Goal: Information Seeking & Learning: Check status

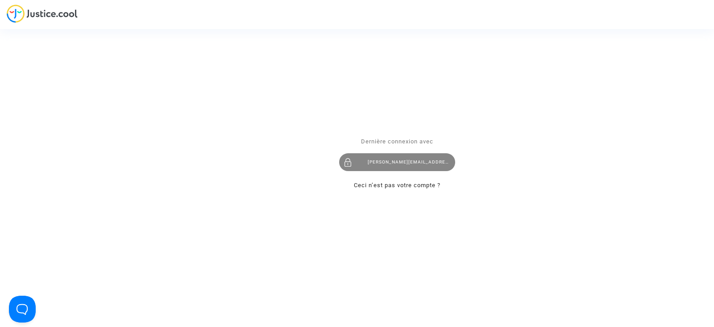
click at [406, 171] on div "tom@pitcher-avocat.fr" at bounding box center [397, 163] width 116 height 18
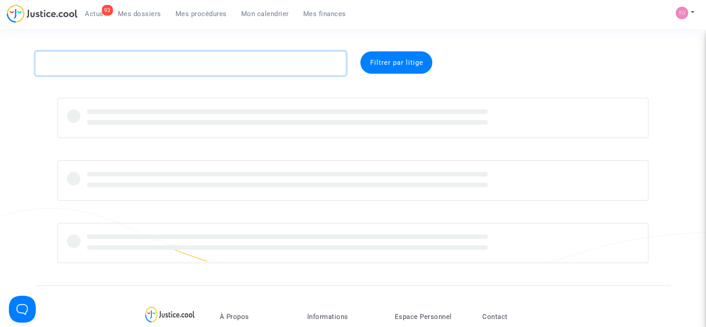
click at [135, 66] on textarea at bounding box center [190, 63] width 311 height 24
paste textarea "CFR-240315-BNV2 [GEOGRAPHIC_DATA]"
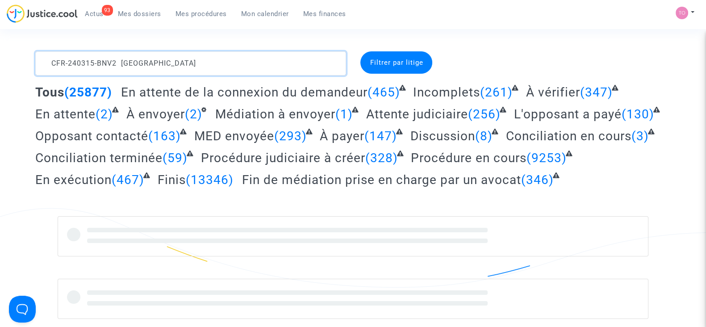
drag, startPoint x: 173, startPoint y: 68, endPoint x: 122, endPoint y: 65, distance: 51.0
click at [122, 64] on textarea at bounding box center [190, 63] width 311 height 24
click at [53, 61] on textarea at bounding box center [190, 63] width 311 height 24
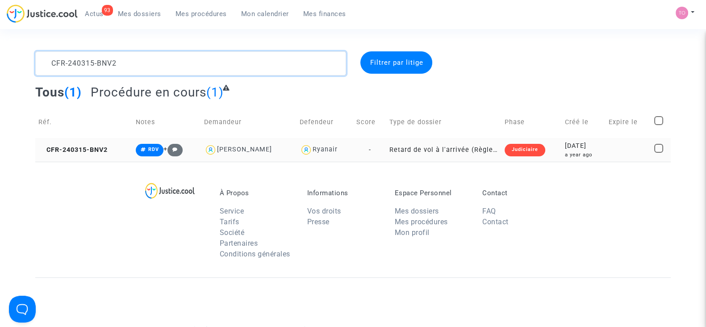
type textarea "CFR-240315-BNV2"
click at [576, 147] on div "2024-03-15" at bounding box center [584, 146] width 38 height 10
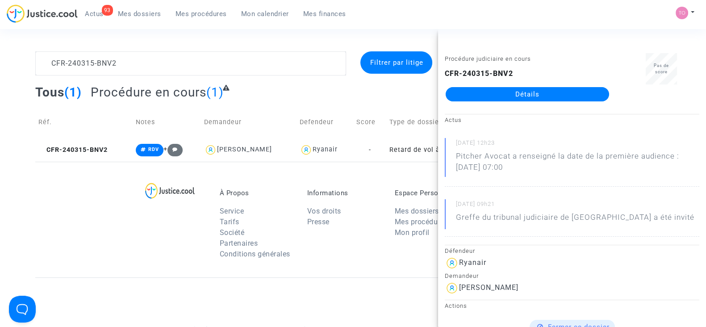
click at [539, 89] on link "Détails" at bounding box center [527, 94] width 163 height 14
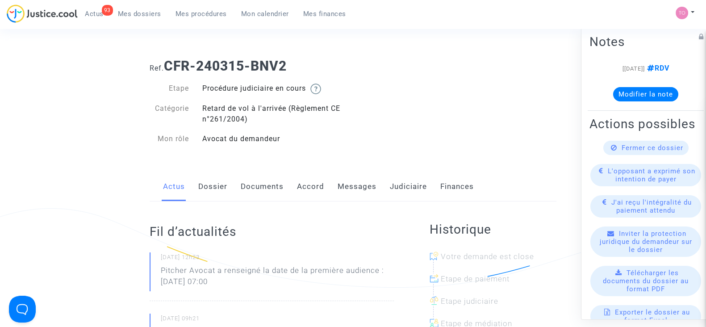
click at [386, 179] on div "Actus Dossier Documents Accord Messages Judiciaire Finances" at bounding box center [353, 187] width 407 height 30
click at [393, 181] on link "Judiciaire" at bounding box center [408, 186] width 37 height 29
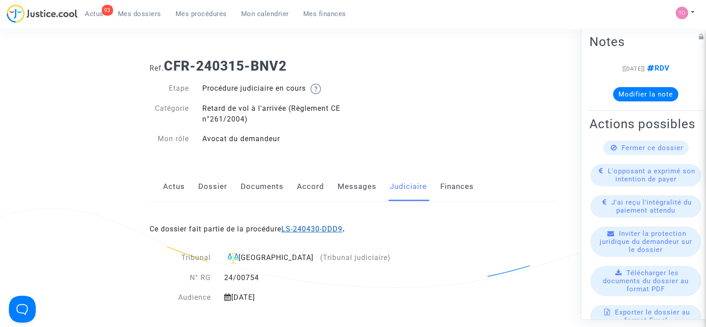
click at [312, 228] on link "LS-240430-DDD9" at bounding box center [311, 229] width 61 height 8
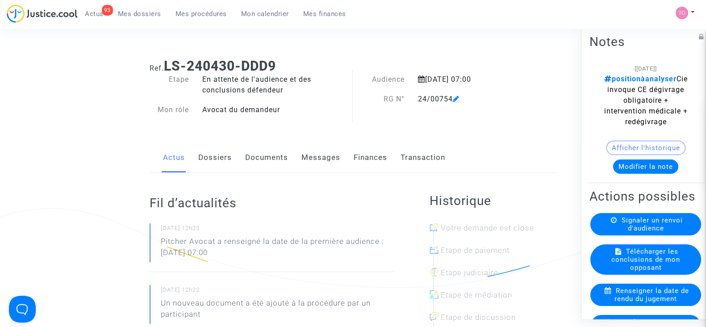
click at [651, 174] on button "Modifier la note" at bounding box center [645, 166] width 65 height 14
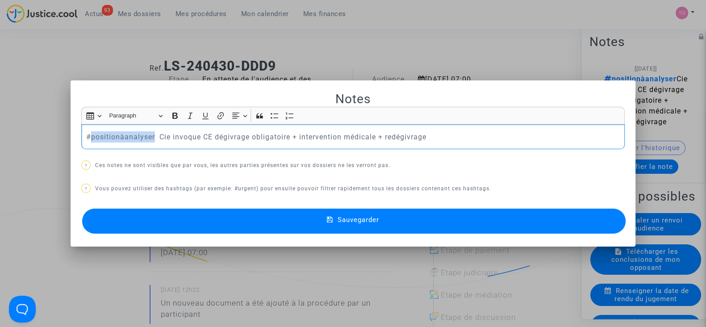
drag, startPoint x: 150, startPoint y: 136, endPoint x: 87, endPoint y: 137, distance: 63.0
click at [87, 137] on p "#positionàanalyser Cie invoque CE dégivrage obligatoire + intervention médicale…" at bounding box center [353, 136] width 534 height 11
click at [106, 145] on span "#rédigerconclusions" at bounding box center [118, 151] width 52 height 13
drag, startPoint x: 158, startPoint y: 135, endPoint x: 81, endPoint y: 135, distance: 76.8
click at [81, 135] on div "#rédigerconclusions Cie invoque CE dégivrage obligatoire + intervention médical…" at bounding box center [352, 136] width 543 height 25
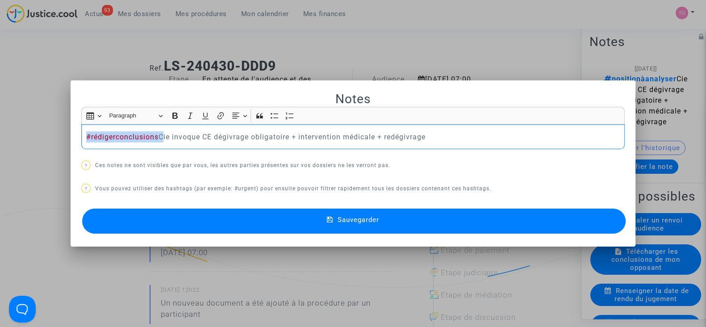
copy p "#rédigerconclusions"
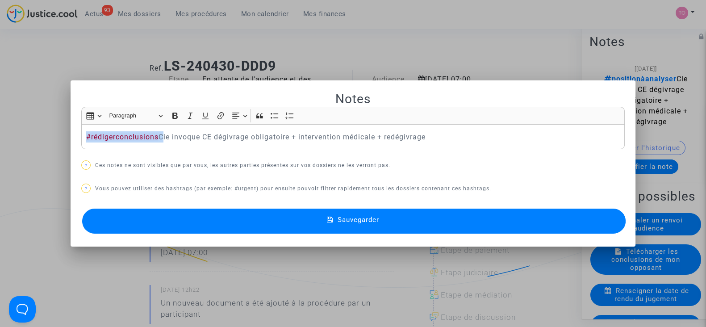
click at [174, 215] on button "Sauvegarder" at bounding box center [353, 221] width 543 height 25
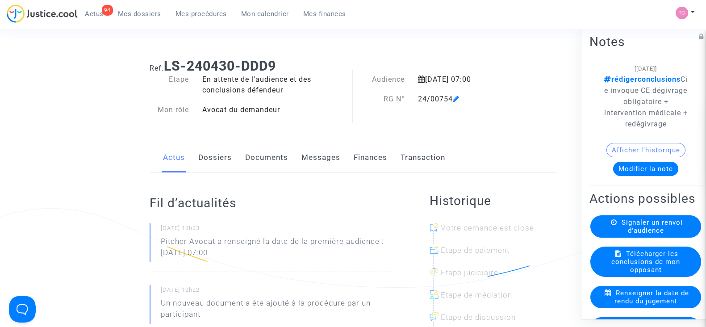
click at [136, 20] on link "Mes dossiers" at bounding box center [140, 13] width 58 height 13
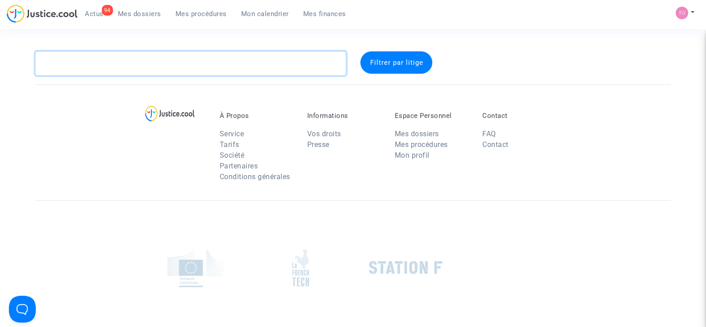
click at [109, 57] on textarea at bounding box center [190, 63] width 311 height 24
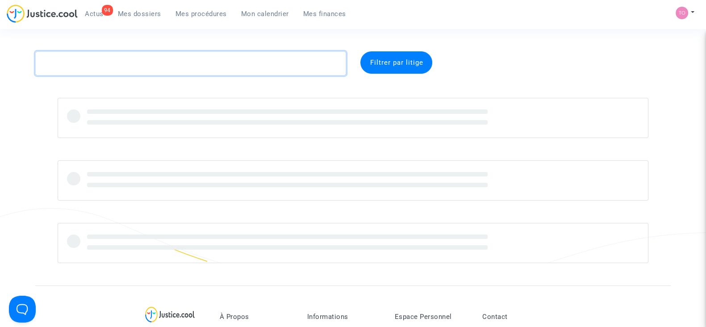
paste textarea "KLINGELSCHMITT"
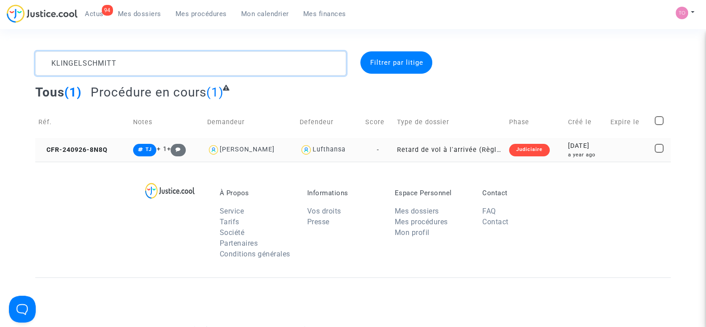
type textarea "KLINGELSCHMITT"
click at [614, 159] on td at bounding box center [629, 150] width 44 height 24
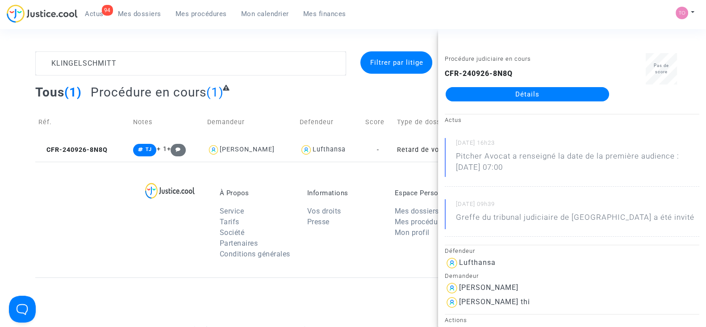
click at [537, 97] on link "Détails" at bounding box center [527, 94] width 163 height 14
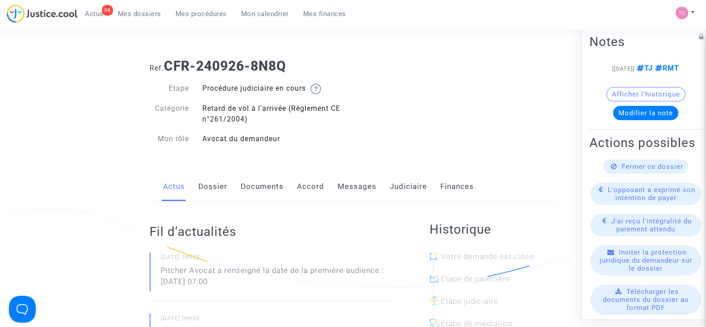
click at [217, 184] on link "Dossier" at bounding box center [212, 186] width 29 height 29
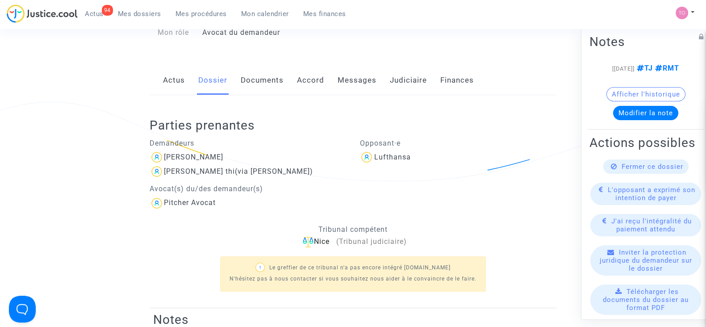
scroll to position [111, 0]
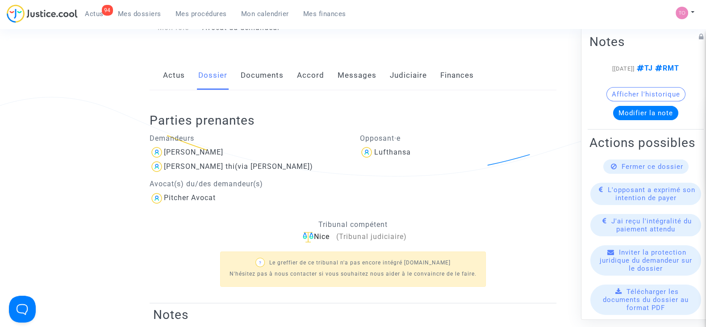
click at [299, 70] on link "Accord" at bounding box center [310, 75] width 27 height 29
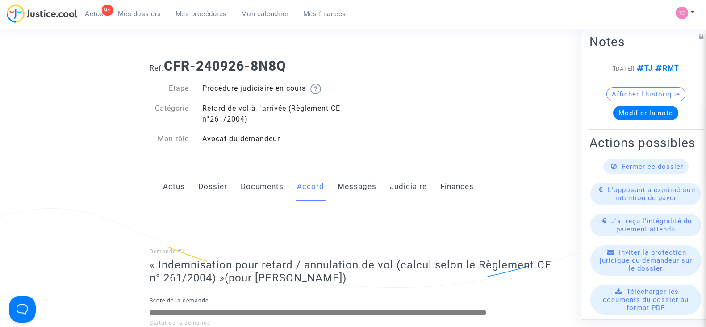
click at [402, 184] on link "Judiciaire" at bounding box center [408, 186] width 37 height 29
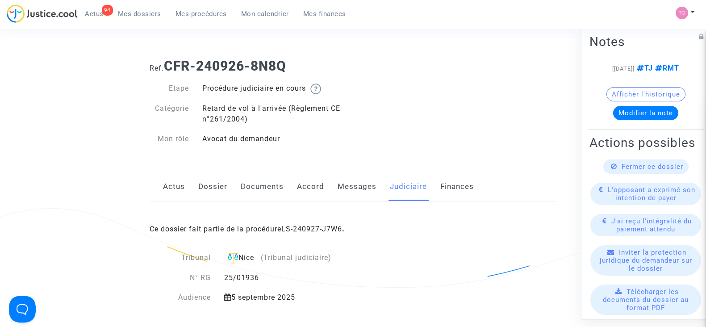
click at [131, 14] on span "Mes dossiers" at bounding box center [139, 14] width 43 height 8
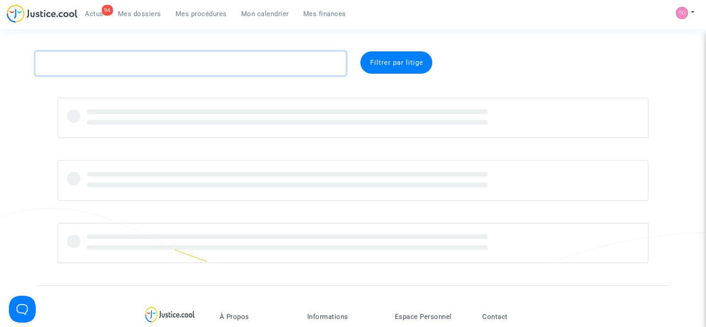
drag, startPoint x: 95, startPoint y: 61, endPoint x: 89, endPoint y: 60, distance: 5.9
click at [92, 60] on textarea at bounding box center [190, 63] width 311 height 24
paste textarea "Vitalijus"
type textarea "Vitalijus"
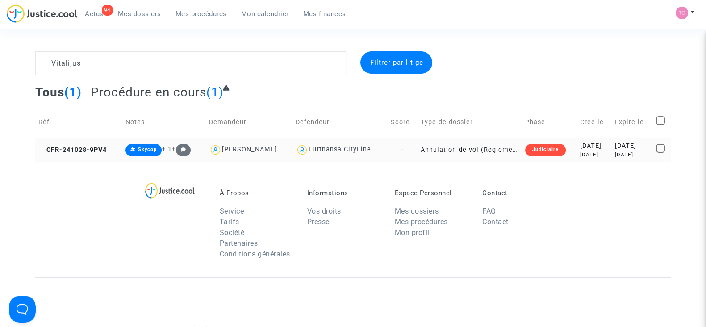
click at [582, 156] on div "[DATE]" at bounding box center [594, 155] width 29 height 8
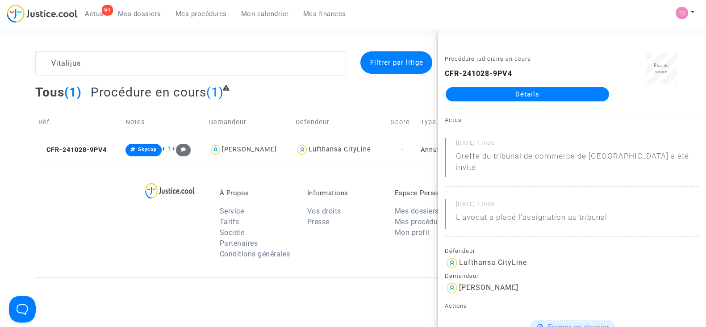
click at [517, 95] on link "Détails" at bounding box center [527, 94] width 163 height 14
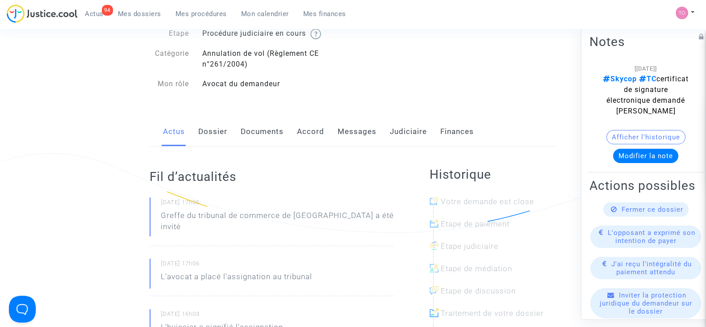
scroll to position [55, 0]
click at [209, 129] on link "Dossier" at bounding box center [212, 131] width 29 height 29
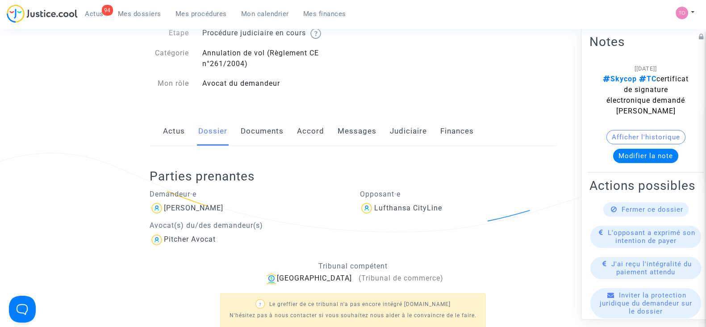
click at [297, 130] on link "Accord" at bounding box center [310, 131] width 27 height 29
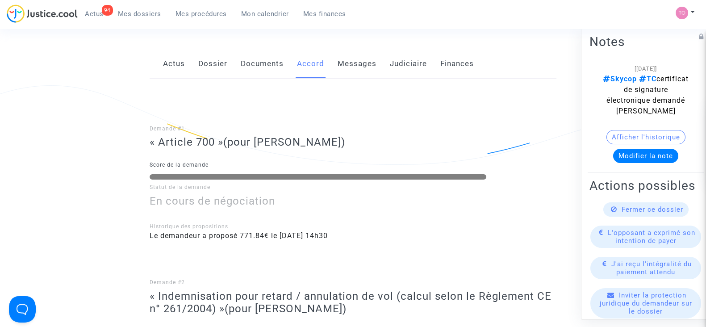
scroll to position [111, 0]
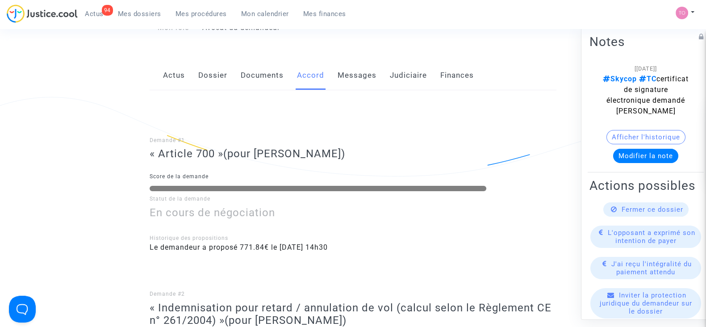
click at [400, 76] on link "Judiciaire" at bounding box center [408, 75] width 37 height 29
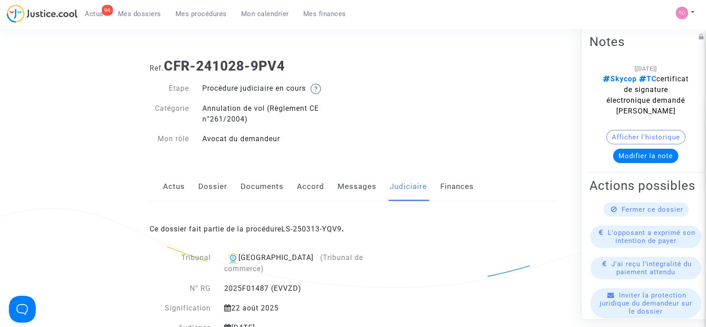
click at [211, 181] on link "Dossier" at bounding box center [212, 186] width 29 height 29
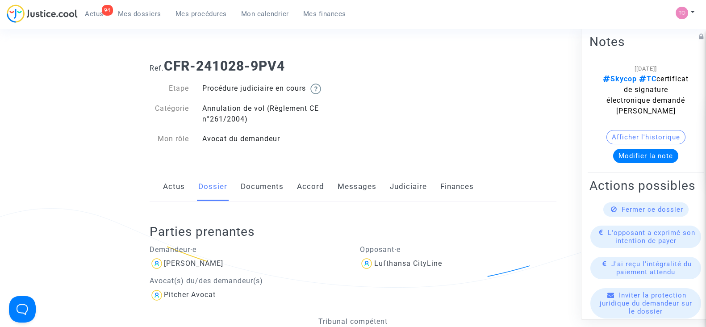
click at [395, 188] on link "Judiciaire" at bounding box center [408, 186] width 37 height 29
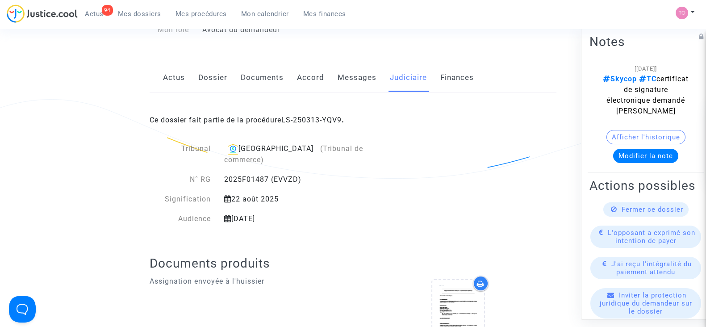
scroll to position [111, 0]
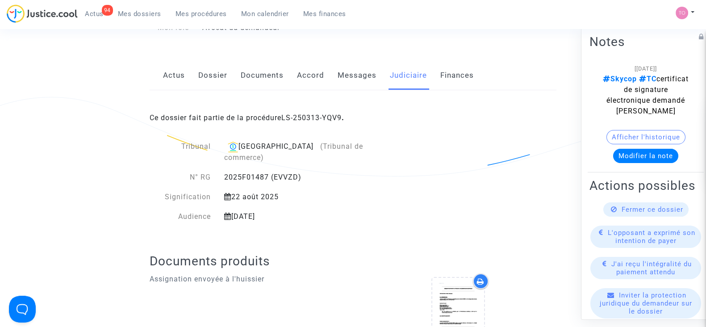
click at [149, 13] on span "Mes dossiers" at bounding box center [139, 14] width 43 height 8
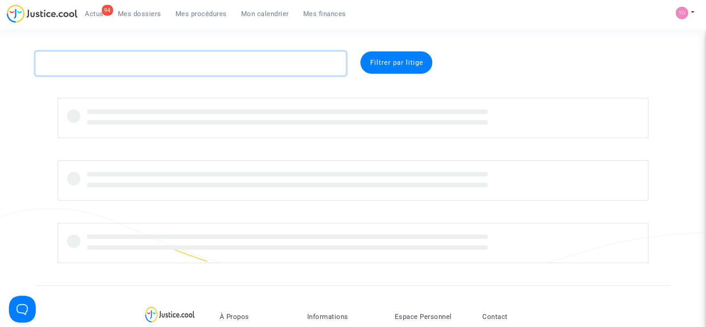
click at [119, 70] on textarea at bounding box center [190, 63] width 311 height 24
paste textarea "Jobert"
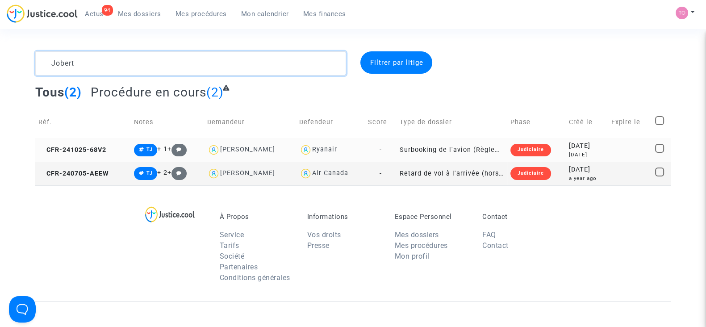
type textarea "Jobert"
click at [569, 148] on div "2024-10-25" at bounding box center [587, 146] width 36 height 10
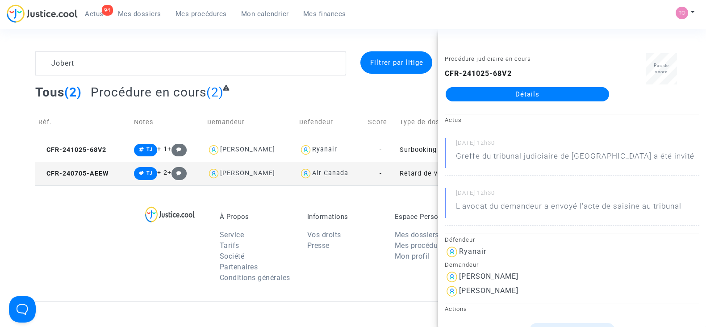
click at [124, 234] on div "À Propos Service Tarifs Société Partenaires Conditions générales Informations V…" at bounding box center [352, 243] width 635 height 116
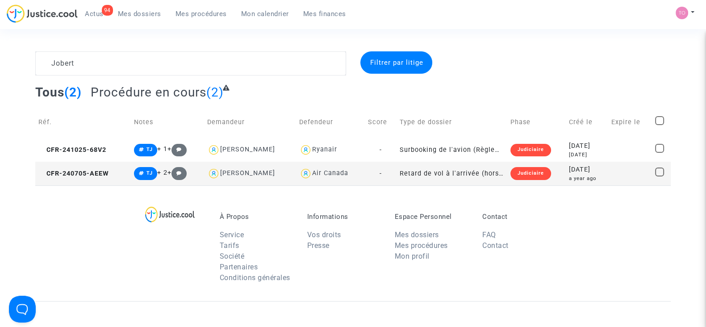
click at [578, 172] on div "2024-07-05" at bounding box center [587, 170] width 36 height 10
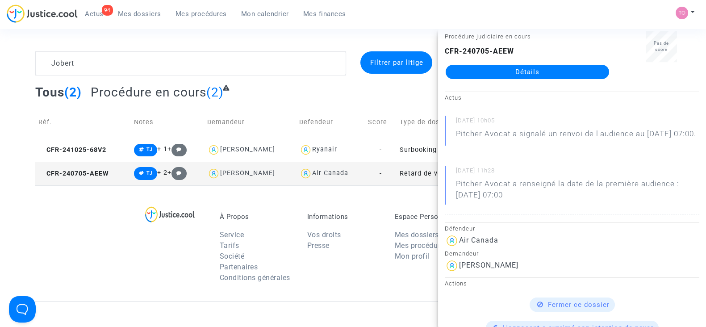
scroll to position [55, 0]
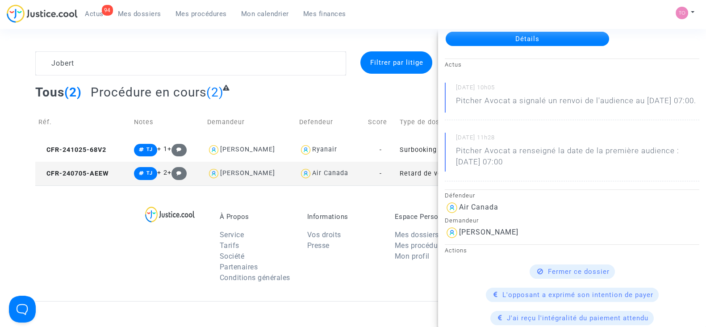
click at [494, 38] on link "Détails" at bounding box center [527, 39] width 163 height 14
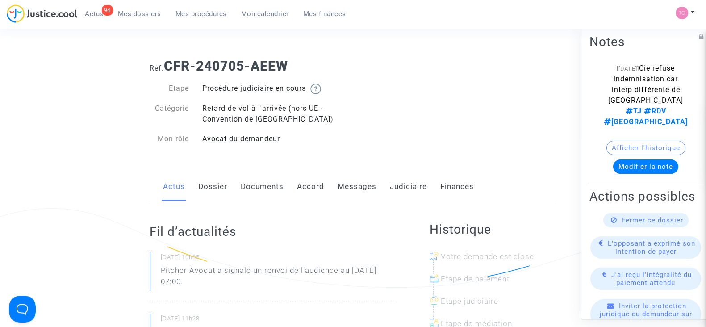
drag, startPoint x: 409, startPoint y: 187, endPoint x: 366, endPoint y: 188, distance: 42.9
click at [409, 187] on link "Judiciaire" at bounding box center [408, 186] width 37 height 29
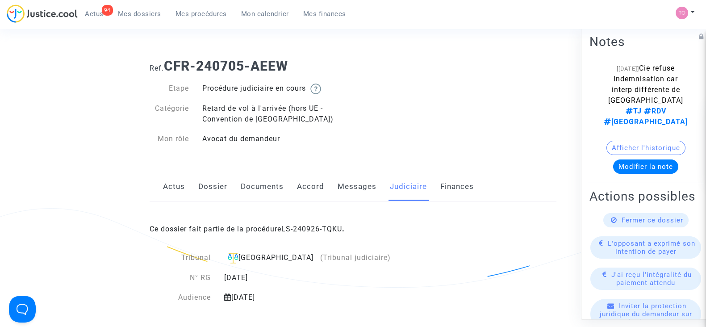
click at [309, 221] on div "Ce dossier fait partie de la procédure LS-240926-TQKU ." at bounding box center [353, 222] width 407 height 42
click at [308, 225] on link "LS-240926-TQKU" at bounding box center [311, 229] width 61 height 8
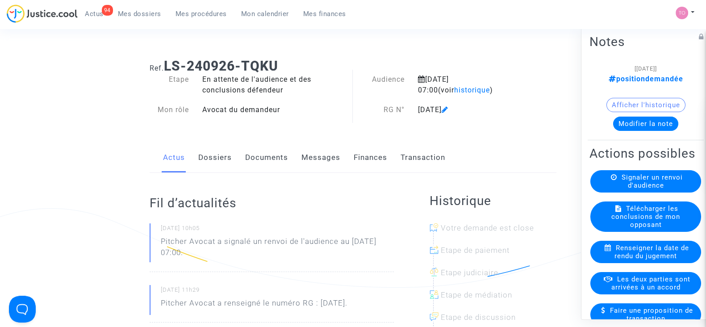
click at [262, 159] on link "Documents" at bounding box center [266, 157] width 43 height 29
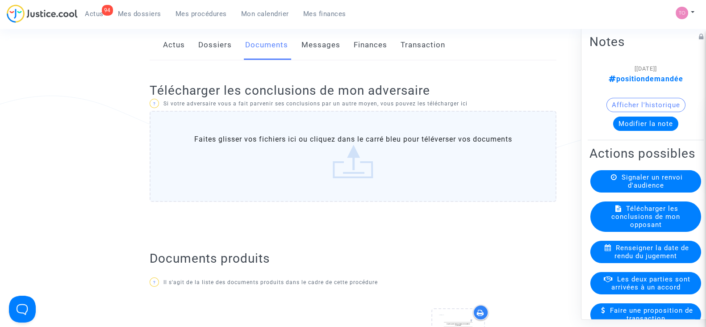
scroll to position [111, 0]
click at [312, 129] on label "Faites glisser vos fichiers ici ou cliquez dans le carré bleu pour téléverser v…" at bounding box center [353, 157] width 407 height 91
click at [0, 0] on input "Faites glisser vos fichiers ici ou cliquez dans le carré bleu pour téléverser v…" at bounding box center [0, 0] width 0 height 0
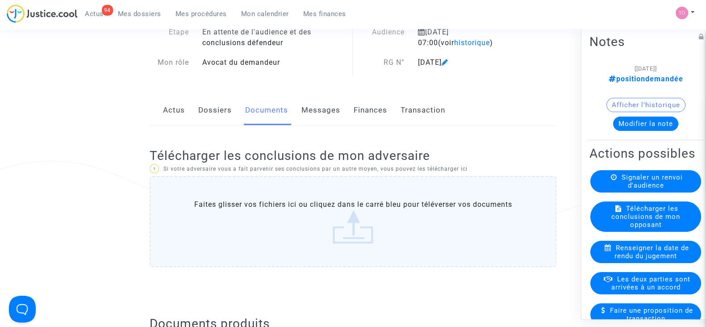
scroll to position [0, 0]
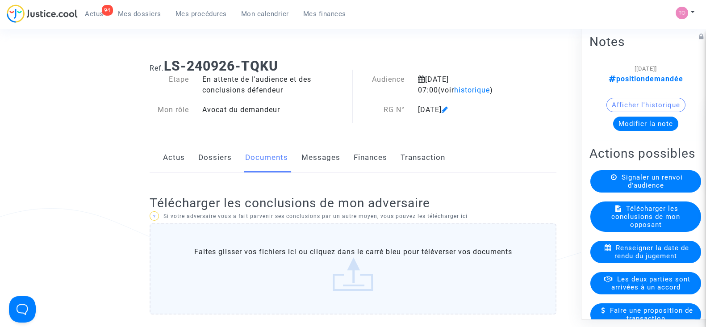
click at [201, 158] on link "Dossiers" at bounding box center [214, 157] width 33 height 29
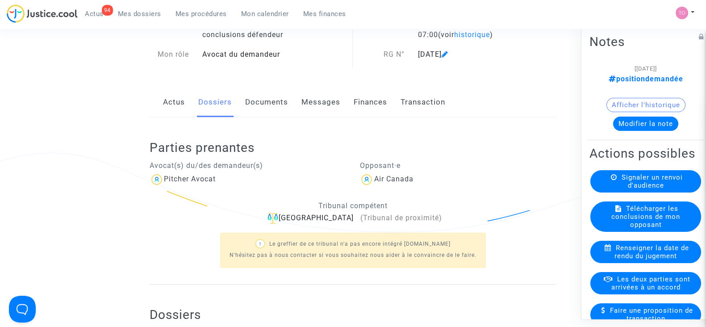
click at [273, 104] on link "Documents" at bounding box center [266, 102] width 43 height 29
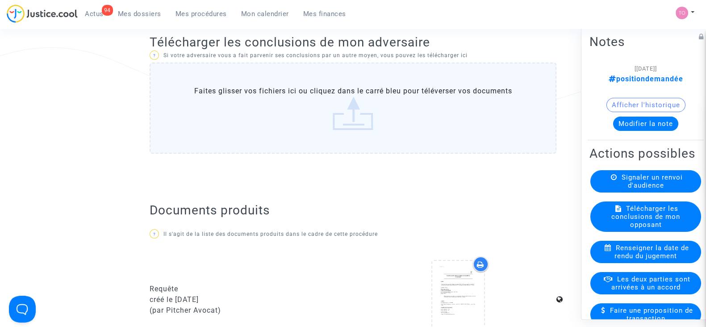
scroll to position [167, 0]
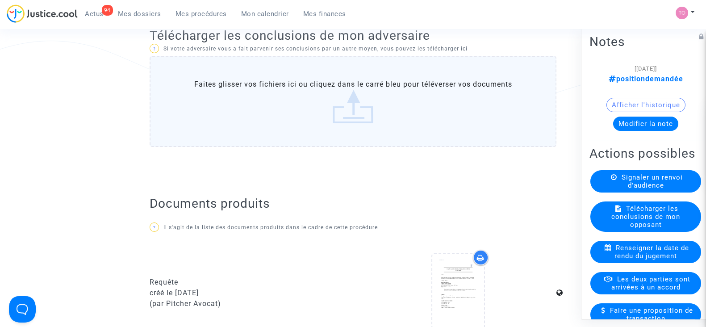
click at [328, 90] on label "Faites glisser vos fichiers ici ou cliquez dans le carré bleu pour téléverser v…" at bounding box center [353, 101] width 407 height 91
click at [0, 0] on input "Faites glisser vos fichiers ici ou cliquez dans le carré bleu pour téléverser v…" at bounding box center [0, 0] width 0 height 0
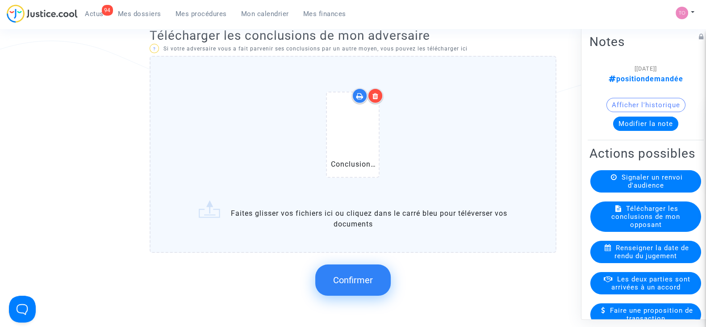
click at [349, 277] on span "Confirmer" at bounding box center [353, 280] width 40 height 11
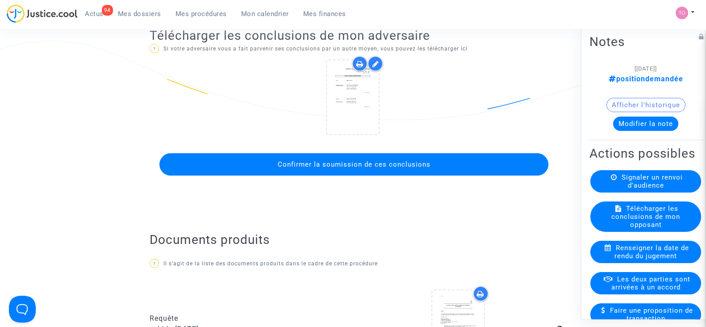
click at [348, 168] on button "Confirmer la soumission de ces conclusions" at bounding box center [353, 164] width 389 height 22
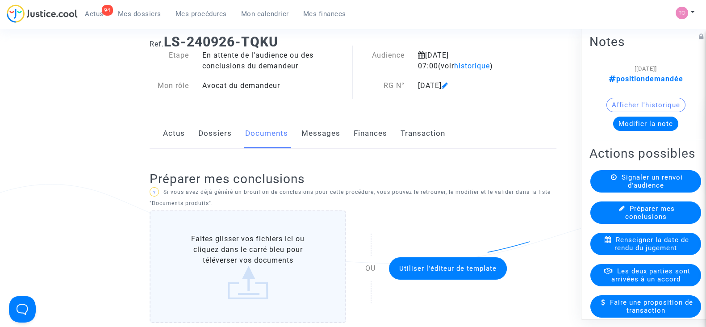
scroll to position [0, 0]
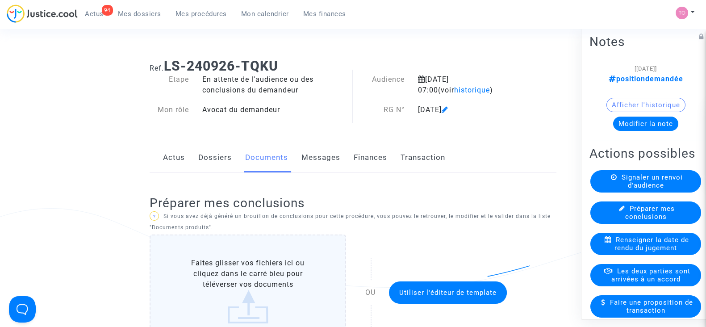
click at [630, 125] on button "Modifier la note" at bounding box center [645, 124] width 65 height 14
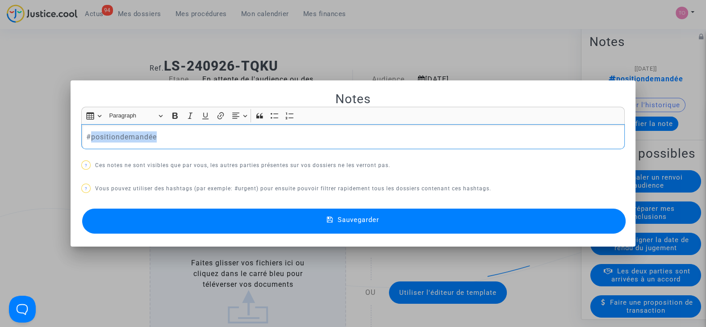
drag, startPoint x: 130, startPoint y: 137, endPoint x: 88, endPoint y: 141, distance: 42.6
click at [88, 141] on p "#positiondemandée" at bounding box center [353, 136] width 534 height 11
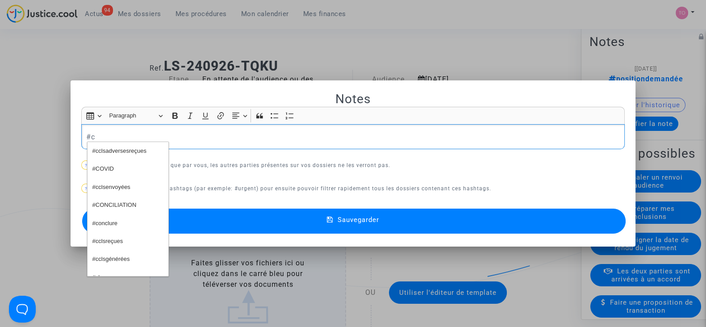
scroll to position [55, 0]
click at [105, 244] on span "#cclsreçues" at bounding box center [107, 240] width 31 height 13
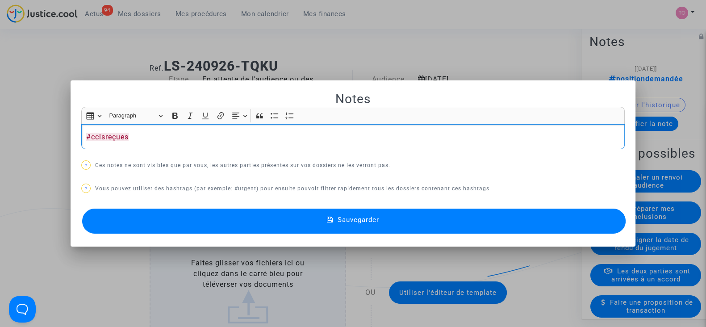
click at [198, 218] on button "Sauvegarder" at bounding box center [353, 221] width 543 height 25
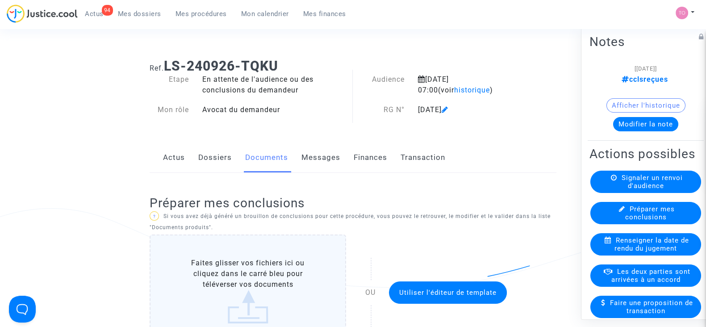
click at [215, 162] on link "Dossiers" at bounding box center [214, 157] width 33 height 29
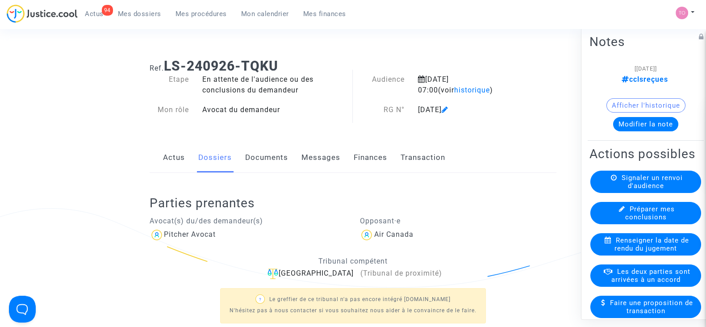
click at [625, 106] on button "Afficher l'historique" at bounding box center [645, 105] width 79 height 14
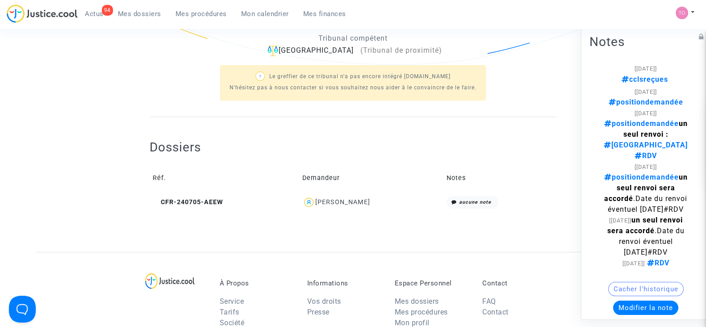
click at [333, 201] on div "Celine Jobert" at bounding box center [342, 202] width 55 height 8
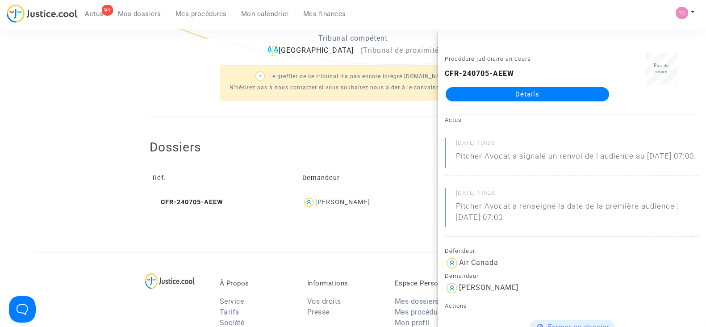
click at [525, 87] on link "Détails" at bounding box center [527, 94] width 163 height 14
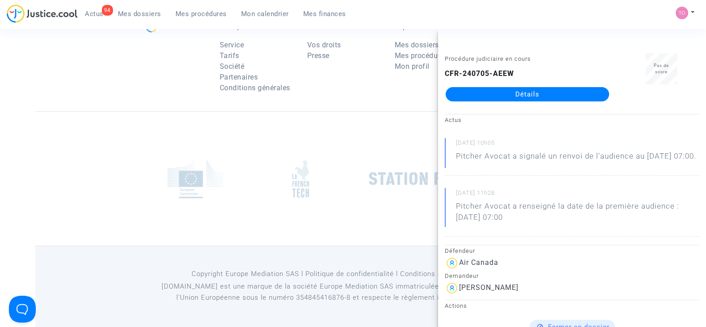
scroll to position [223, 0]
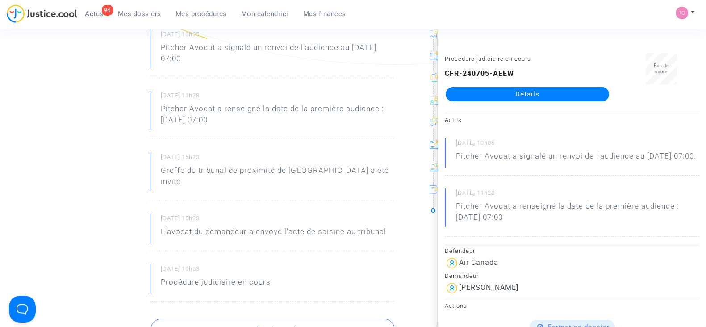
click at [54, 114] on ng-component "Ref. CFR-240705-AEEW Etape Procédure judiciaire en cours Catégorie Retard de vo…" at bounding box center [352, 264] width 635 height 871
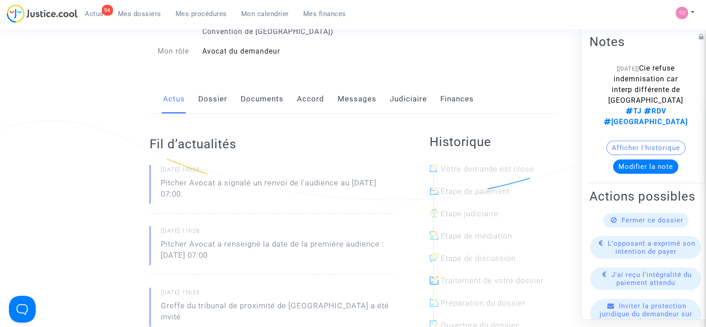
scroll to position [0, 0]
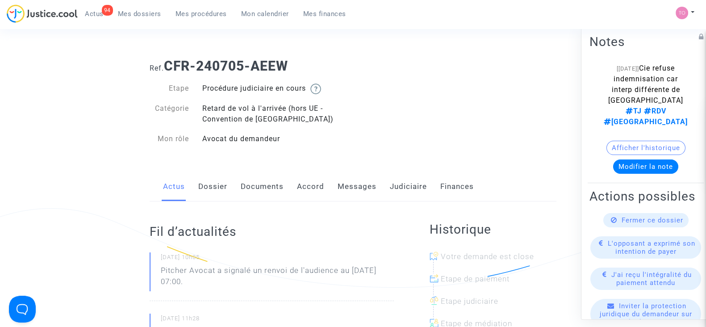
click at [629, 141] on button "Afficher l'historique" at bounding box center [645, 148] width 79 height 14
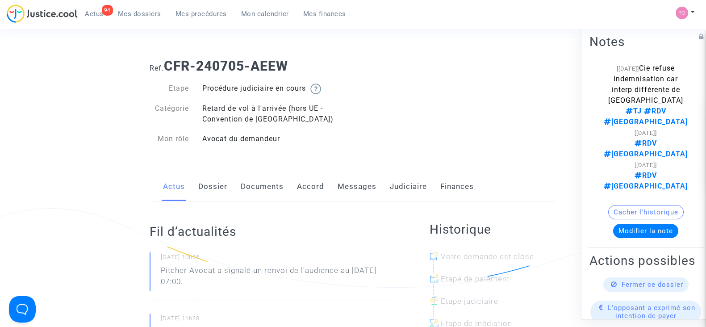
click at [624, 205] on button "Cacher l'historique" at bounding box center [645, 212] width 75 height 14
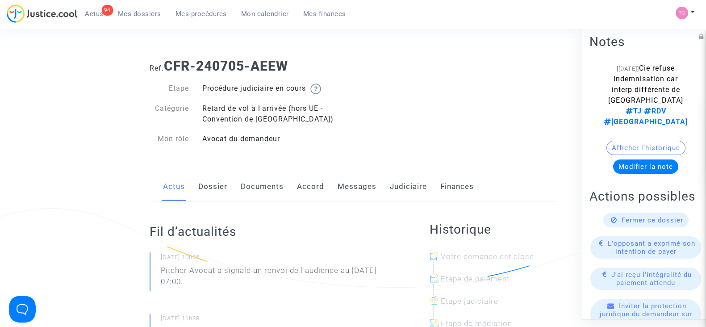
click at [147, 8] on link "Mes dossiers" at bounding box center [140, 13] width 58 height 13
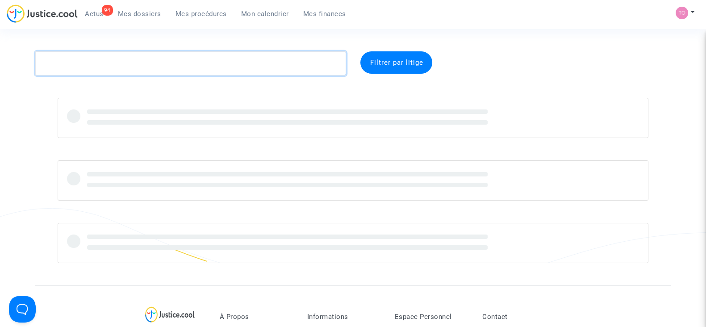
click at [119, 58] on textarea at bounding box center [190, 63] width 311 height 24
paste textarea "Cadirvele"
type textarea "Cadirvele"
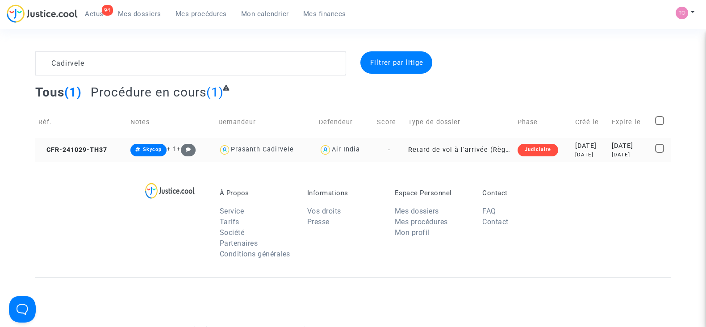
click at [575, 145] on div "2024-10-29" at bounding box center [590, 146] width 30 height 10
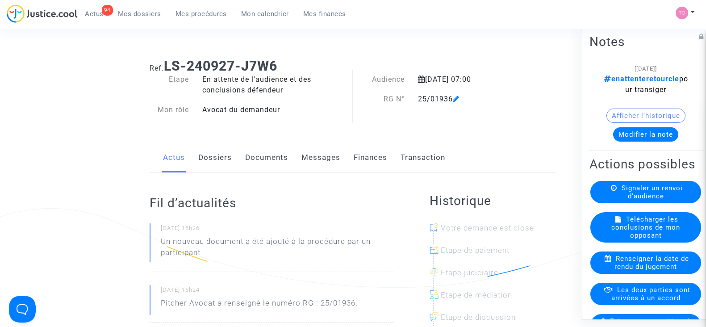
click at [356, 155] on link "Finances" at bounding box center [370, 157] width 33 height 29
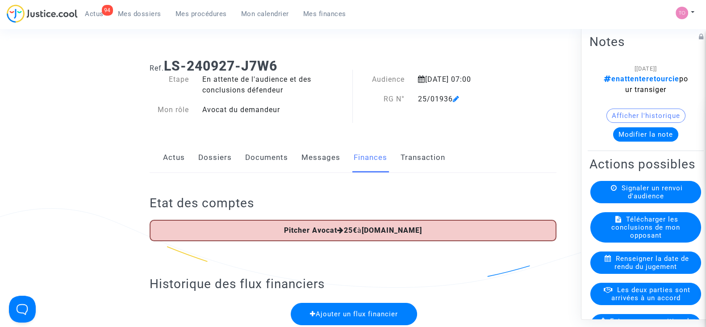
click at [280, 159] on link "Documents" at bounding box center [266, 157] width 43 height 29
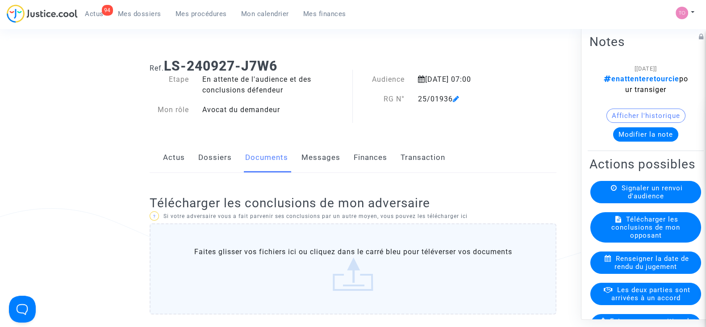
click at [219, 157] on link "Dossiers" at bounding box center [214, 157] width 33 height 29
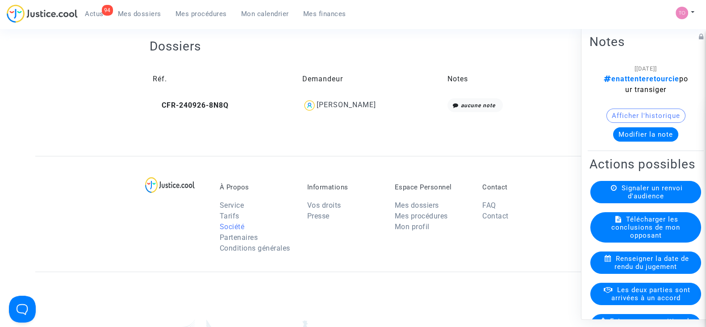
scroll to position [390, 0]
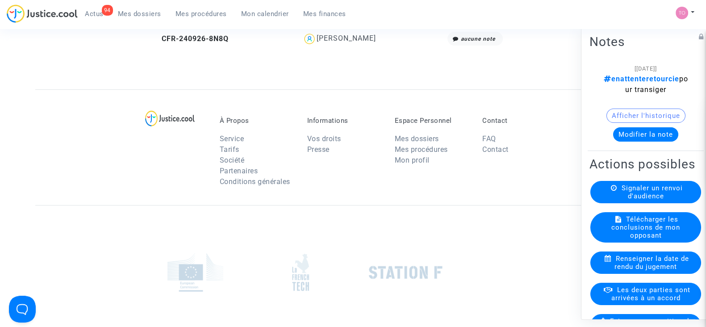
click at [337, 38] on div "Philippe Klingelschmitt" at bounding box center [346, 38] width 59 height 8
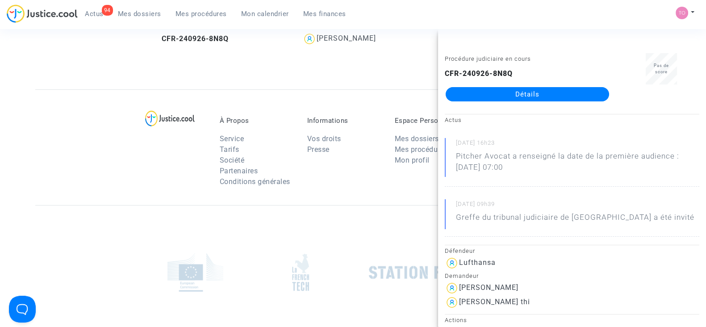
click at [487, 92] on link "Détails" at bounding box center [527, 94] width 163 height 14
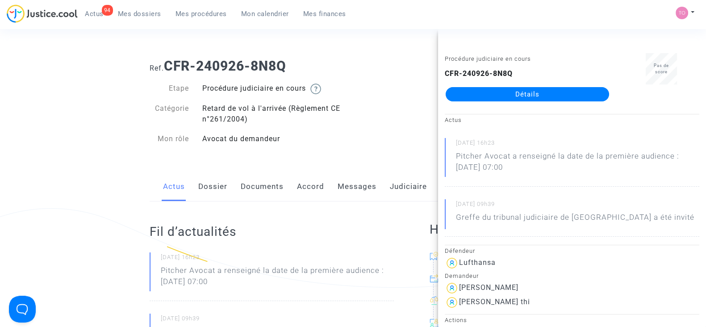
click at [251, 185] on link "Documents" at bounding box center [262, 186] width 43 height 29
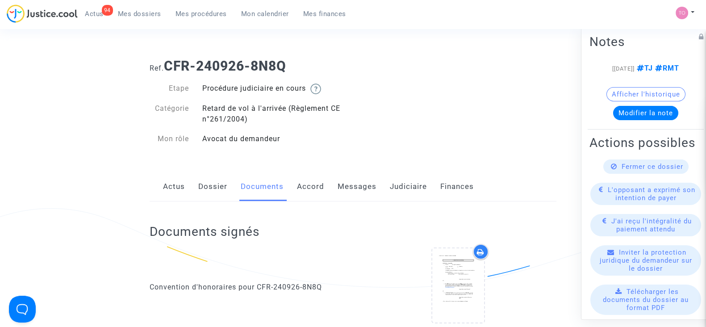
click at [212, 187] on link "Dossier" at bounding box center [212, 186] width 29 height 29
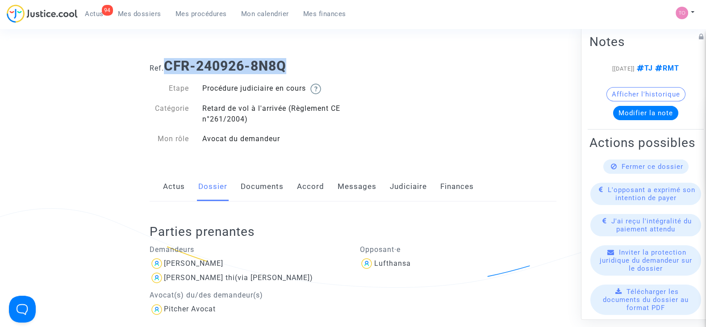
drag, startPoint x: 288, startPoint y: 59, endPoint x: 170, endPoint y: 59, distance: 117.9
click at [170, 59] on b "CFR-240926-8N8Q" at bounding box center [225, 66] width 122 height 16
copy b "CFR-240926-8N8Q"
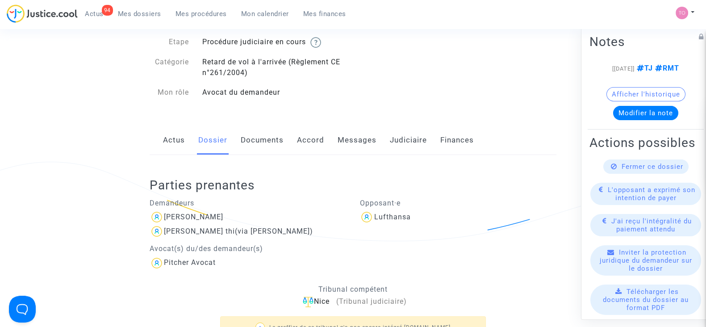
scroll to position [167, 0]
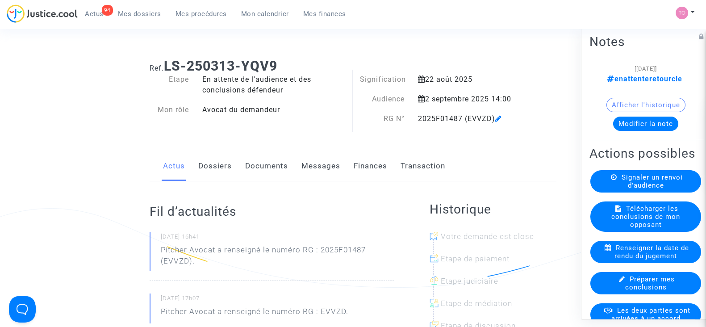
click at [201, 158] on link "Dossiers" at bounding box center [214, 165] width 33 height 29
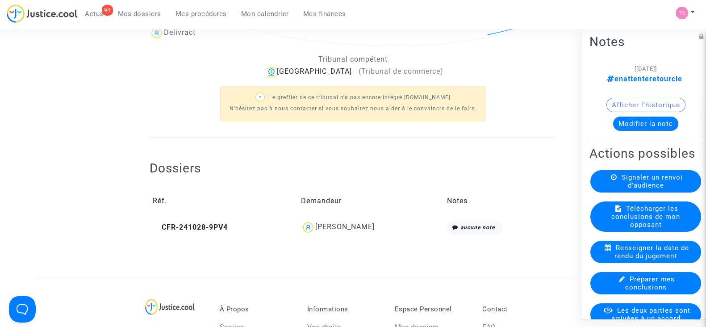
scroll to position [279, 0]
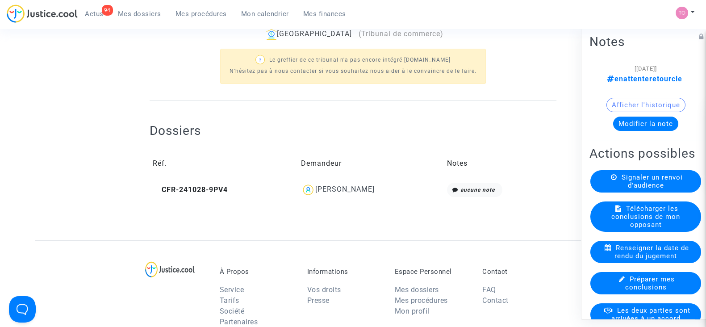
click at [324, 186] on div "Vitalijus Augustauskas" at bounding box center [344, 189] width 59 height 8
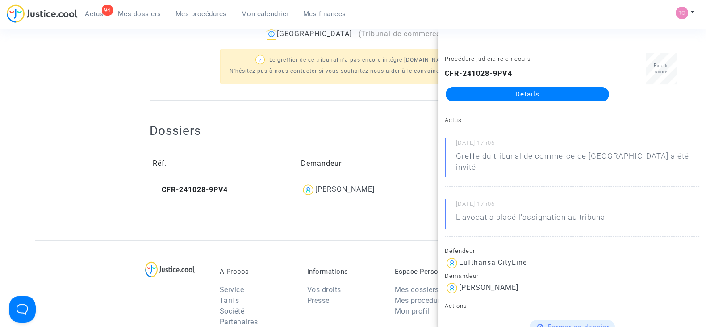
click at [343, 115] on div "Dossiers Réf. Demandeur Notes CFR-241028-9PV4 Vitalijus Augustauskas aucune note" at bounding box center [353, 154] width 407 height 109
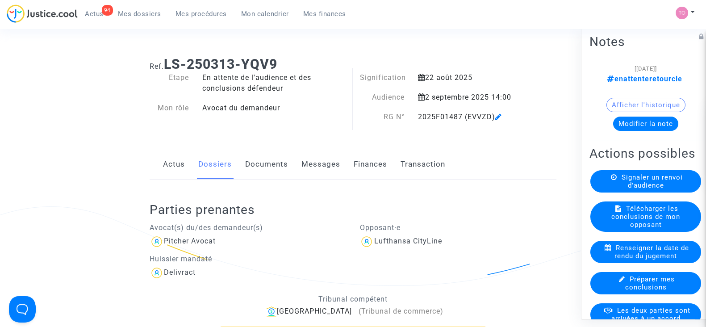
scroll to position [0, 0]
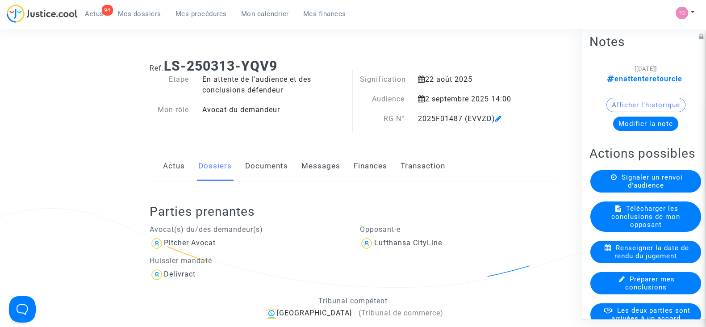
click at [362, 159] on link "Finances" at bounding box center [370, 165] width 33 height 29
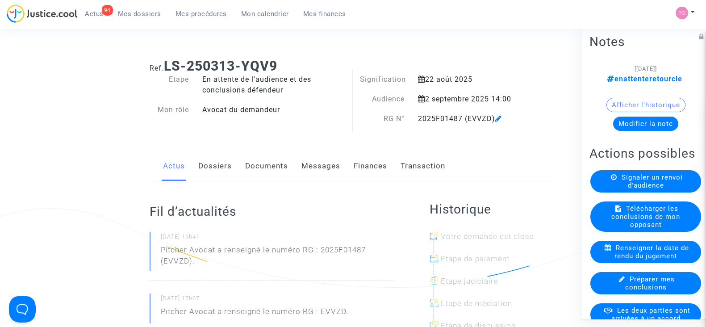
click at [357, 164] on link "Finances" at bounding box center [370, 165] width 33 height 29
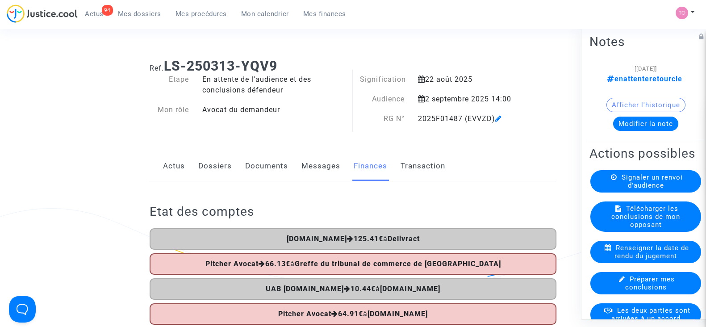
click at [255, 162] on link "Documents" at bounding box center [266, 165] width 43 height 29
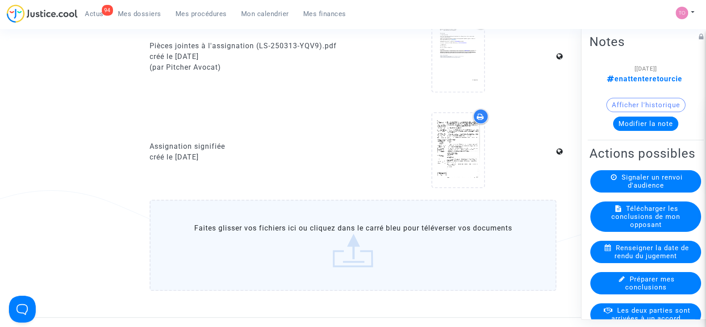
scroll to position [837, 0]
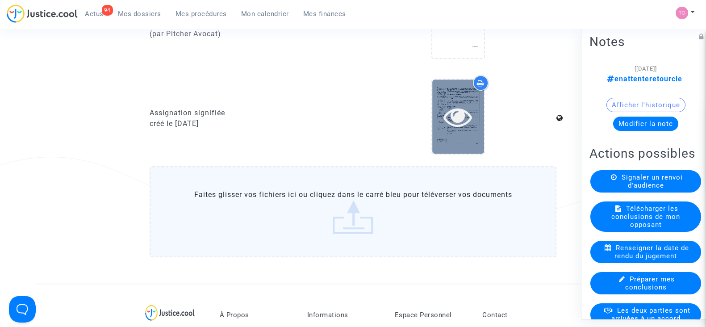
click at [460, 105] on icon at bounding box center [457, 116] width 29 height 29
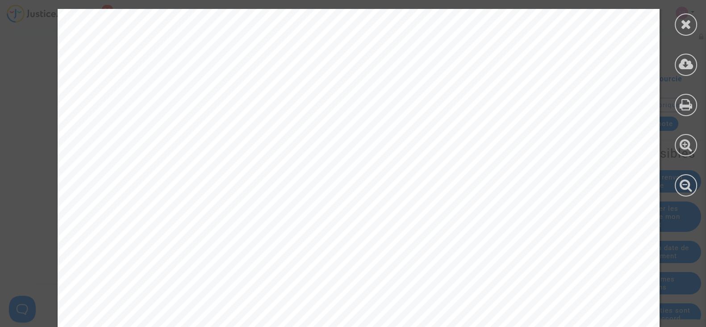
scroll to position [0, 0]
click at [681, 19] on icon at bounding box center [686, 23] width 11 height 13
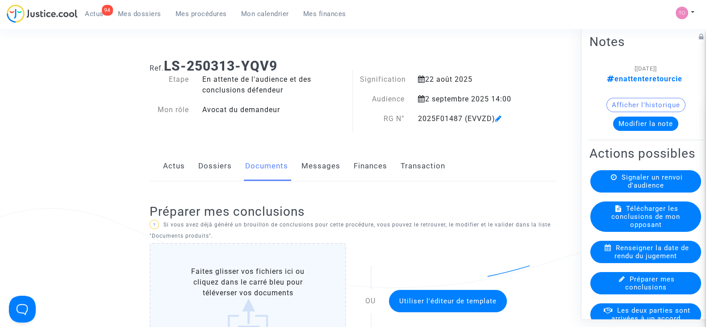
click at [364, 167] on link "Finances" at bounding box center [370, 165] width 33 height 29
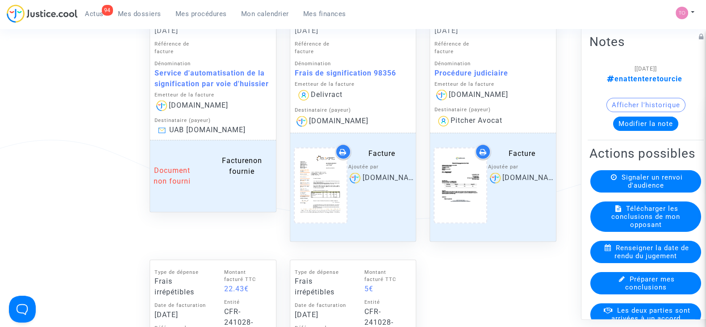
scroll to position [897, 0]
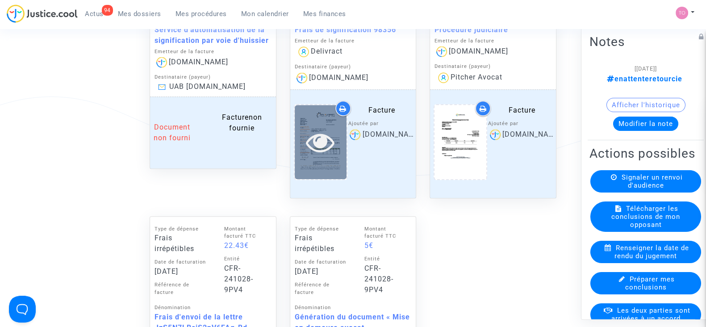
click at [321, 143] on icon at bounding box center [320, 142] width 29 height 29
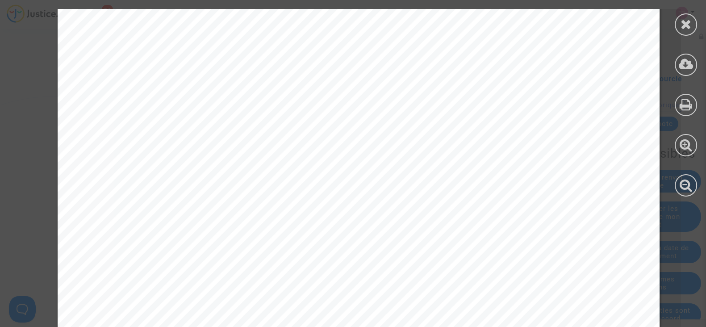
scroll to position [435, 0]
click at [684, 18] on icon at bounding box center [686, 23] width 11 height 13
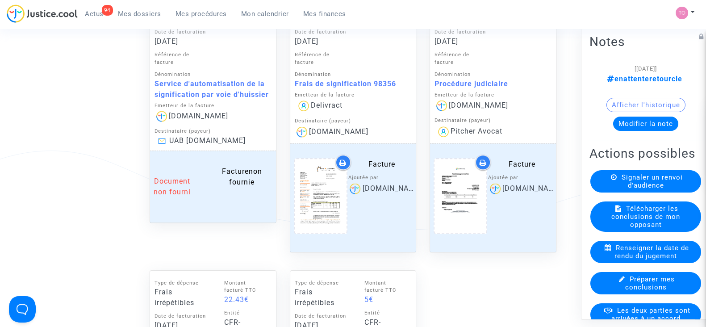
scroll to position [841, 0]
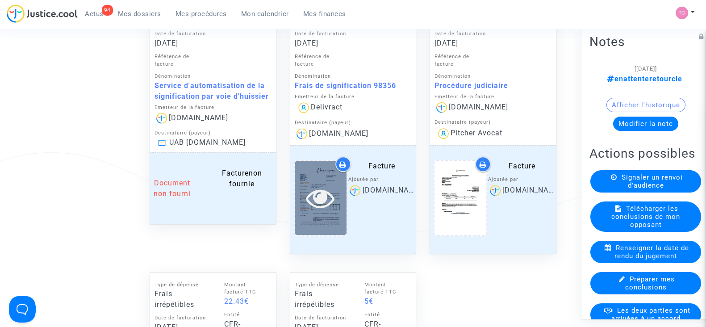
click at [307, 200] on icon at bounding box center [320, 198] width 29 height 29
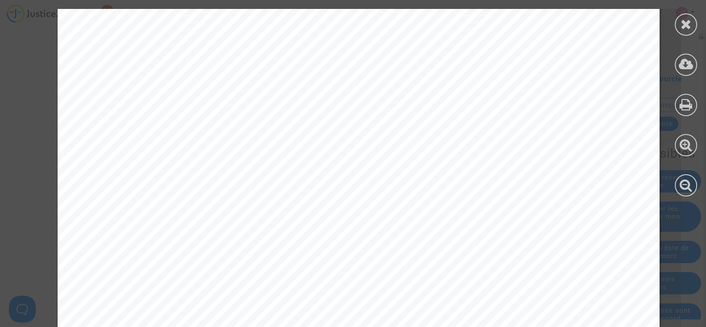
scroll to position [390, 0]
drag, startPoint x: 685, startPoint y: 25, endPoint x: 677, endPoint y: 26, distance: 8.5
click at [685, 25] on icon at bounding box center [686, 23] width 11 height 13
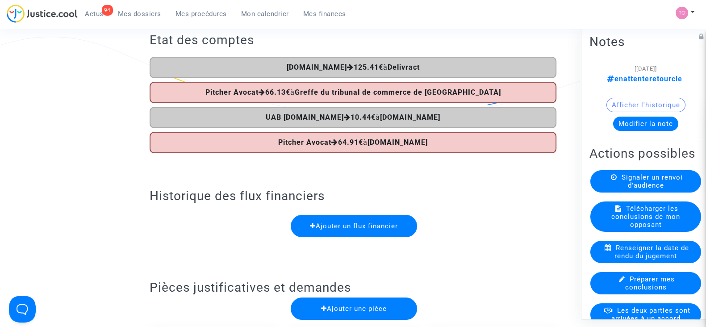
scroll to position [0, 0]
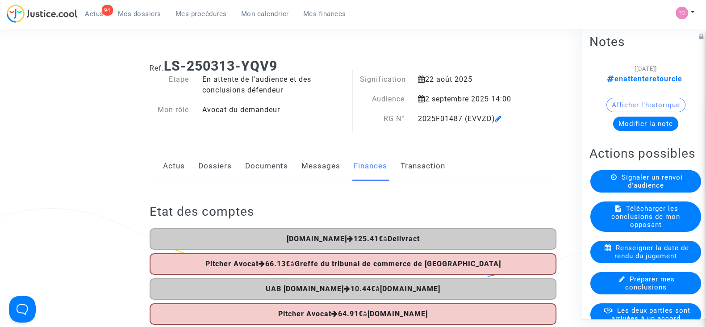
click at [255, 168] on link "Documents" at bounding box center [266, 165] width 43 height 29
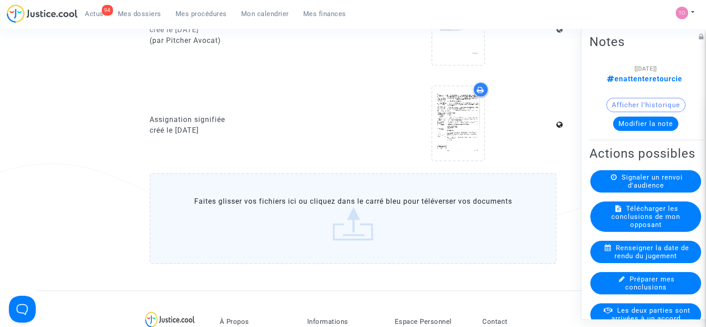
scroll to position [837, 0]
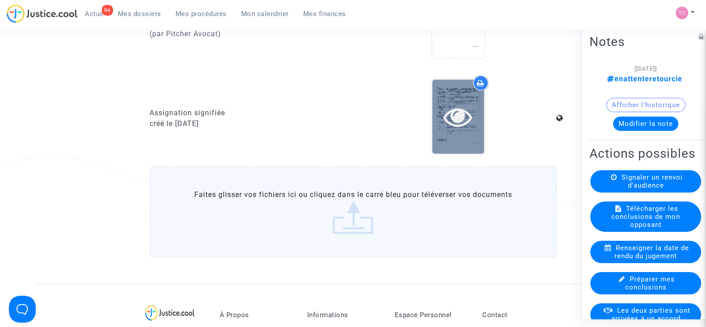
click at [441, 125] on div at bounding box center [458, 116] width 52 height 29
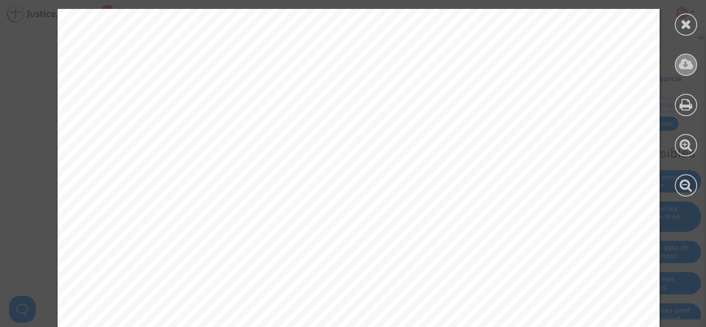
click at [689, 63] on icon at bounding box center [686, 64] width 15 height 13
click at [701, 19] on div at bounding box center [686, 102] width 40 height 205
click at [690, 21] on icon at bounding box center [686, 23] width 11 height 13
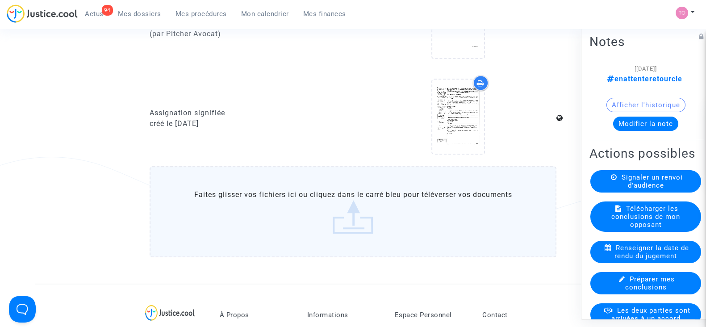
click at [132, 12] on span "Mes dossiers" at bounding box center [139, 14] width 43 height 8
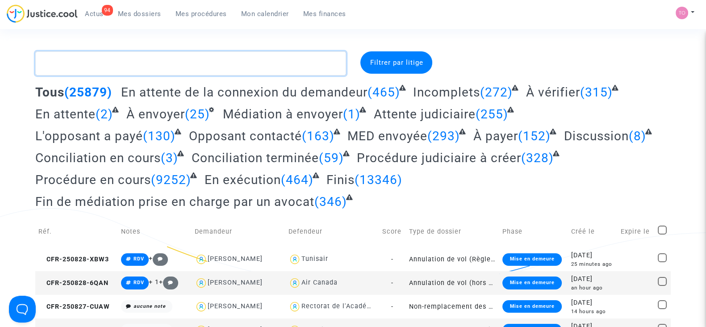
click at [88, 63] on textarea at bounding box center [190, 63] width 311 height 24
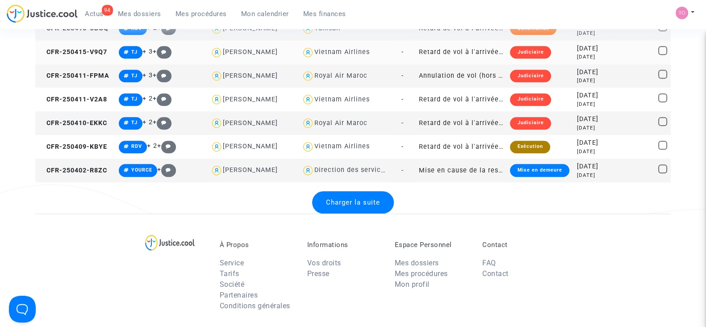
scroll to position [1228, 0]
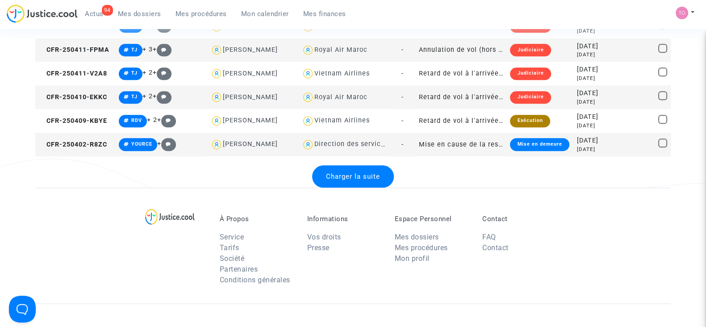
click at [339, 180] on div "Charger la suite" at bounding box center [353, 176] width 82 height 22
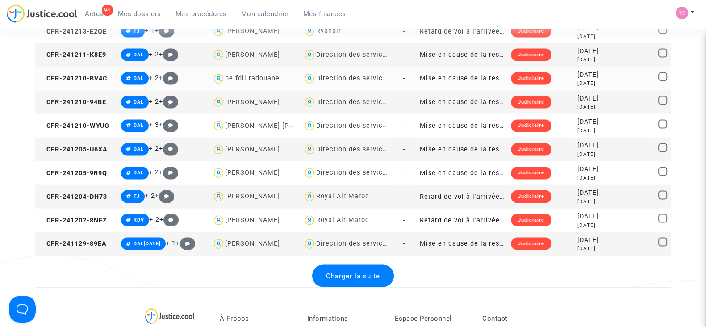
scroll to position [2344, 0]
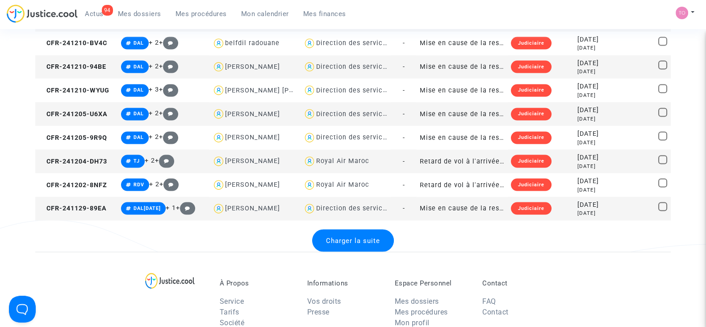
click at [339, 238] on span "Charger la suite" at bounding box center [353, 241] width 54 height 8
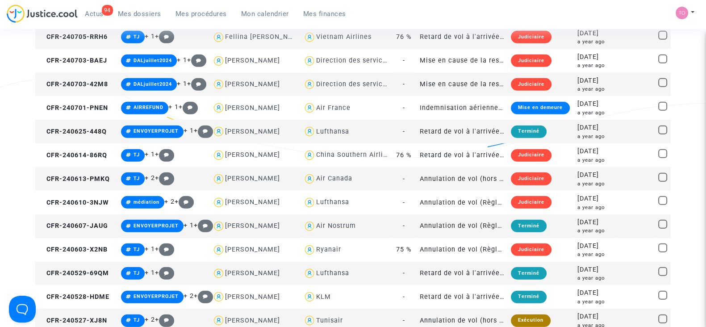
scroll to position [3293, 0]
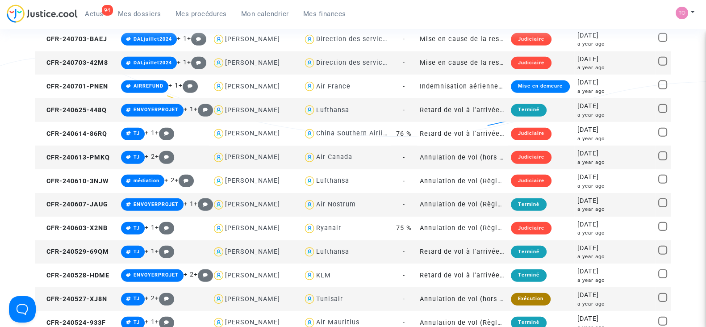
click at [341, 156] on div "Air Canada" at bounding box center [334, 157] width 36 height 8
type textarea "Michel @"Air Canada""
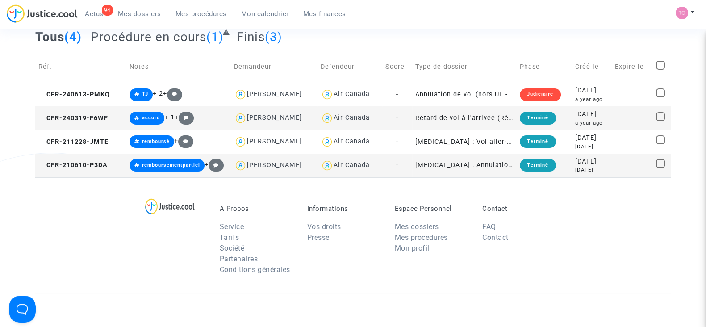
scroll to position [55, 0]
click at [586, 92] on div "2024-06-13" at bounding box center [591, 91] width 33 height 10
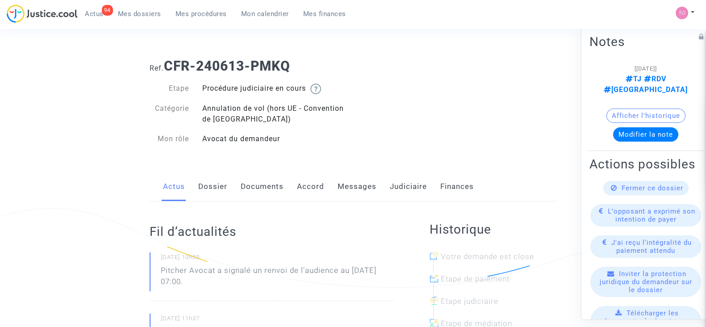
click at [404, 186] on link "Judiciaire" at bounding box center [408, 186] width 37 height 29
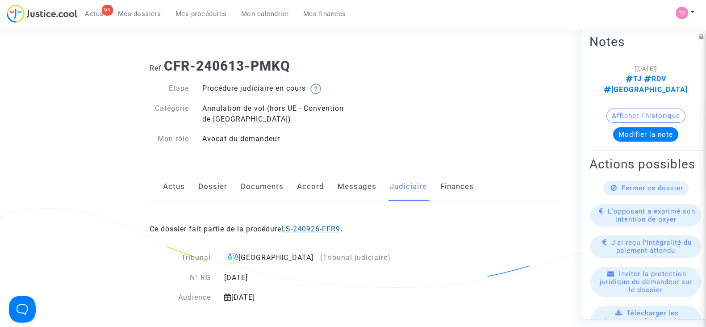
click at [321, 229] on link "LS-240926-FFR9" at bounding box center [310, 229] width 59 height 8
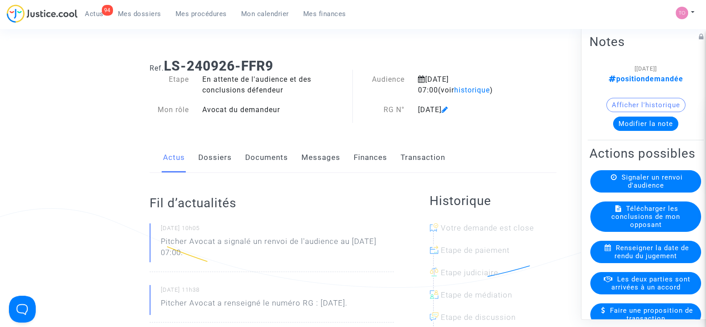
click at [252, 157] on link "Documents" at bounding box center [266, 157] width 43 height 29
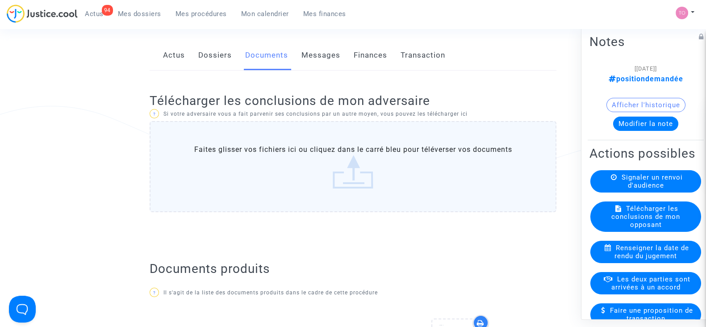
scroll to position [111, 0]
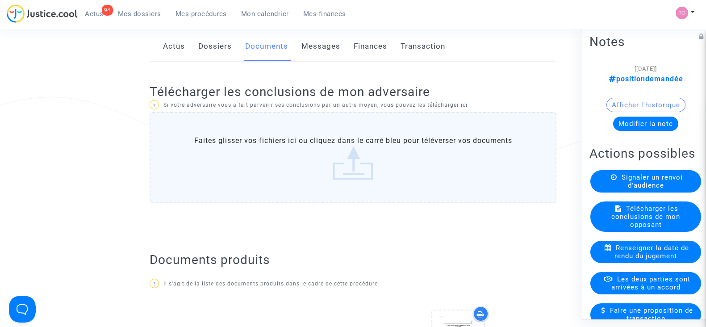
click at [271, 159] on label "Faites glisser vos fichiers ici ou cliquez dans le carré bleu pour téléverser v…" at bounding box center [353, 157] width 407 height 91
click at [0, 0] on input "Faites glisser vos fichiers ici ou cliquez dans le carré bleu pour téléverser v…" at bounding box center [0, 0] width 0 height 0
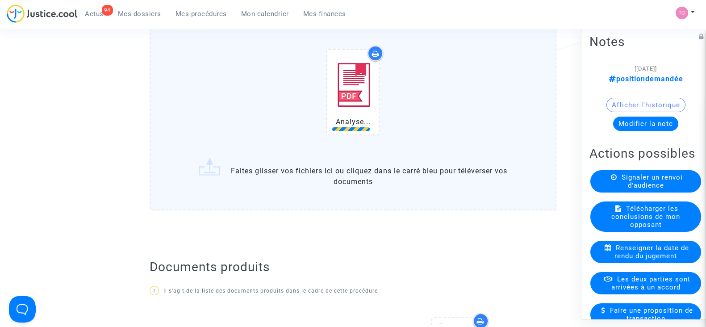
scroll to position [223, 0]
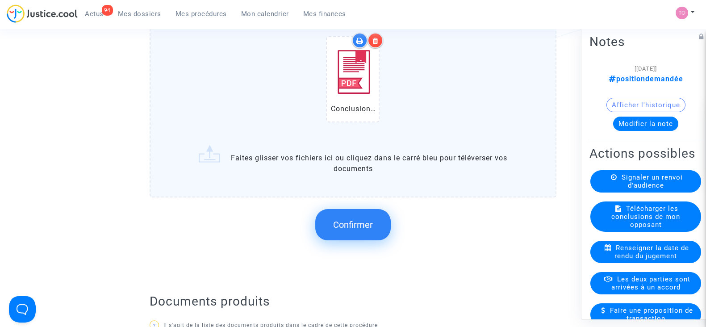
click at [340, 216] on button "Confirmer" at bounding box center [352, 224] width 75 height 31
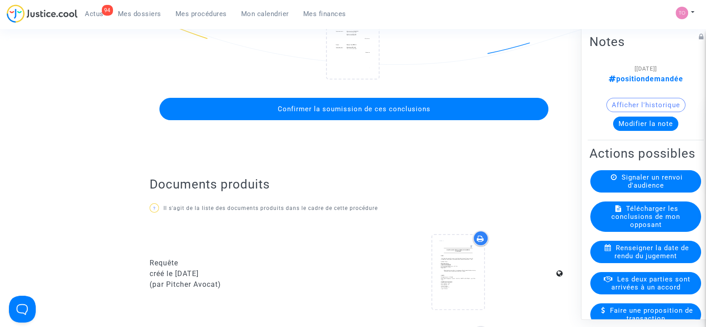
click at [325, 111] on span "Confirmer la soumission de ces conclusions" at bounding box center [353, 109] width 153 height 8
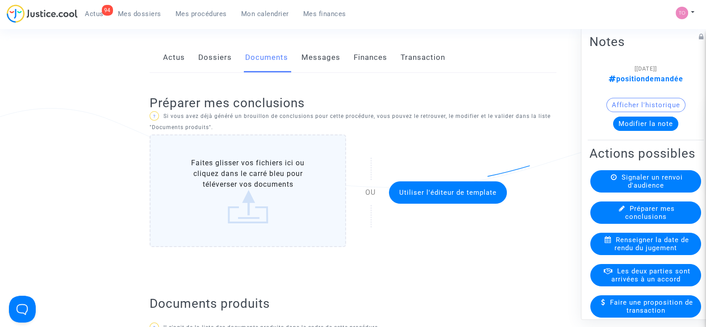
scroll to position [0, 0]
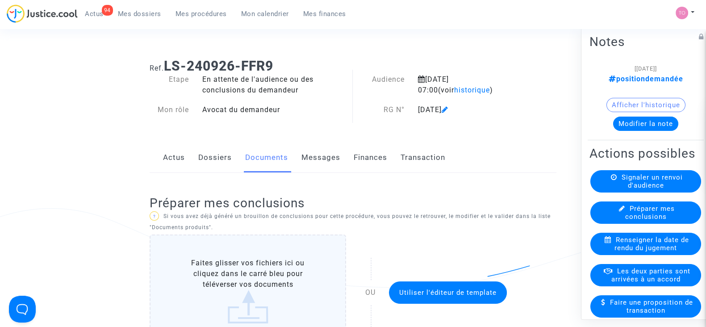
click at [616, 125] on button "Modifier la note" at bounding box center [645, 124] width 65 height 14
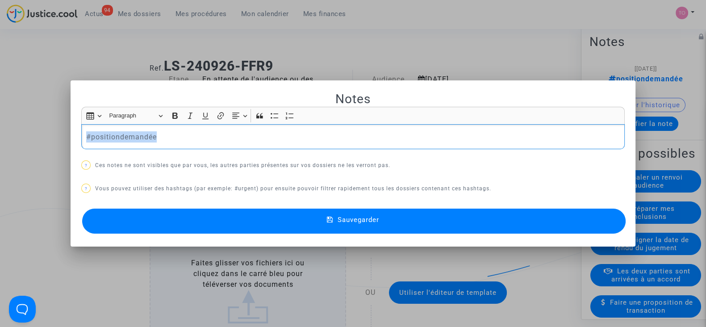
drag, startPoint x: 159, startPoint y: 137, endPoint x: 56, endPoint y: 137, distance: 103.1
click at [56, 137] on div "Notes Rich Text Editor Insert table Insert table Heading Paragraph Paragraph He…" at bounding box center [353, 163] width 706 height 327
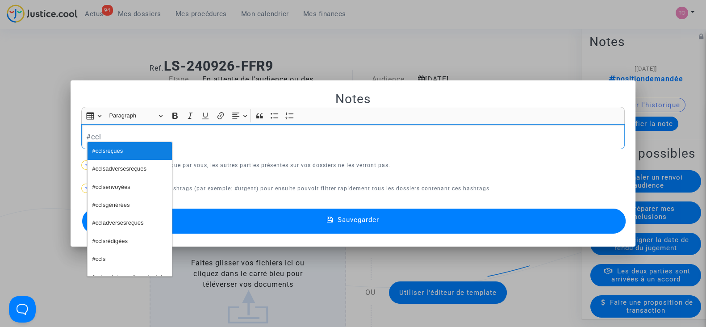
click at [103, 150] on span "#cclsreçues" at bounding box center [107, 151] width 31 height 13
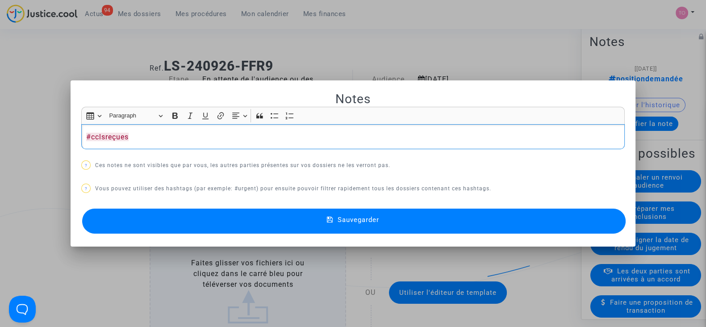
click at [251, 233] on button "Sauvegarder" at bounding box center [353, 221] width 543 height 25
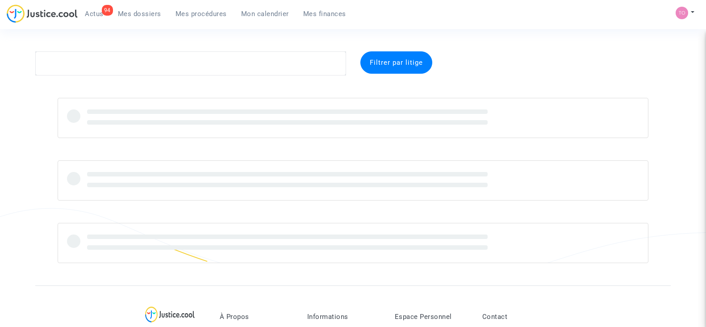
click at [113, 63] on textarea at bounding box center [190, 63] width 311 height 24
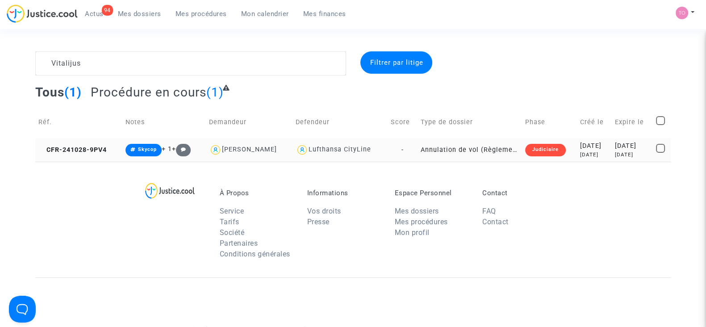
type textarea "Vitalijus"
click at [554, 147] on td "Judiciaire" at bounding box center [549, 150] width 55 height 24
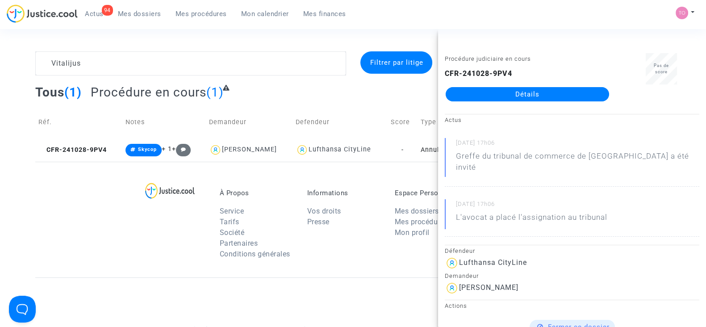
click at [526, 92] on link "Détails" at bounding box center [527, 94] width 163 height 14
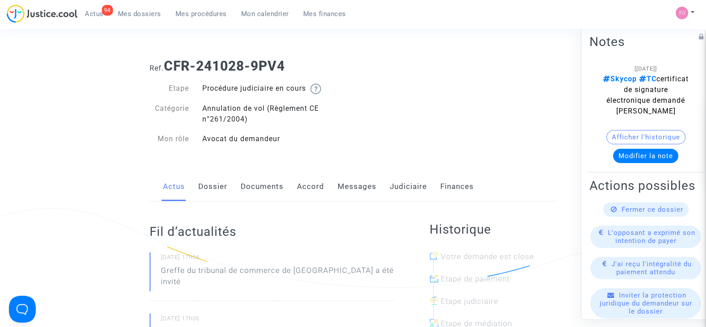
click at [408, 191] on link "Judiciaire" at bounding box center [408, 186] width 37 height 29
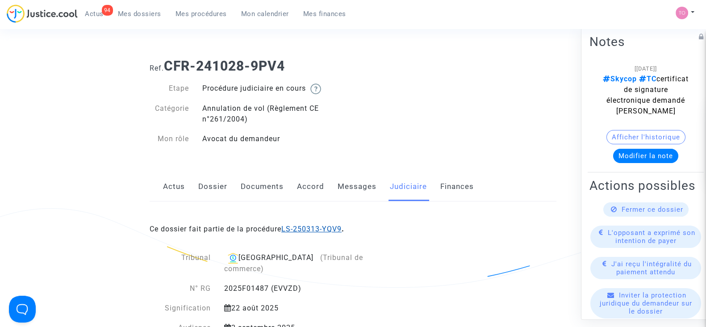
click at [324, 231] on link "LS-250313-YQV9" at bounding box center [311, 229] width 60 height 8
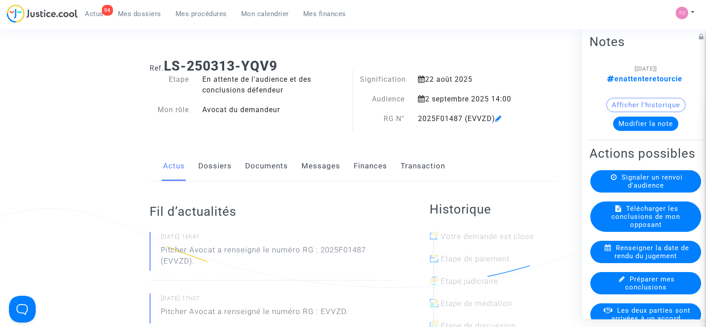
click at [642, 123] on button "Modifier la note" at bounding box center [645, 124] width 65 height 14
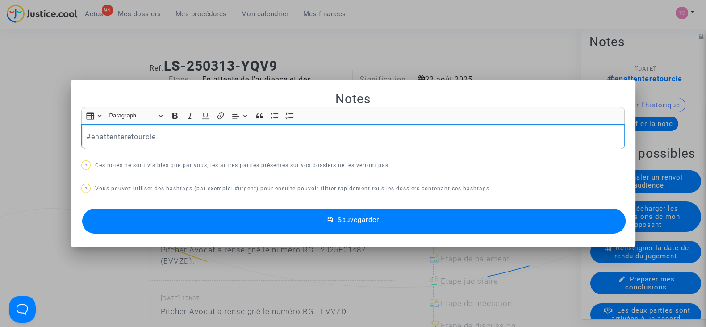
click at [170, 130] on div "#enattenteretourcie" at bounding box center [352, 136] width 543 height 25
click at [196, 213] on button "Sauvegarder" at bounding box center [353, 221] width 543 height 25
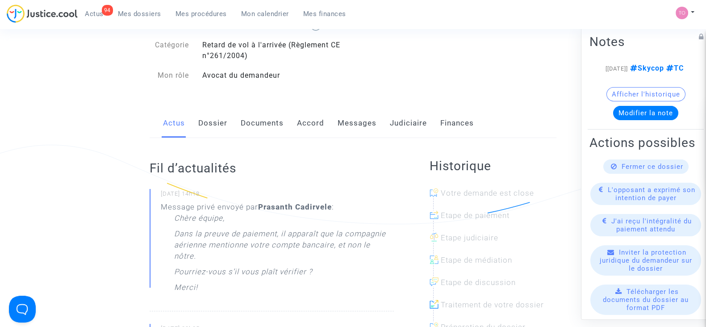
scroll to position [55, 0]
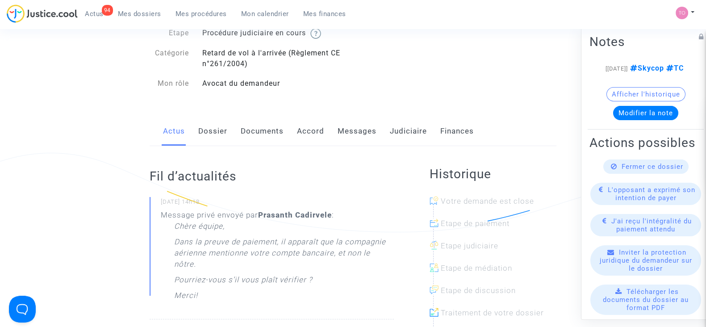
click at [248, 131] on link "Documents" at bounding box center [262, 131] width 43 height 29
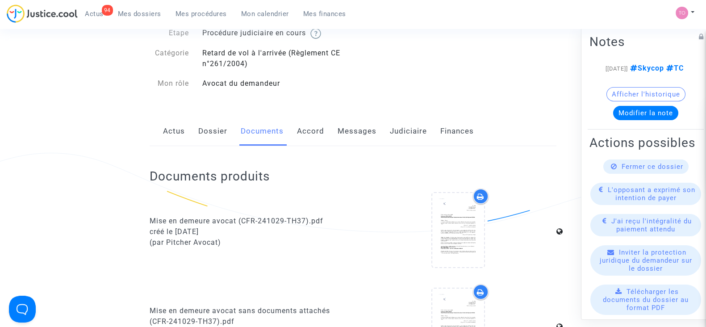
click at [366, 128] on link "Messages" at bounding box center [357, 131] width 39 height 29
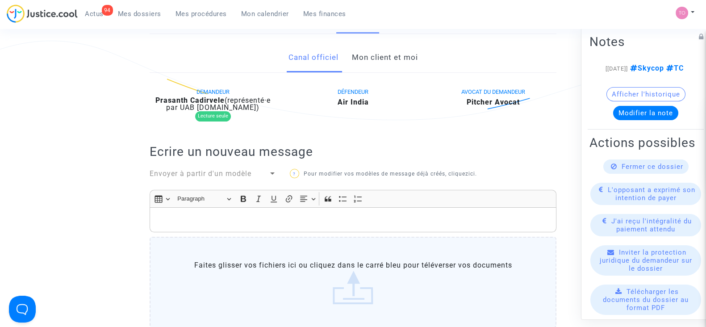
click at [379, 67] on link "Mon client et moi" at bounding box center [384, 57] width 66 height 29
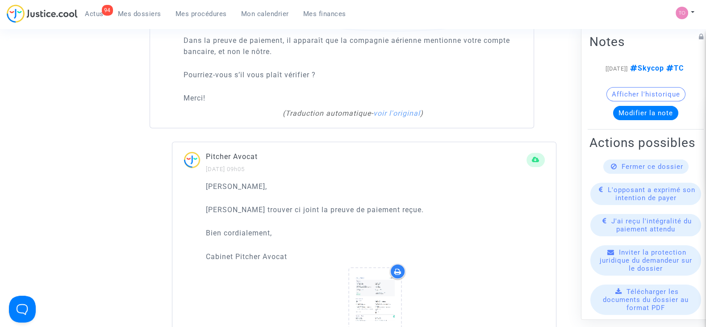
scroll to position [670, 0]
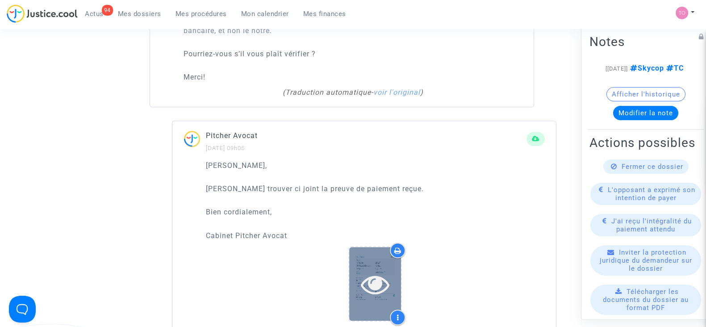
click at [392, 291] on div at bounding box center [375, 284] width 52 height 74
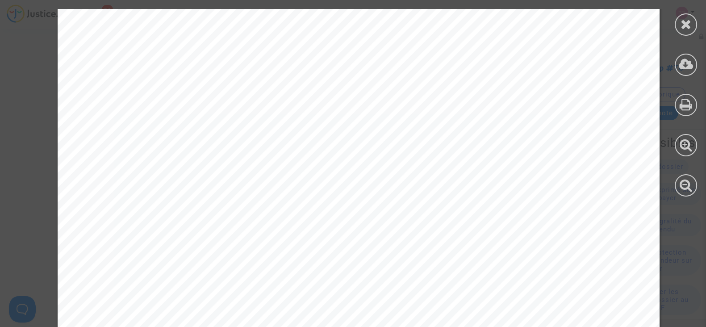
scroll to position [111, 0]
click at [682, 27] on icon at bounding box center [686, 23] width 11 height 13
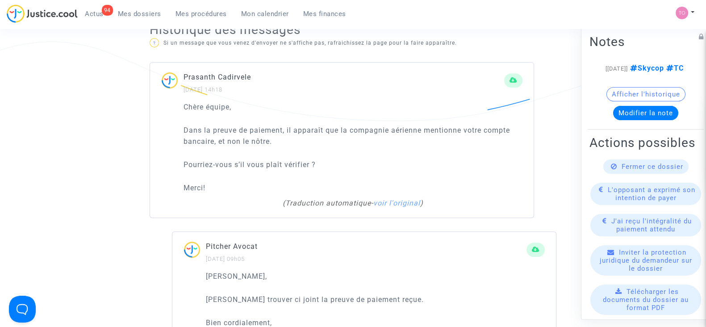
scroll to position [558, 0]
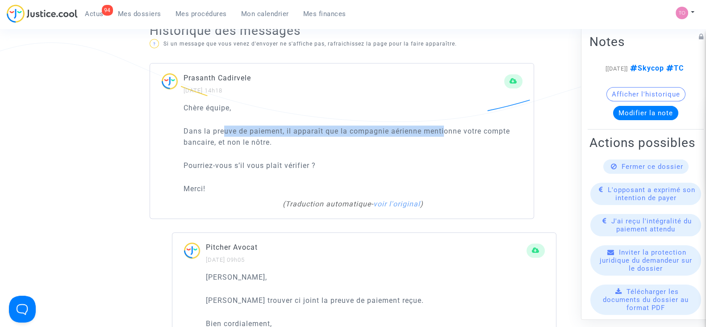
drag, startPoint x: 223, startPoint y: 119, endPoint x: 444, endPoint y: 121, distance: 221.0
click at [444, 125] on p "Dans la preuve de paiement, il apparaît que la compagnie aérienne mentionne vot…" at bounding box center [353, 136] width 339 height 22
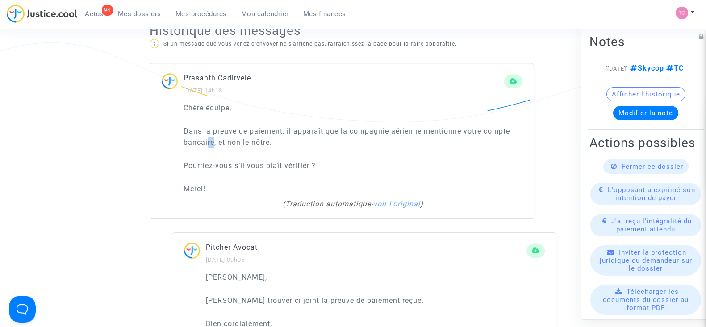
drag, startPoint x: 206, startPoint y: 131, endPoint x: 215, endPoint y: 130, distance: 8.5
click at [215, 130] on p "Dans la preuve de paiement, il apparaît que la compagnie aérienne mentionne vot…" at bounding box center [353, 136] width 339 height 22
drag, startPoint x: 213, startPoint y: 155, endPoint x: 290, endPoint y: 151, distance: 76.9
click at [290, 160] on p "Pourriez-vous s’il vous plaît vérifier ?" at bounding box center [353, 165] width 339 height 11
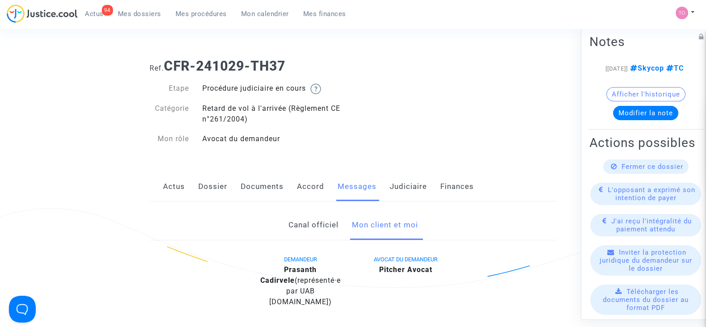
scroll to position [0, 0]
click at [394, 188] on link "Judiciaire" at bounding box center [408, 186] width 37 height 29
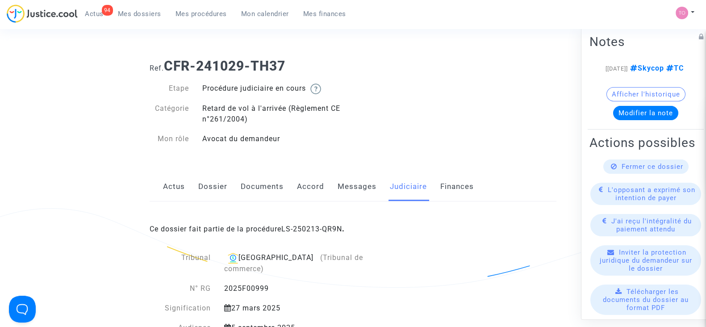
click at [313, 183] on link "Accord" at bounding box center [310, 186] width 27 height 29
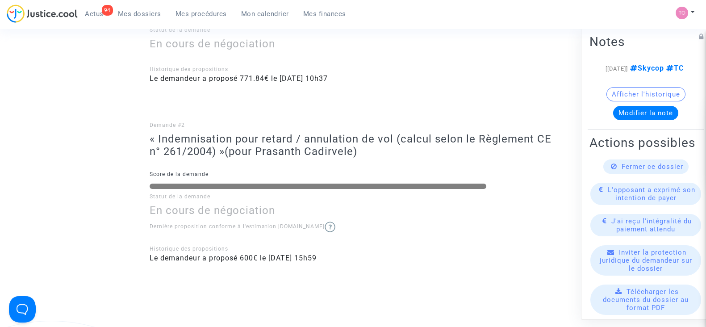
scroll to position [55, 0]
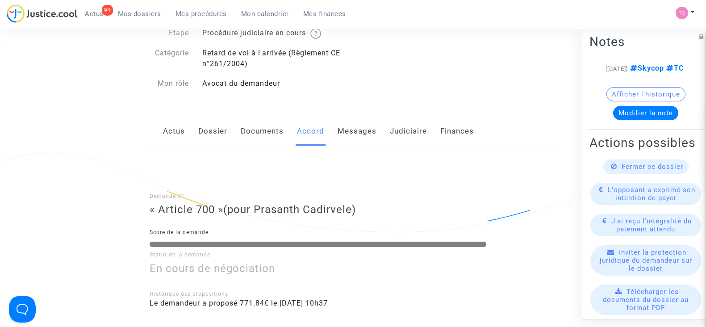
drag, startPoint x: 127, startPoint y: 10, endPoint x: 135, endPoint y: 25, distance: 17.0
click at [127, 10] on span "Mes dossiers" at bounding box center [139, 14] width 43 height 8
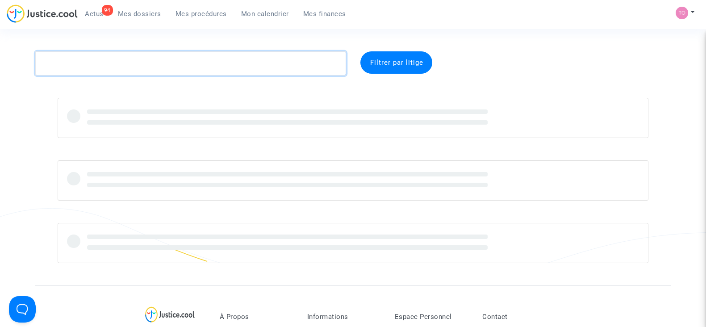
click at [144, 58] on textarea at bounding box center [190, 63] width 311 height 24
paste textarea "CFR-250515-FEEN"
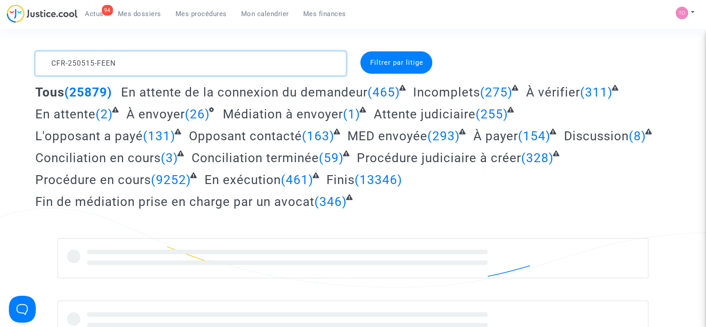
type textarea "CFR-250515-FEEN"
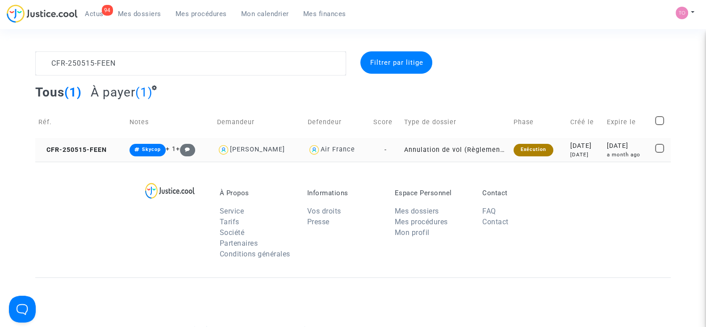
click at [591, 155] on div "3 months ago" at bounding box center [585, 155] width 30 height 8
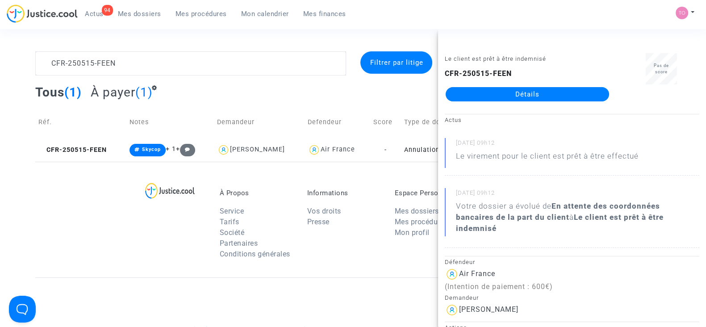
click at [534, 96] on link "Détails" at bounding box center [527, 94] width 163 height 14
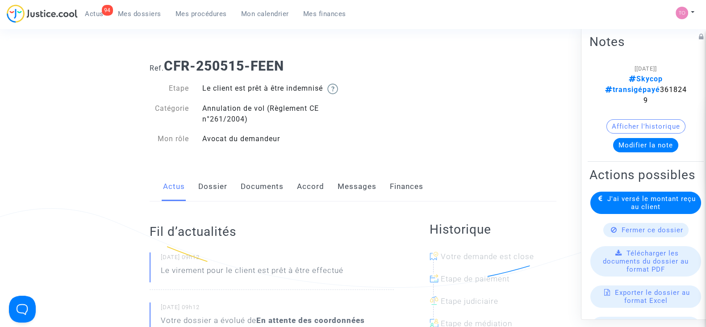
click at [138, 14] on span "Mes dossiers" at bounding box center [139, 14] width 43 height 8
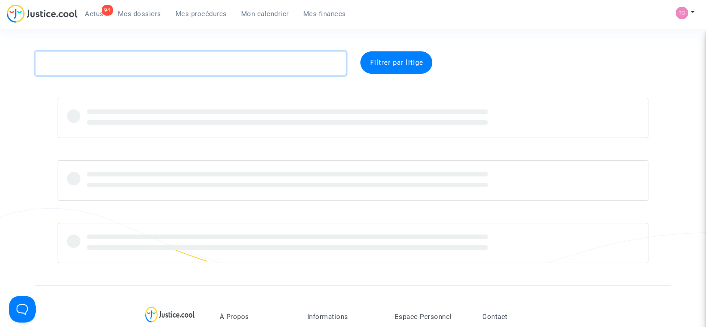
click at [117, 62] on textarea at bounding box center [190, 63] width 311 height 24
paste textarea "LS-250313-UJWF"
type textarea "LS-250313-UJWF"
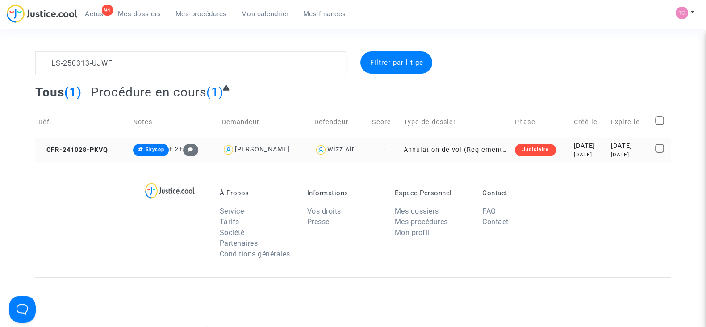
click at [574, 147] on div "2024-10-28" at bounding box center [589, 146] width 31 height 10
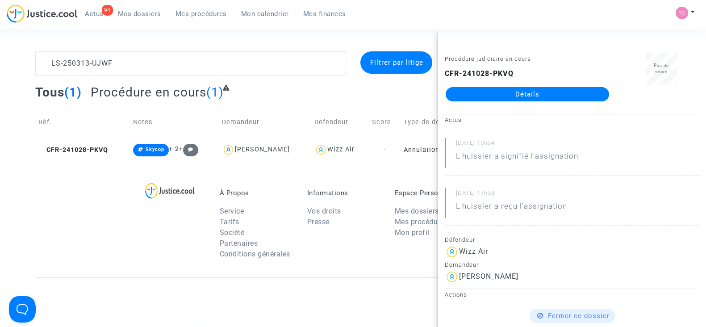
click at [530, 90] on link "Détails" at bounding box center [527, 94] width 163 height 14
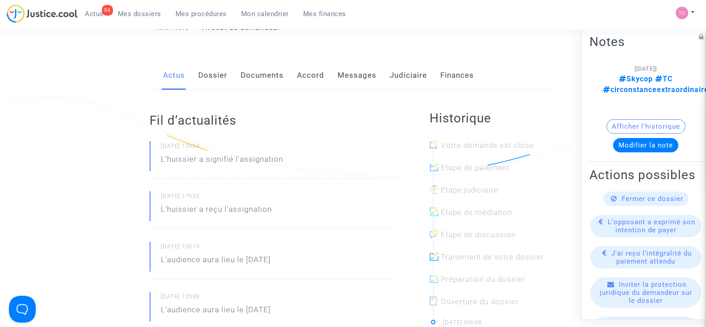
click at [214, 82] on link "Dossier" at bounding box center [212, 75] width 29 height 29
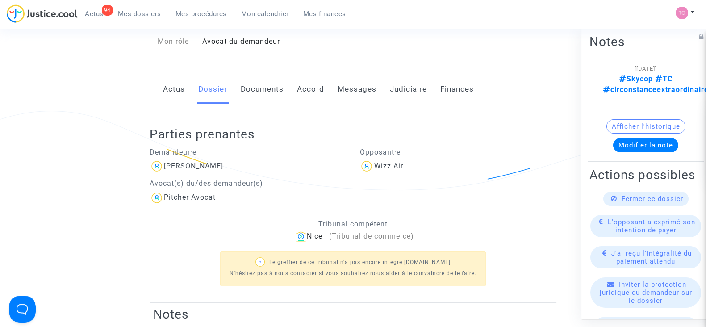
scroll to position [55, 0]
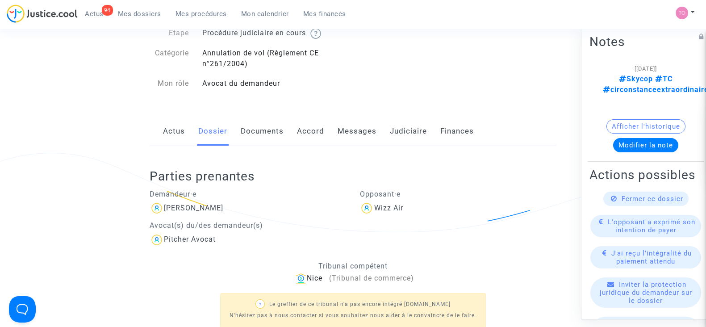
click at [404, 135] on link "Judiciaire" at bounding box center [408, 131] width 37 height 29
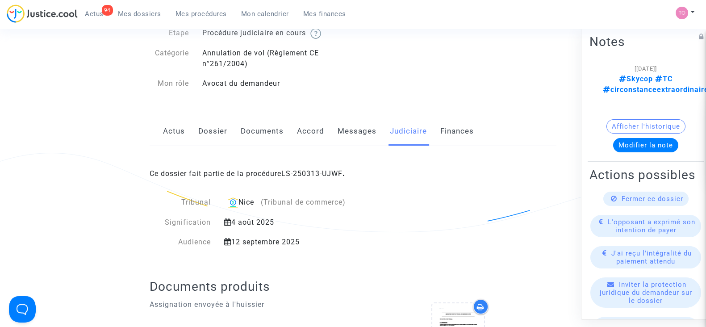
click at [212, 134] on link "Dossier" at bounding box center [212, 131] width 29 height 29
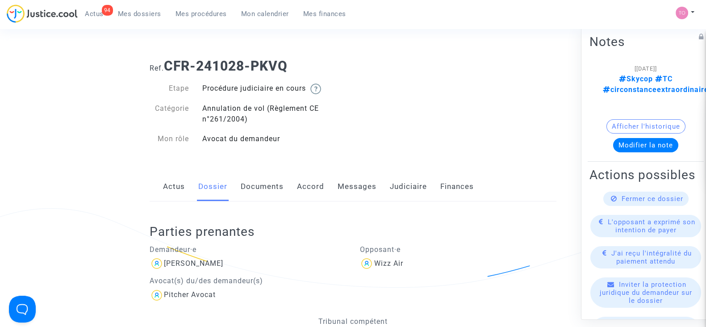
click at [415, 189] on link "Judiciaire" at bounding box center [408, 186] width 37 height 29
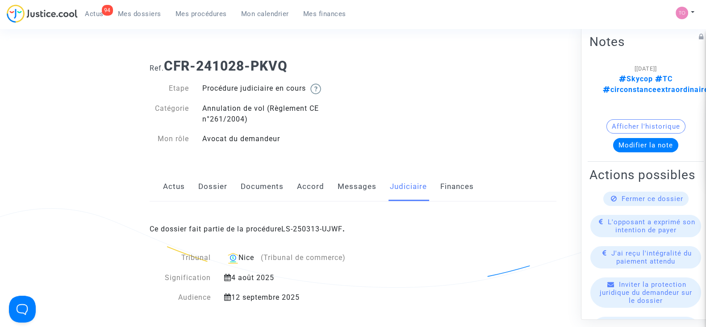
click at [305, 186] on link "Accord" at bounding box center [310, 186] width 27 height 29
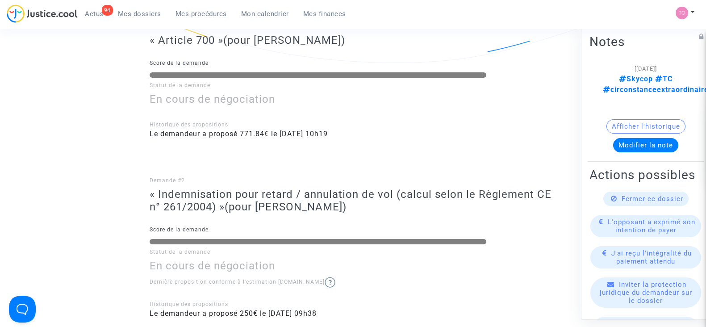
scroll to position [223, 0]
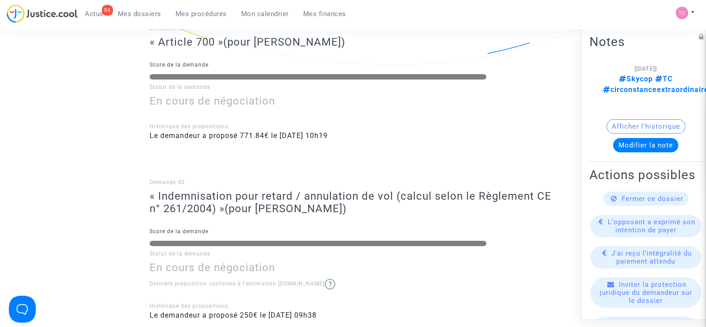
click at [626, 119] on button "Afficher l'historique" at bounding box center [645, 126] width 79 height 14
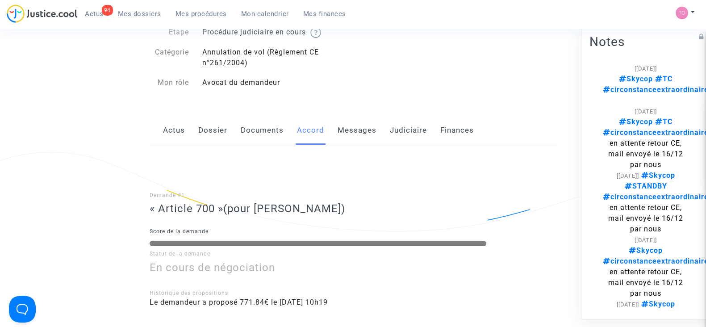
scroll to position [55, 0]
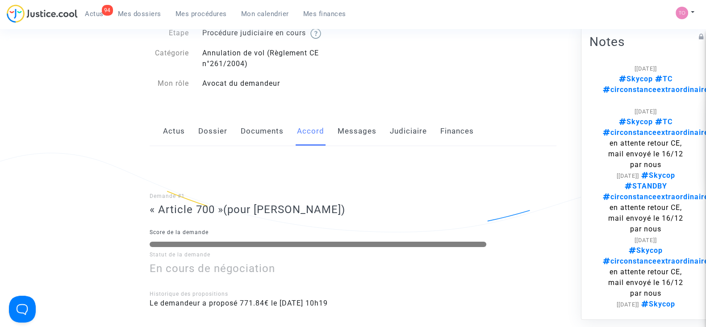
click at [400, 133] on link "Judiciaire" at bounding box center [408, 131] width 37 height 29
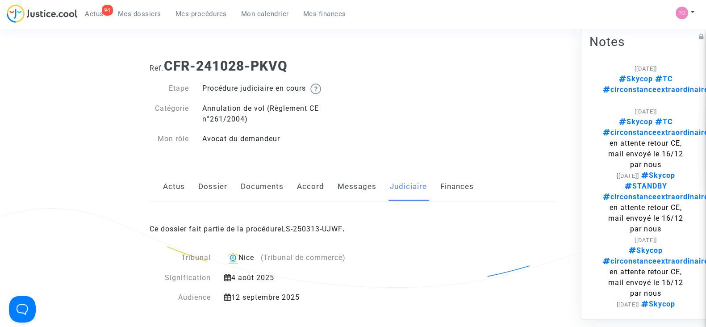
drag, startPoint x: 279, startPoint y: 64, endPoint x: 165, endPoint y: 62, distance: 113.9
click at [165, 62] on h1 "Ref. CFR-241028-PKVQ" at bounding box center [353, 66] width 407 height 16
copy b "CFR-241028-PKVQ"
click at [214, 186] on link "Dossier" at bounding box center [212, 186] width 29 height 29
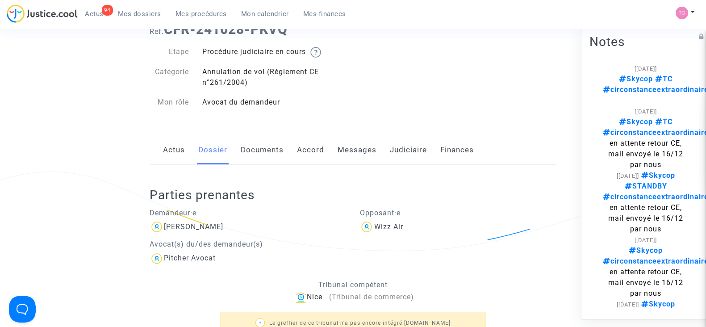
scroll to position [111, 0]
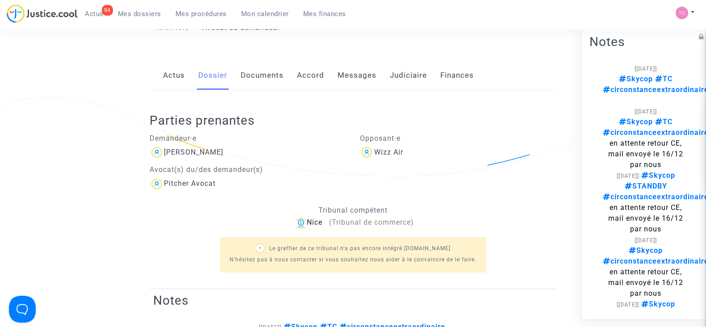
click at [249, 151] on div "Demandeur·e KRSTIC ALEKSANDRA Avocat(s) du/des demandeur(s) Pitcher Avocat" at bounding box center [248, 159] width 210 height 63
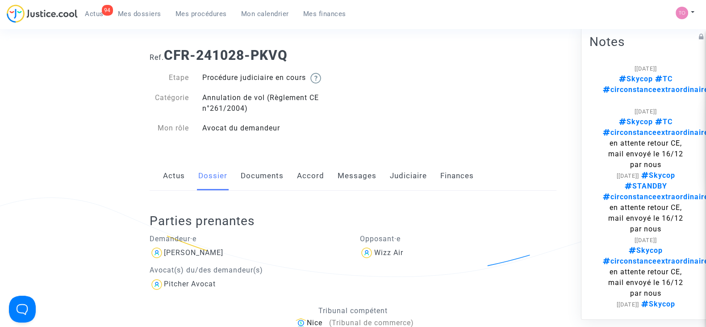
scroll to position [0, 0]
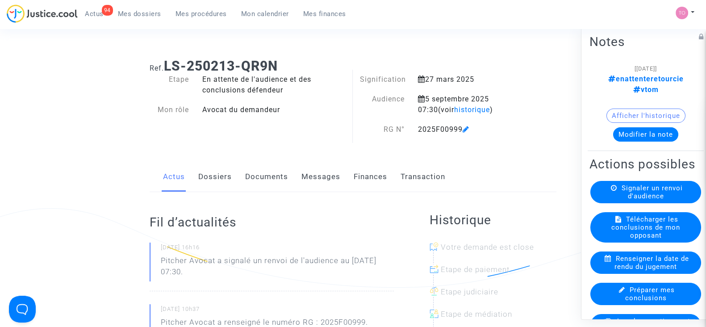
click at [630, 127] on button "Modifier la note" at bounding box center [645, 134] width 65 height 14
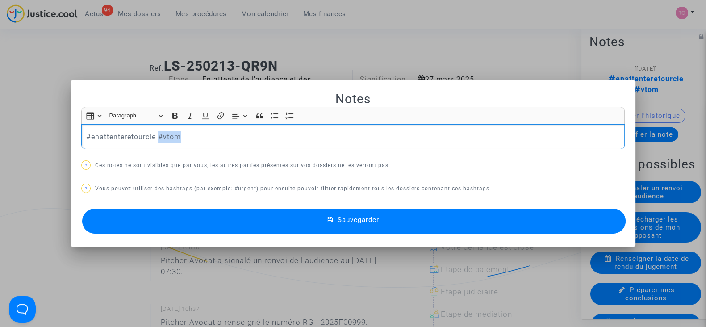
drag, startPoint x: 191, startPoint y: 135, endPoint x: 154, endPoint y: 139, distance: 36.9
click at [154, 139] on p "#enattenteretourcie #vtom" at bounding box center [353, 136] width 534 height 11
click at [328, 62] on div at bounding box center [353, 163] width 706 height 327
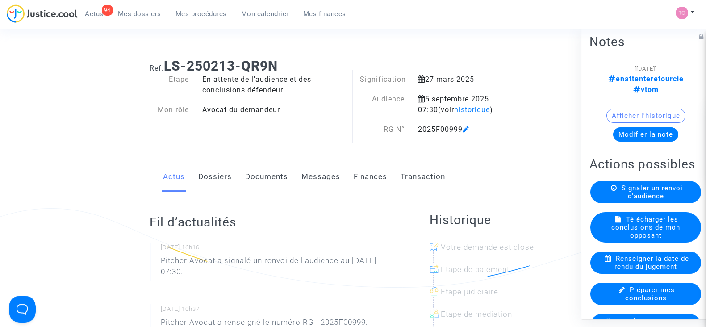
click at [628, 109] on button "Afficher l'historique" at bounding box center [645, 116] width 79 height 14
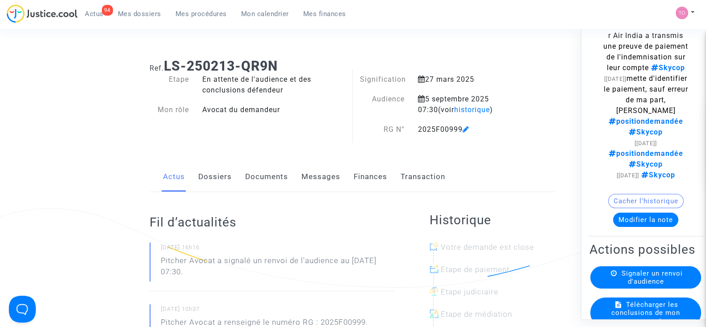
scroll to position [167, 0]
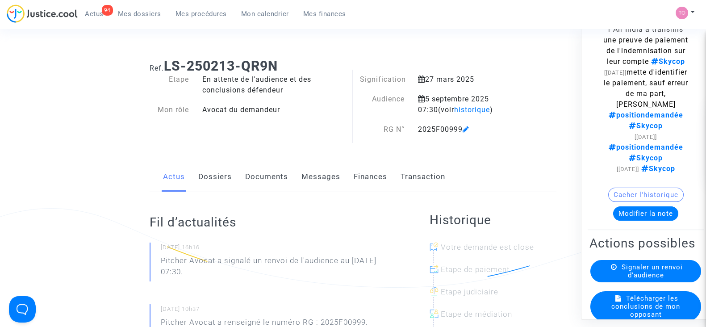
click at [628, 221] on button "Modifier la note" at bounding box center [645, 213] width 65 height 14
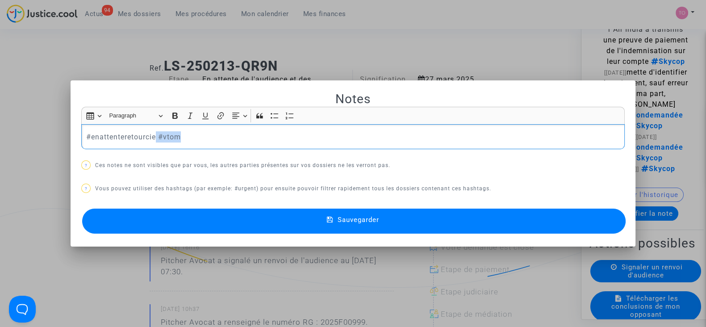
drag, startPoint x: 183, startPoint y: 132, endPoint x: 154, endPoint y: 139, distance: 29.9
click at [154, 139] on p "#enattenteretourcie #vtom" at bounding box center [353, 136] width 534 height 11
click at [174, 135] on p "#enattenteretourcie + vérfier si fons" at bounding box center [353, 136] width 534 height 11
click at [212, 136] on p "#enattenteretourcie + vérifier si fons" at bounding box center [353, 136] width 534 height 11
click at [227, 134] on p "#enattenteretourcie + vérifier si fonds" at bounding box center [353, 136] width 534 height 11
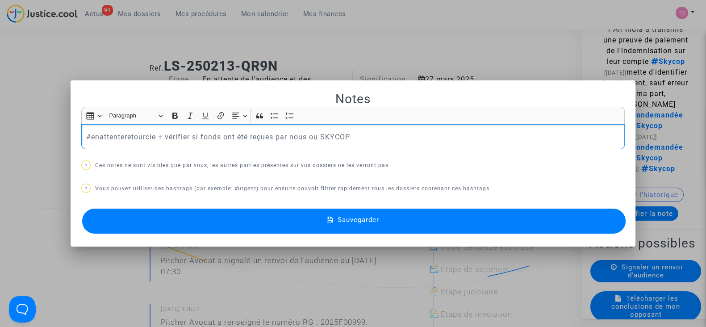
click at [310, 214] on button "Sauvegarder" at bounding box center [353, 221] width 543 height 25
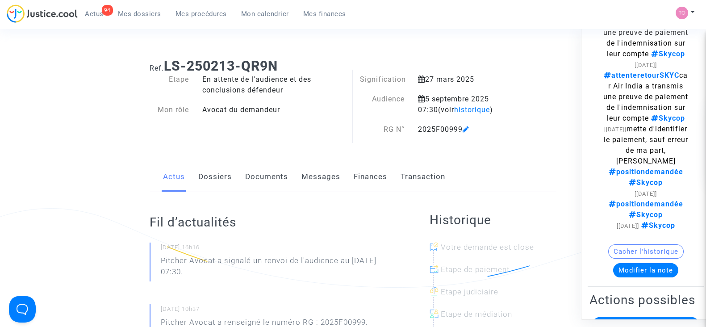
click at [210, 180] on link "Dossiers" at bounding box center [214, 176] width 33 height 29
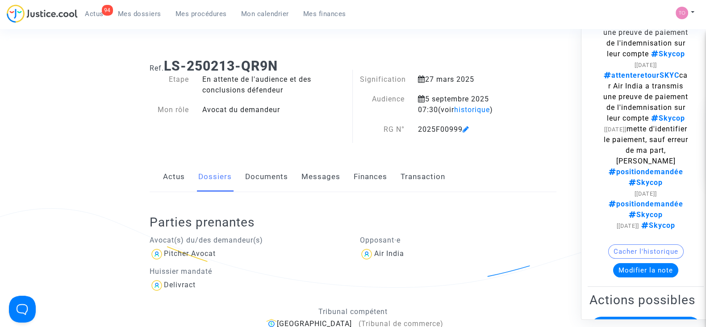
click at [360, 180] on link "Finances" at bounding box center [370, 176] width 33 height 29
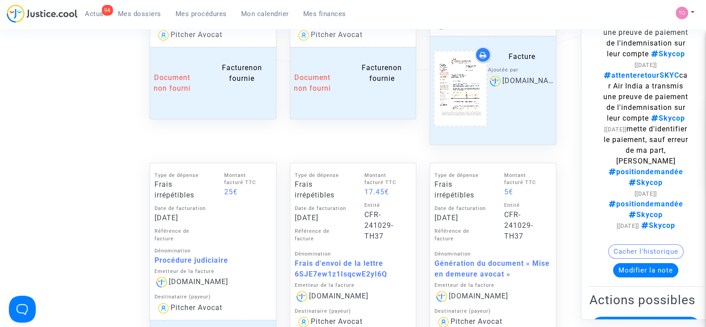
scroll to position [614, 0]
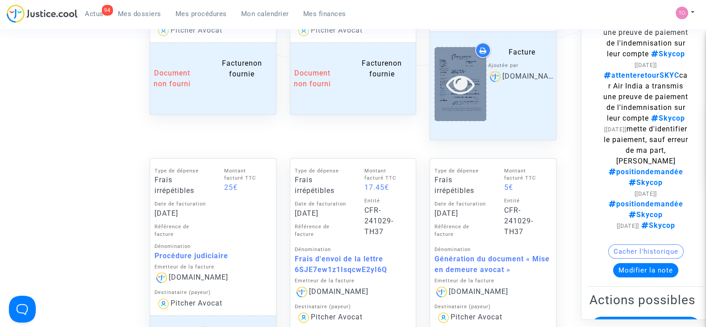
click at [458, 94] on icon at bounding box center [460, 84] width 29 height 29
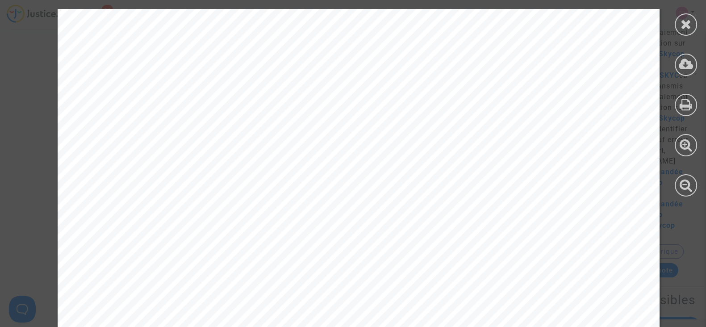
scroll to position [390, 0]
click at [676, 22] on div at bounding box center [686, 24] width 22 height 22
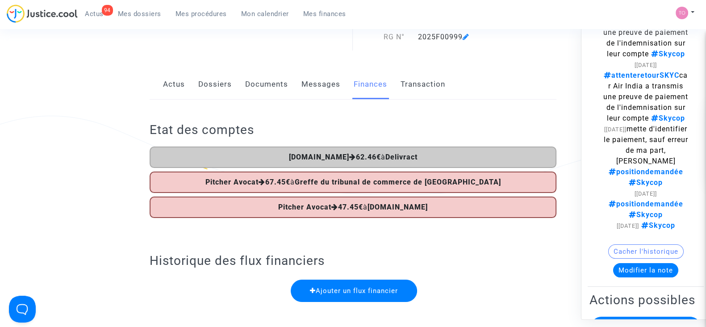
scroll to position [0, 0]
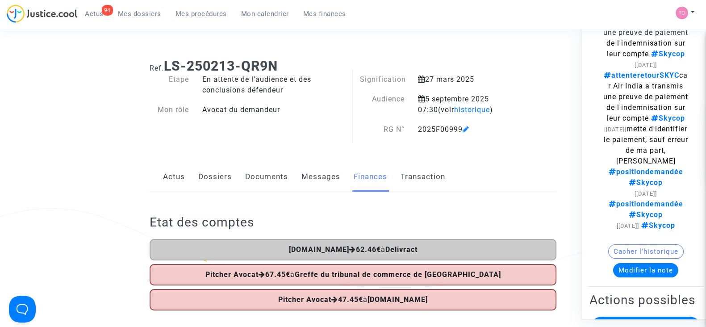
click at [218, 179] on link "Dossiers" at bounding box center [214, 176] width 33 height 29
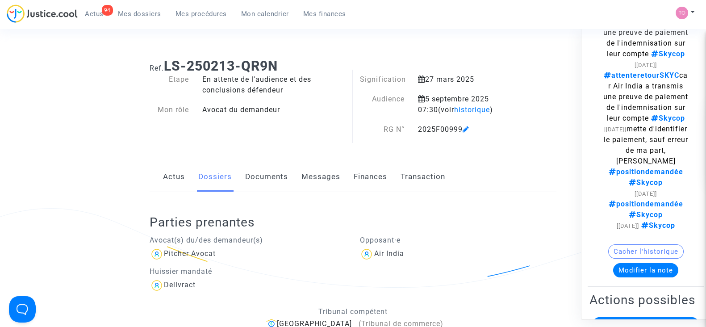
click at [350, 182] on div "Actus Dossiers Documents Messages Finances Transaction" at bounding box center [353, 177] width 407 height 30
click at [364, 177] on link "Finances" at bounding box center [370, 176] width 33 height 29
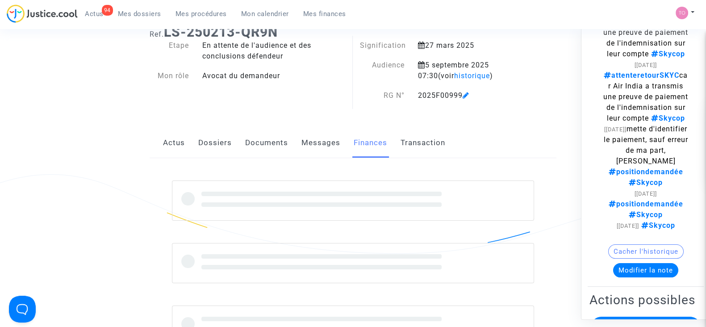
scroll to position [111, 0]
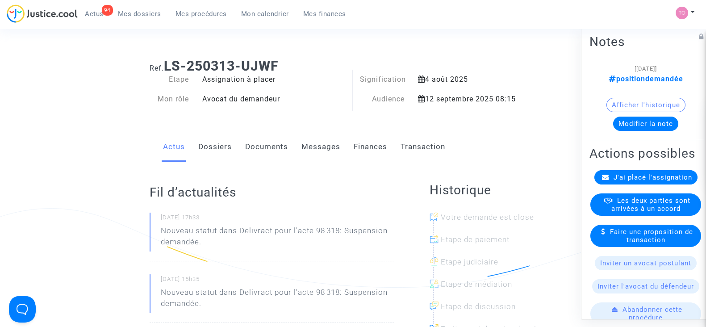
click at [354, 148] on link "Finances" at bounding box center [370, 146] width 33 height 29
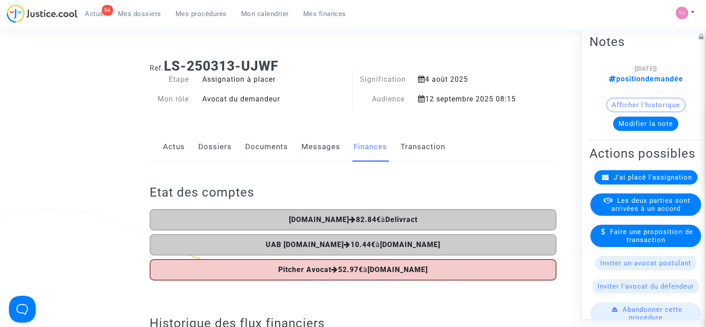
click at [259, 149] on link "Documents" at bounding box center [266, 146] width 43 height 29
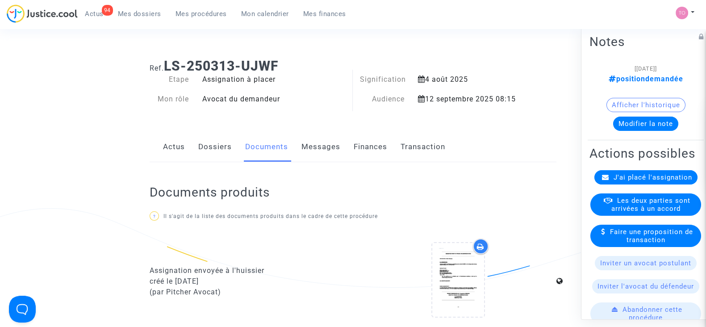
click at [230, 150] on link "Dossiers" at bounding box center [214, 146] width 33 height 29
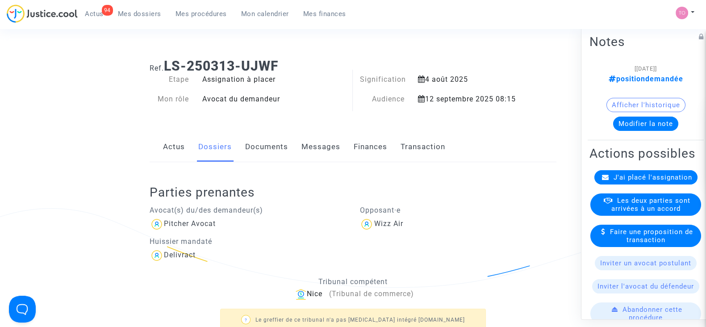
click at [364, 148] on link "Finances" at bounding box center [370, 146] width 33 height 29
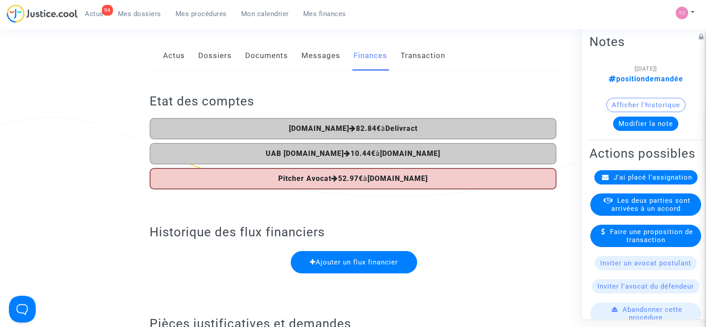
scroll to position [111, 0]
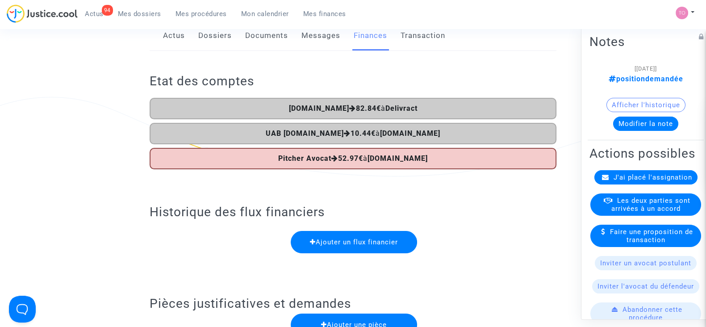
click at [206, 30] on link "Dossiers" at bounding box center [214, 35] width 33 height 29
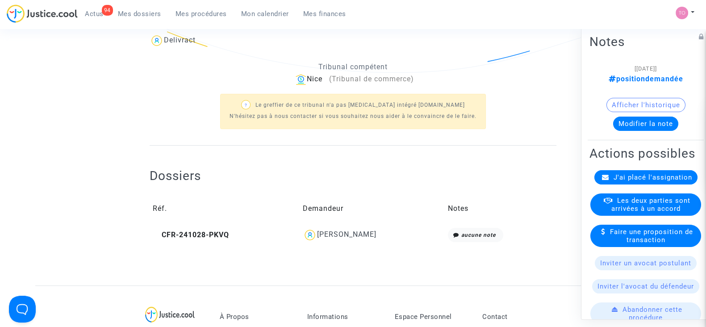
scroll to position [223, 0]
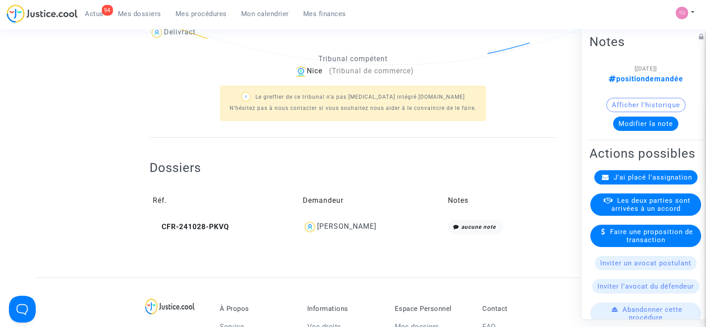
click at [342, 222] on div "KRSTIC ALEKSANDRA" at bounding box center [346, 226] width 59 height 8
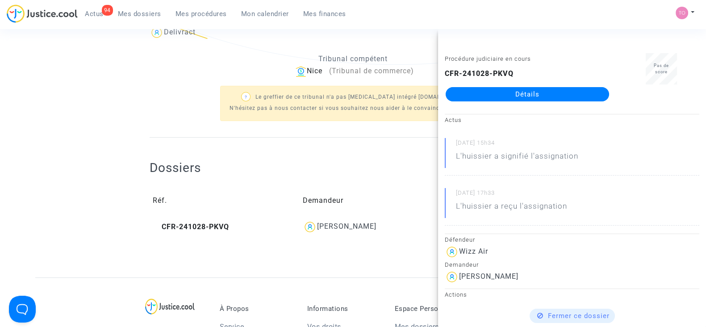
click at [134, 11] on span "Mes dossiers" at bounding box center [139, 14] width 43 height 8
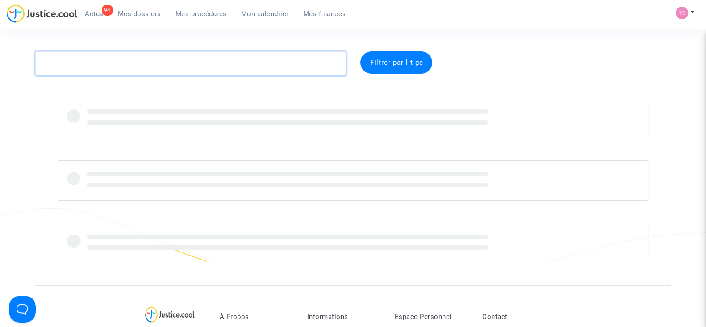
click at [152, 67] on textarea at bounding box center [190, 63] width 311 height 24
paste textarea "LS-250430-MKEE"
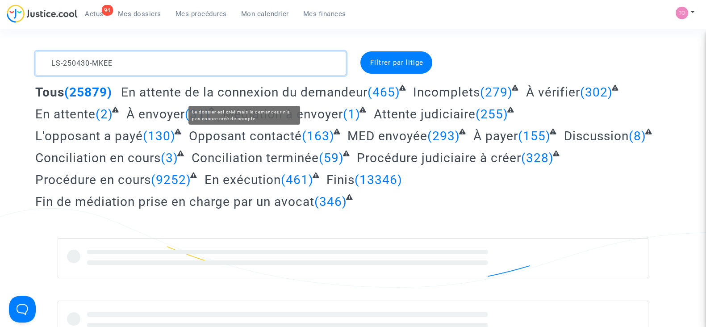
type textarea "LS-250430-MKEE"
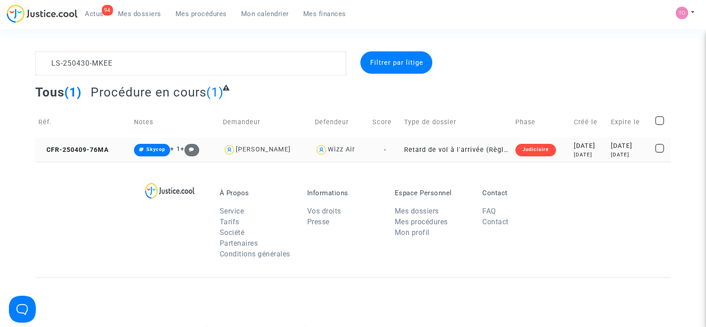
click at [581, 151] on div "5 months ago" at bounding box center [589, 155] width 31 height 8
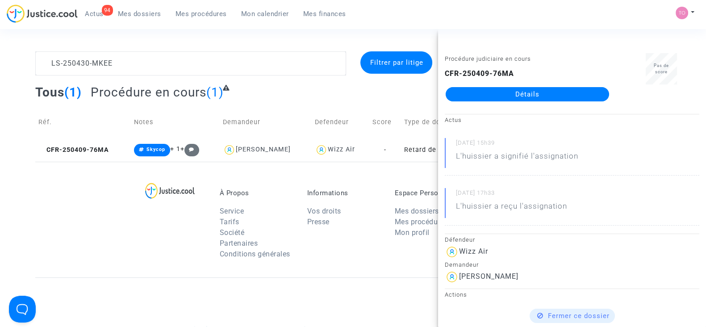
click at [519, 95] on link "Détails" at bounding box center [527, 94] width 163 height 14
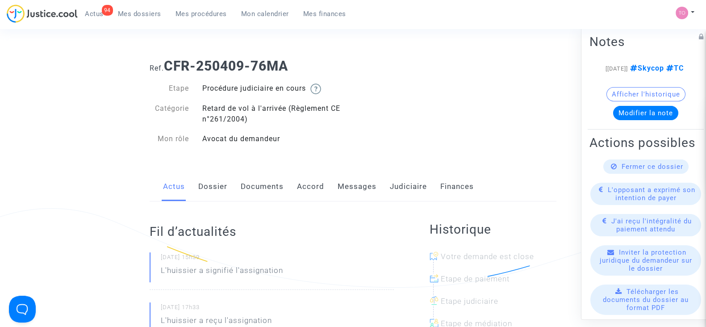
click at [217, 188] on link "Dossier" at bounding box center [212, 186] width 29 height 29
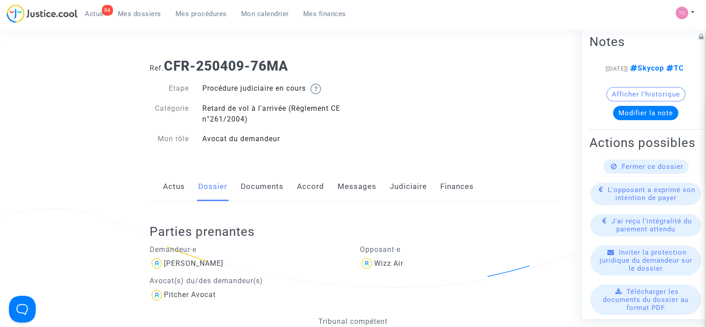
click at [308, 188] on link "Accord" at bounding box center [310, 186] width 27 height 29
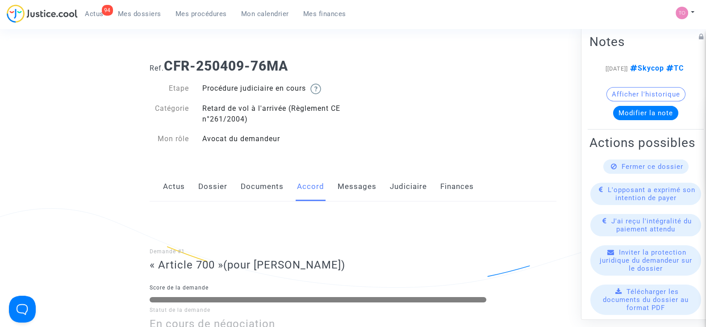
click at [409, 186] on link "Judiciaire" at bounding box center [408, 186] width 37 height 29
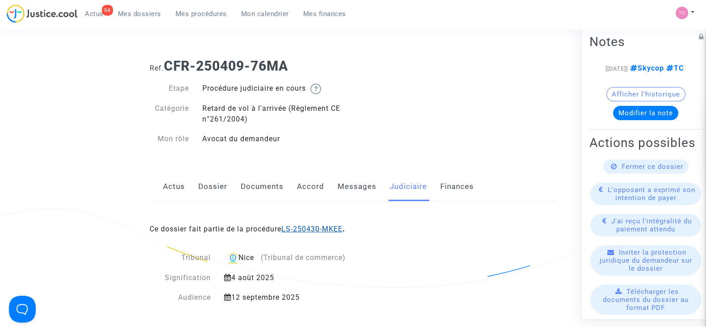
click at [292, 225] on link "LS-250430-MKEE" at bounding box center [311, 229] width 61 height 8
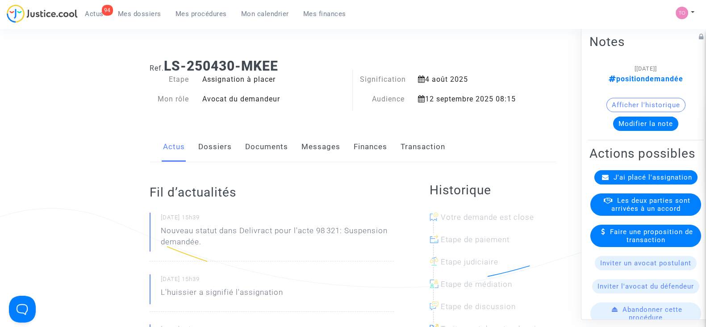
click at [268, 148] on link "Documents" at bounding box center [266, 146] width 43 height 29
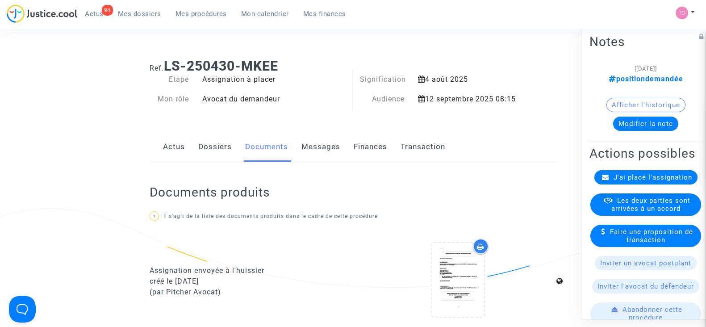
click at [363, 144] on link "Finances" at bounding box center [370, 146] width 33 height 29
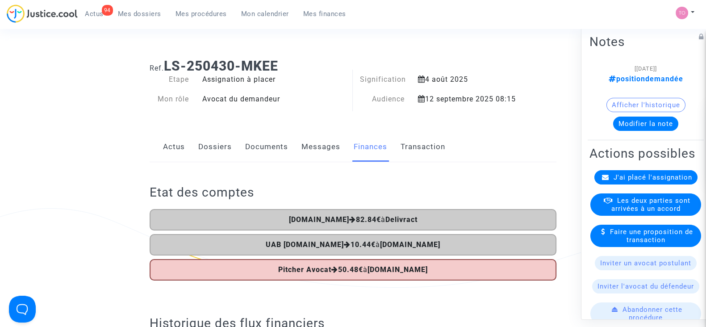
click at [221, 148] on link "Dossiers" at bounding box center [214, 146] width 33 height 29
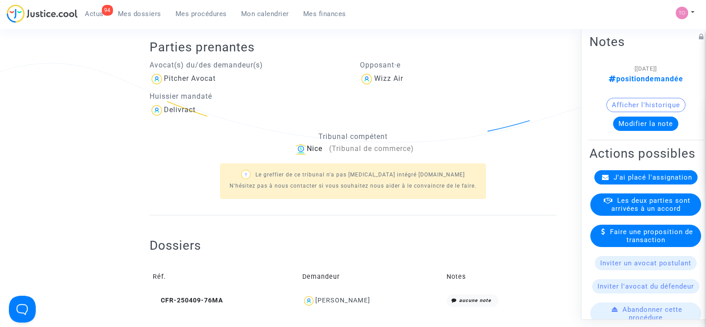
scroll to position [111, 0]
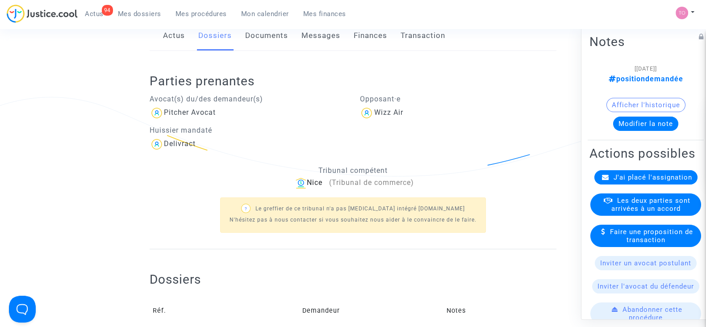
click at [656, 104] on button "Afficher l'historique" at bounding box center [645, 105] width 79 height 14
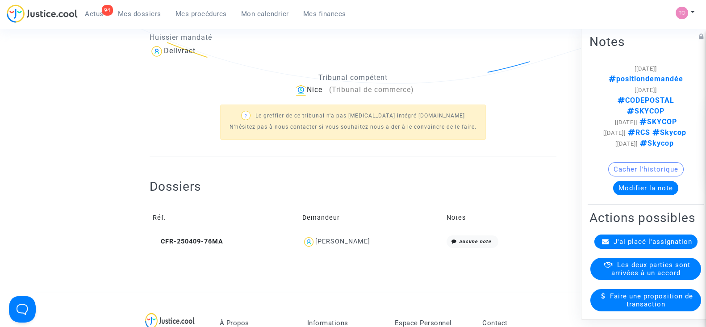
scroll to position [223, 0]
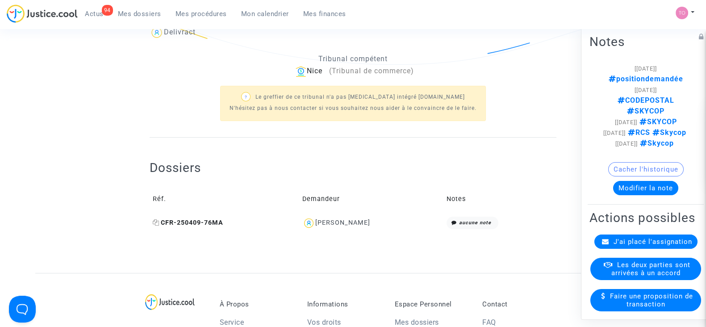
click at [153, 223] on icon at bounding box center [156, 222] width 7 height 6
drag, startPoint x: 373, startPoint y: 222, endPoint x: 319, endPoint y: 228, distance: 54.3
click at [319, 228] on div "Paloma Agosto" at bounding box center [371, 223] width 138 height 13
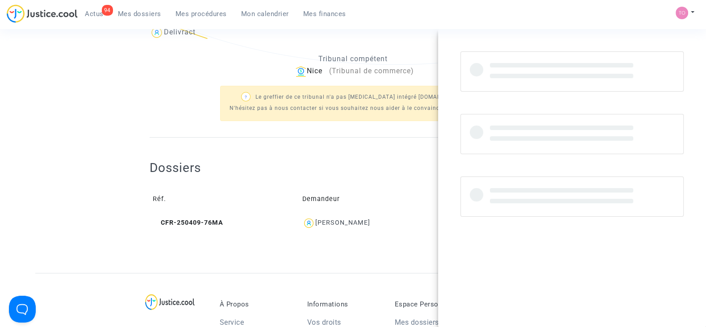
copy div "Paloma Agosto"
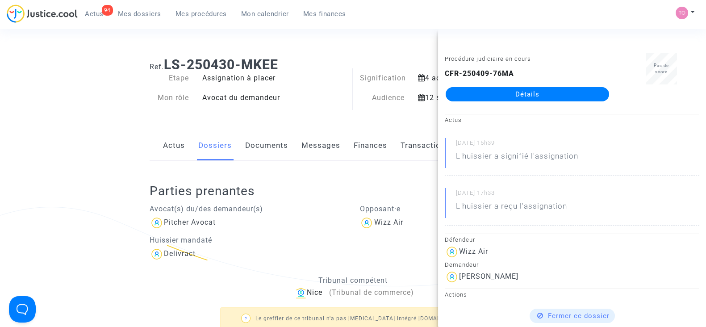
scroll to position [0, 0]
click at [135, 11] on span "Mes dossiers" at bounding box center [139, 14] width 43 height 8
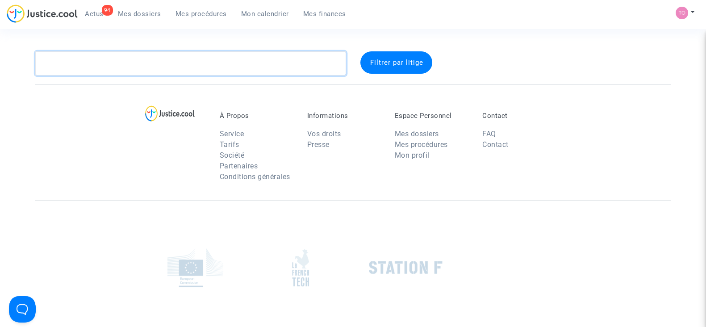
click at [100, 68] on textarea at bounding box center [190, 63] width 311 height 24
paste textarea "PELESTOR"
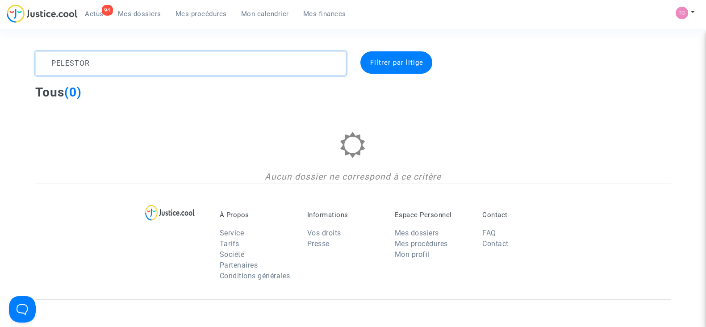
drag, startPoint x: 123, startPoint y: 57, endPoint x: 20, endPoint y: 62, distance: 102.8
click at [20, 62] on div "PELESTOR Filtrer par litige Tous (0) Aucun dossier ne correspond à ce critère" at bounding box center [353, 117] width 706 height 132
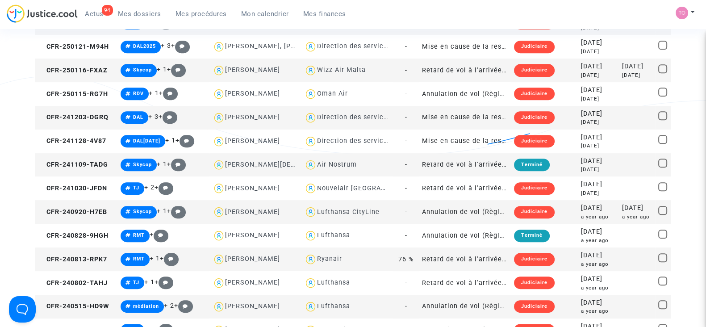
scroll to position [558, 0]
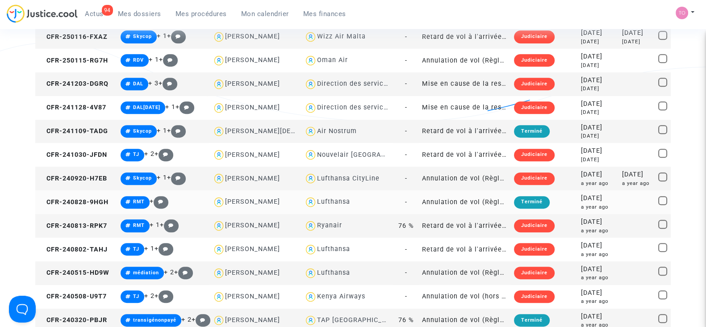
click at [328, 200] on div "Lufthansa" at bounding box center [333, 202] width 33 height 8
type textarea "Manon @Lufthansa"
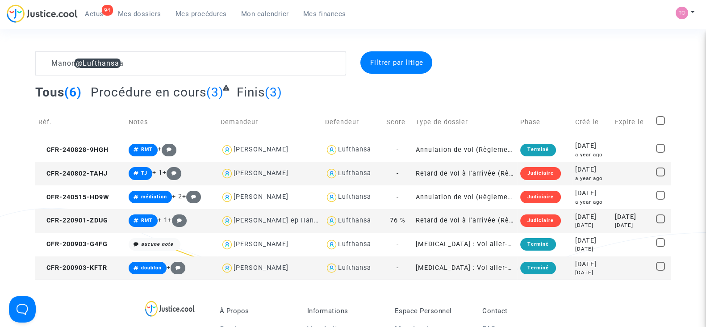
click at [575, 172] on div "2024-08-02" at bounding box center [591, 170] width 33 height 10
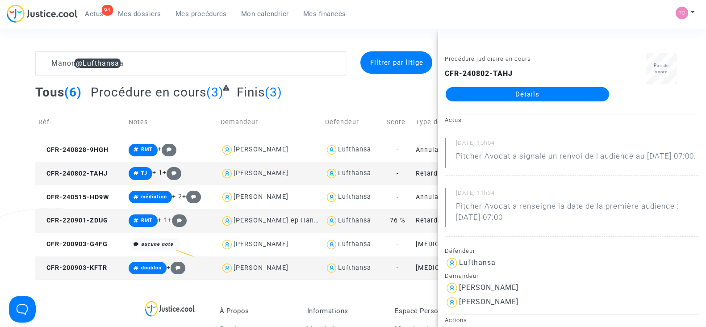
drag, startPoint x: 505, startPoint y: 84, endPoint x: 487, endPoint y: 96, distance: 21.4
click at [0, 127] on div "Manon @Lufthansa Filtrer par litige Tous (6) Procédure en cours (3) Finis (3) R…" at bounding box center [353, 165] width 706 height 228
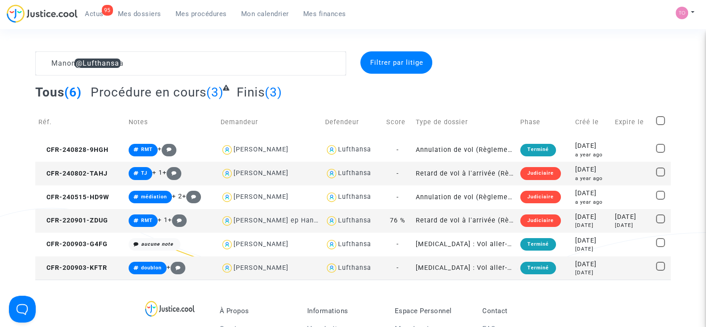
click at [598, 175] on div "a year ago" at bounding box center [591, 179] width 33 height 8
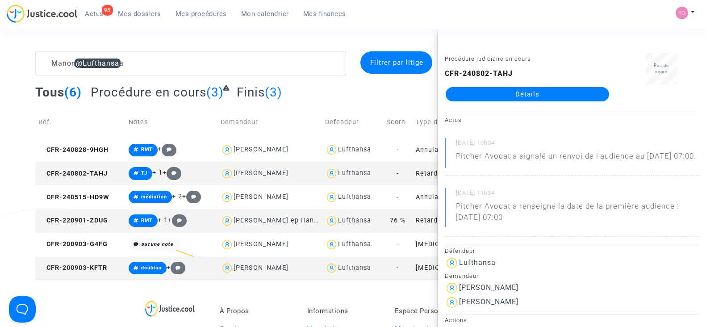
click at [4, 108] on div "Manon @Lufthansa Filtrer par litige Tous (6) Procédure en cours (3) Finis (3) R…" at bounding box center [353, 165] width 706 height 228
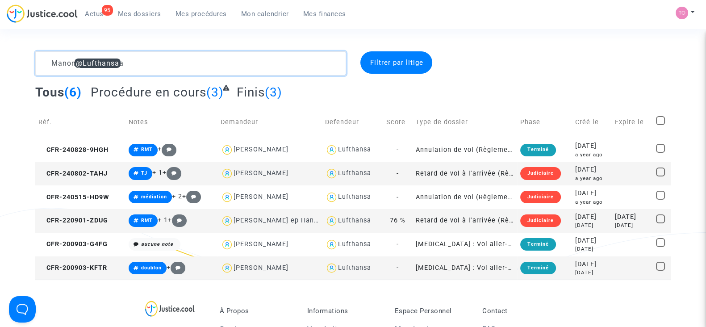
drag, startPoint x: 136, startPoint y: 65, endPoint x: 6, endPoint y: 64, distance: 129.5
click at [6, 64] on div "Manon @Lufthansa Filtrer par litige Tous (6) Procédure en cours (3) Finis (3) R…" at bounding box center [353, 165] width 706 height 228
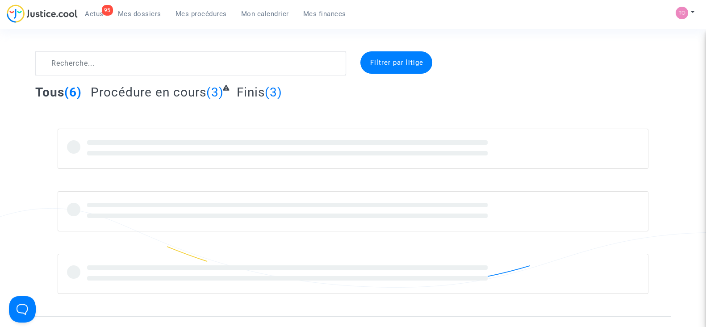
click at [18, 75] on div "Filtrer par litige Tous (6) Procédure en cours (3) Finis (3)" at bounding box center [353, 172] width 706 height 242
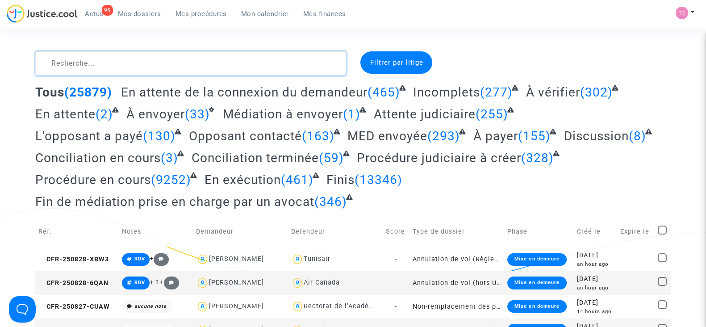
click at [120, 58] on textarea at bounding box center [190, 63] width 311 height 24
paste textarea "Faustino"
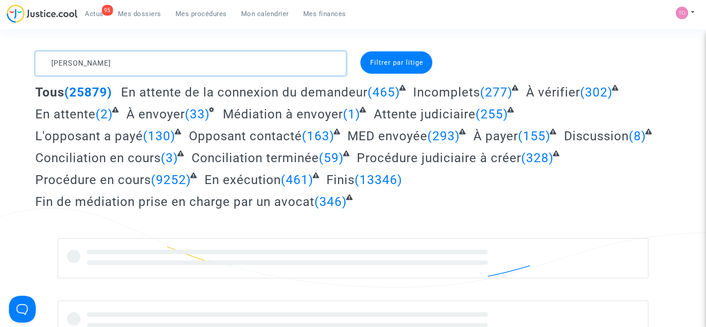
type textarea "Faustino"
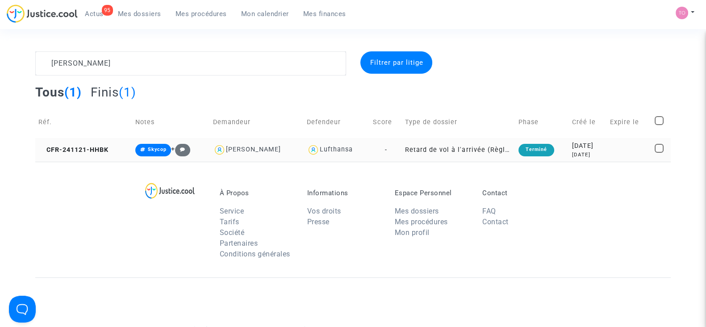
click at [581, 147] on div "2024-11-21" at bounding box center [588, 146] width 32 height 10
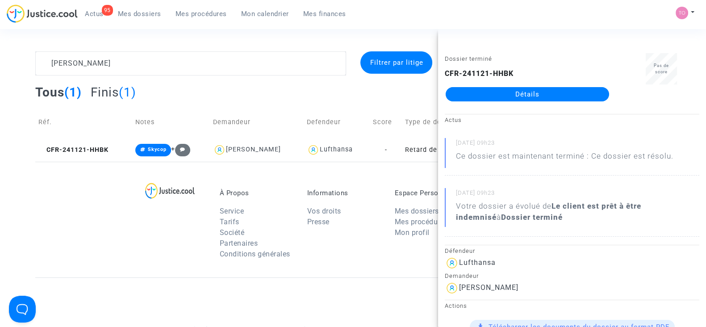
click at [511, 92] on link "Détails" at bounding box center [527, 94] width 163 height 14
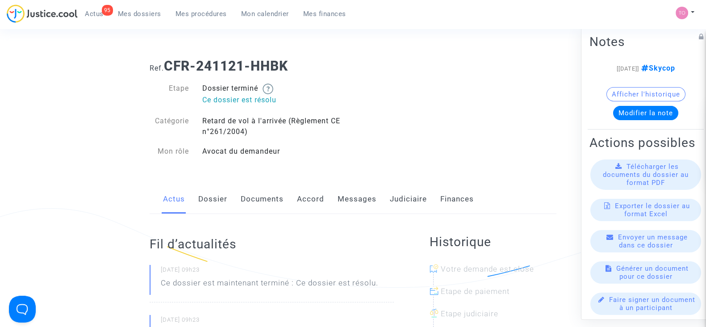
click at [416, 193] on link "Judiciaire" at bounding box center [408, 198] width 37 height 29
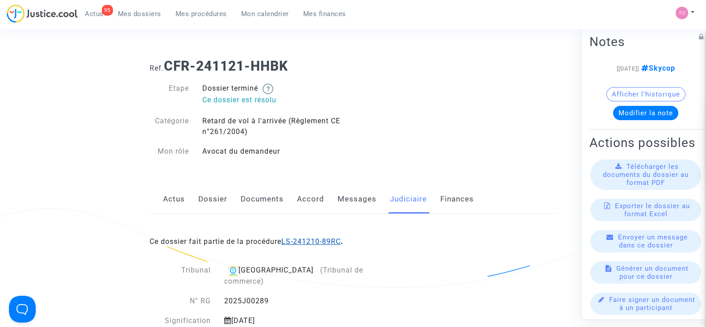
drag, startPoint x: 317, startPoint y: 235, endPoint x: 313, endPoint y: 238, distance: 5.5
click at [313, 238] on div "Ce dossier fait partie de la procédure LS-241210-89RC ." at bounding box center [353, 235] width 407 height 42
click at [313, 238] on link "LS-241210-89RC" at bounding box center [310, 241] width 59 height 8
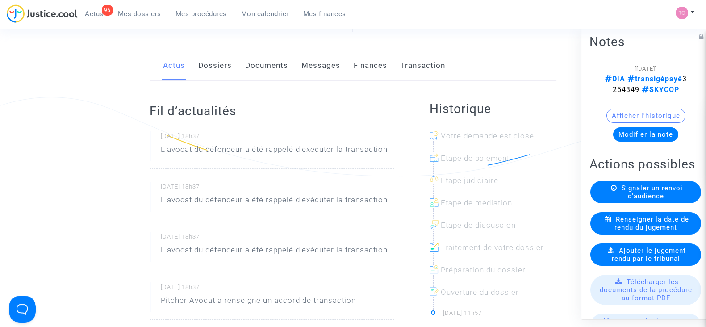
click at [220, 69] on link "Dossiers" at bounding box center [214, 65] width 33 height 29
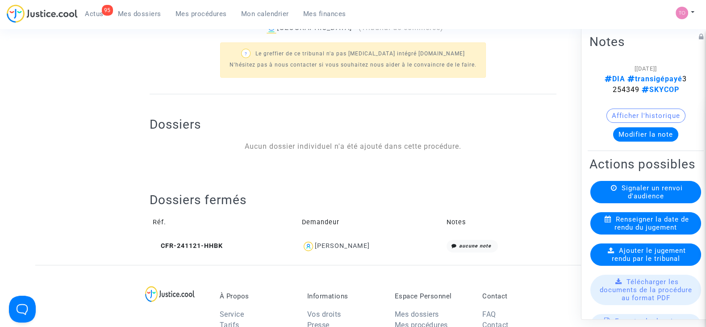
scroll to position [223, 0]
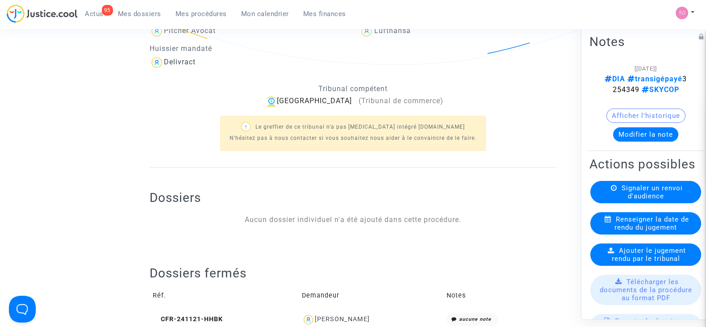
click at [646, 119] on button "Afficher l'historique" at bounding box center [645, 116] width 79 height 14
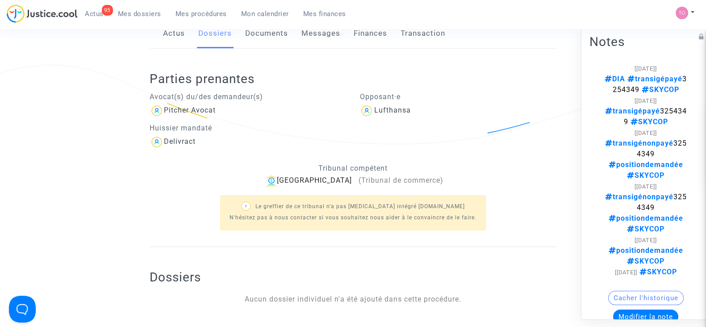
scroll to position [0, 0]
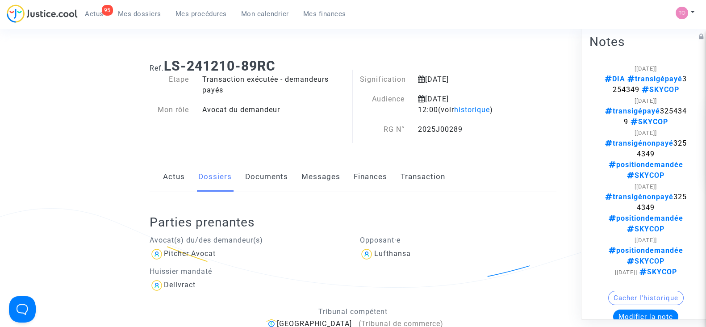
click at [129, 16] on span "Mes dossiers" at bounding box center [139, 14] width 43 height 8
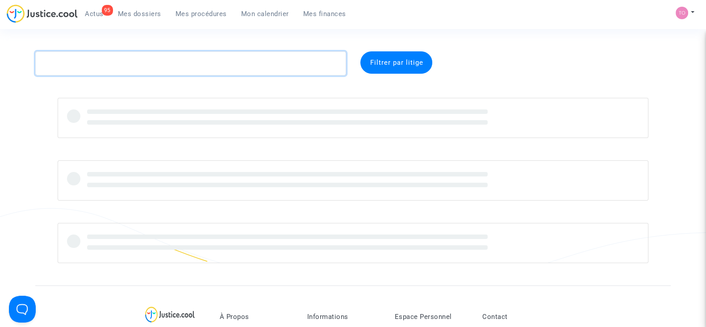
click at [138, 66] on textarea at bounding box center [190, 63] width 311 height 24
paste textarea "BENGHAZI"
click at [138, 66] on textarea at bounding box center [190, 63] width 311 height 24
type textarea "BENGHAZI"
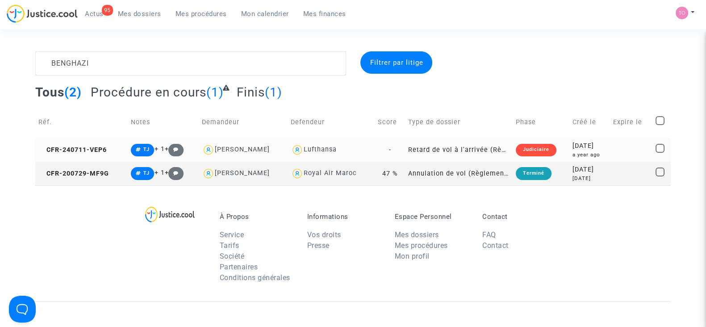
click at [588, 147] on div "2024-07-11" at bounding box center [589, 146] width 34 height 10
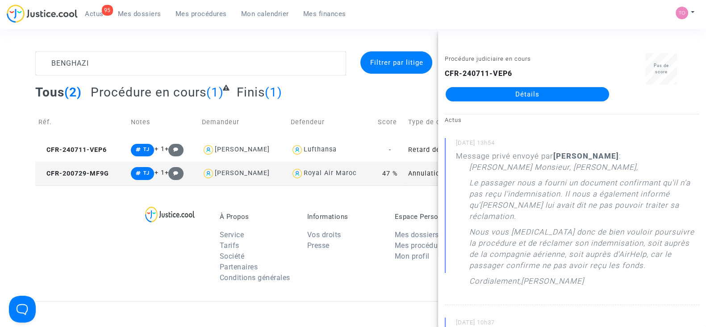
click at [536, 97] on link "Détails" at bounding box center [527, 94] width 163 height 14
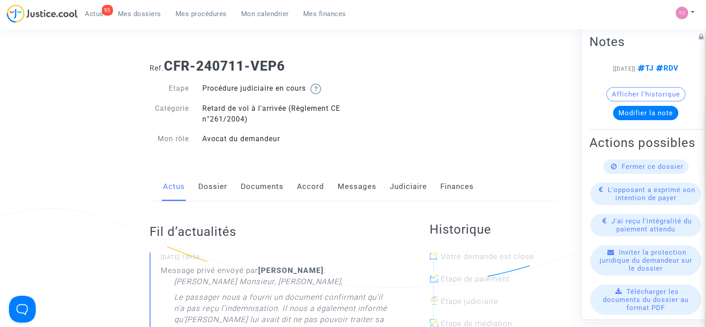
click at [264, 180] on link "Documents" at bounding box center [262, 186] width 43 height 29
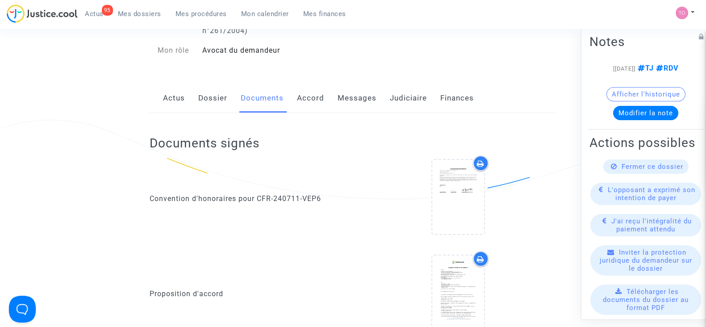
scroll to position [111, 0]
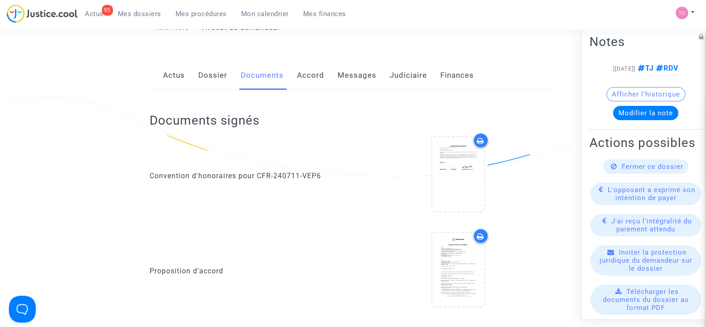
click at [363, 79] on link "Messages" at bounding box center [357, 75] width 39 height 29
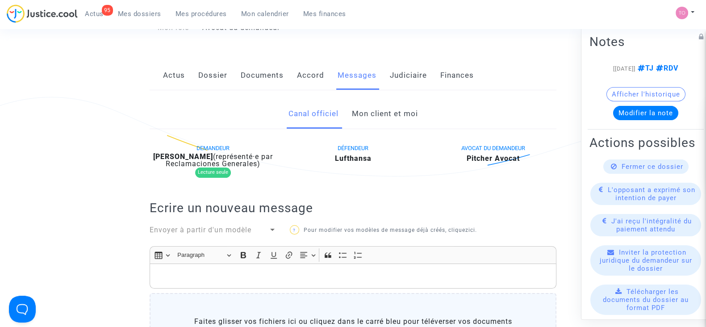
click at [363, 123] on link "Mon client et moi" at bounding box center [384, 113] width 66 height 29
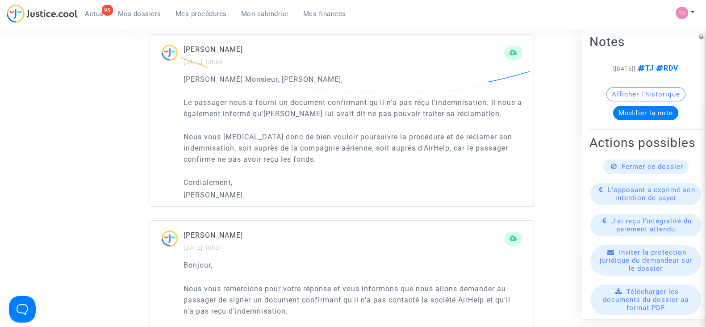
scroll to position [558, 0]
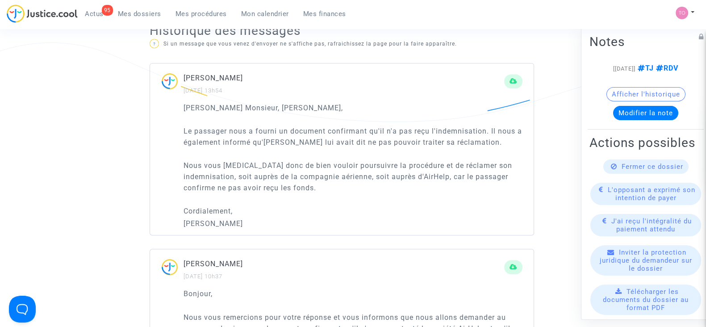
drag, startPoint x: 276, startPoint y: 129, endPoint x: 450, endPoint y: 124, distance: 173.8
click at [450, 124] on div "Chere Monsieur, Madame, Le passager nous a fourni un document confirmant qu'il …" at bounding box center [353, 165] width 339 height 127
drag, startPoint x: 216, startPoint y: 138, endPoint x: 437, endPoint y: 143, distance: 220.6
click at [437, 143] on p "Le passager nous a fourni un document confirmant qu'il n'a pas reçu l'indemnisa…" at bounding box center [353, 136] width 339 height 22
drag, startPoint x: 206, startPoint y: 167, endPoint x: 434, endPoint y: 165, distance: 227.7
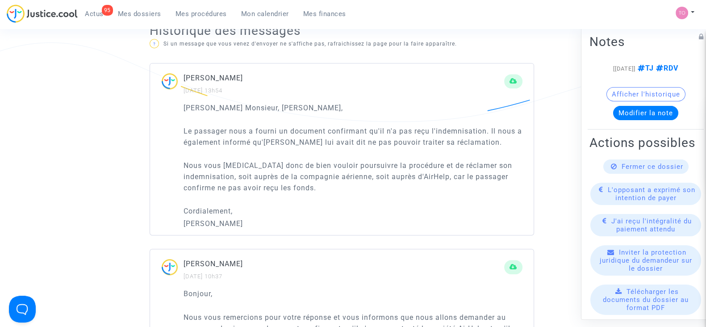
click at [434, 165] on p "Nous vous prions donc de bien vouloir poursuivre la procédure et de réclamer so…" at bounding box center [353, 176] width 339 height 33
drag, startPoint x: 211, startPoint y: 173, endPoint x: 449, endPoint y: 172, distance: 237.6
click at [449, 172] on p "Nous vous prions donc de bien vouloir poursuivre la procédure et de réclamer so…" at bounding box center [353, 176] width 339 height 33
drag, startPoint x: 210, startPoint y: 183, endPoint x: 271, endPoint y: 184, distance: 61.2
click at [271, 184] on p "Nous vous prions donc de bien vouloir poursuivre la procédure et de réclamer so…" at bounding box center [353, 176] width 339 height 33
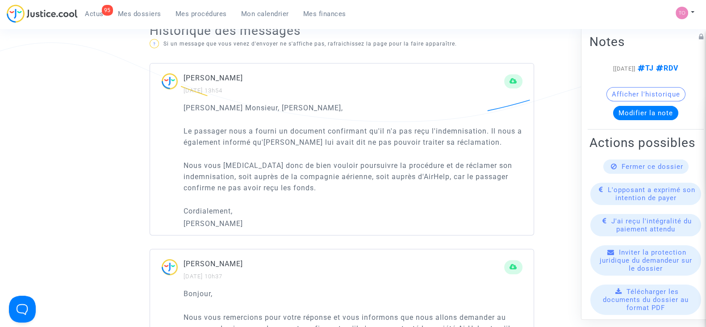
click at [137, 15] on span "Mes dossiers" at bounding box center [139, 14] width 43 height 8
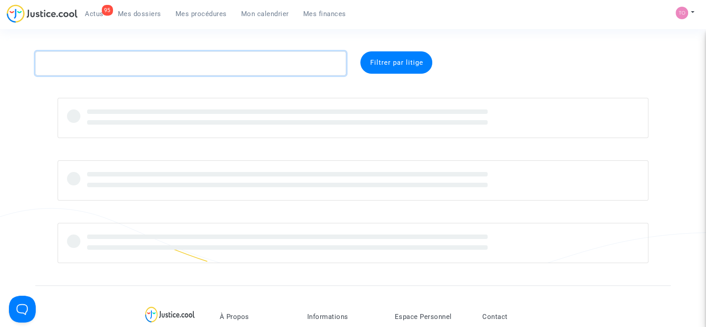
click at [121, 68] on textarea at bounding box center [190, 63] width 311 height 24
paste textarea "DURMUR"
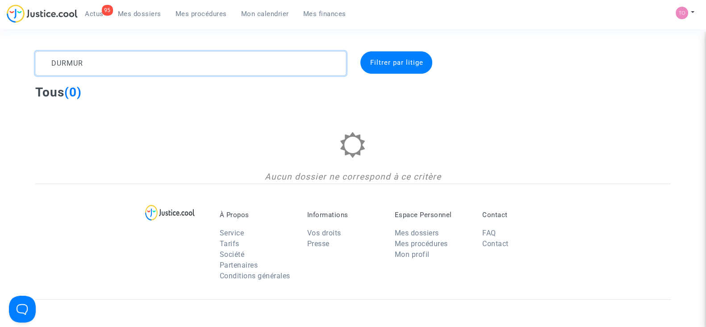
drag, startPoint x: 90, startPoint y: 64, endPoint x: 7, endPoint y: 66, distance: 83.5
click at [7, 66] on div "DURMUR Filtrer par litige Tous (0) Aucun dossier ne correspond à ce critère" at bounding box center [353, 117] width 706 height 132
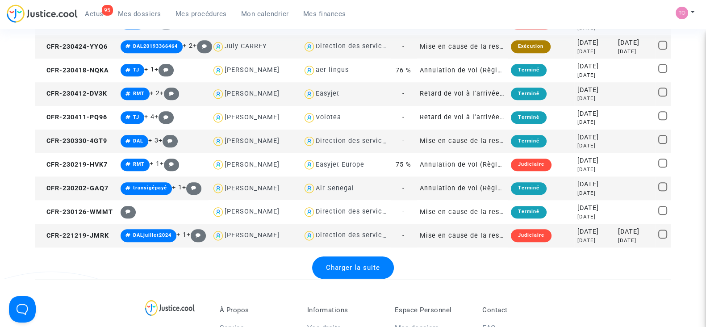
scroll to position [1116, 0]
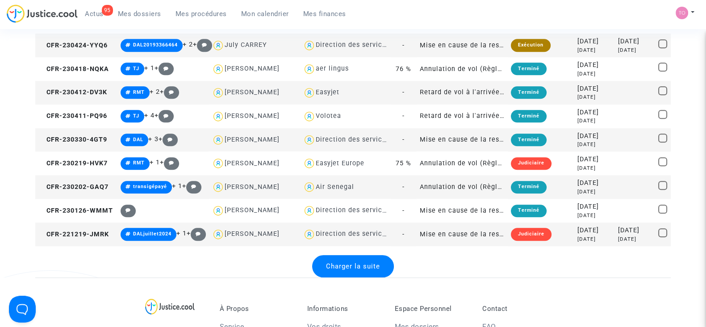
click at [362, 267] on span "Charger la suite" at bounding box center [353, 266] width 54 height 8
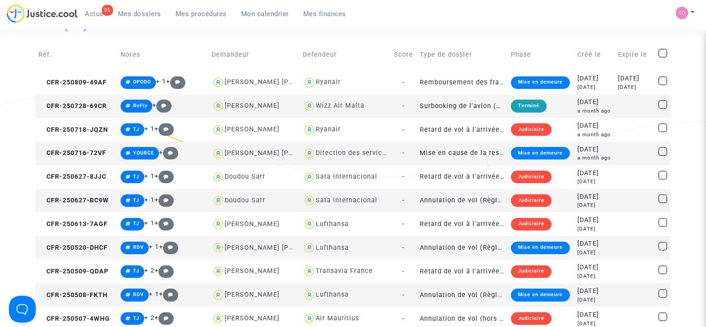
scroll to position [0, 0]
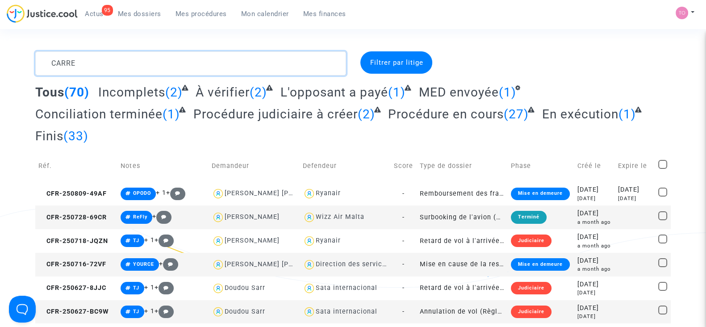
drag, startPoint x: 88, startPoint y: 57, endPoint x: 5, endPoint y: 61, distance: 83.2
paste textarea "DURMUR"
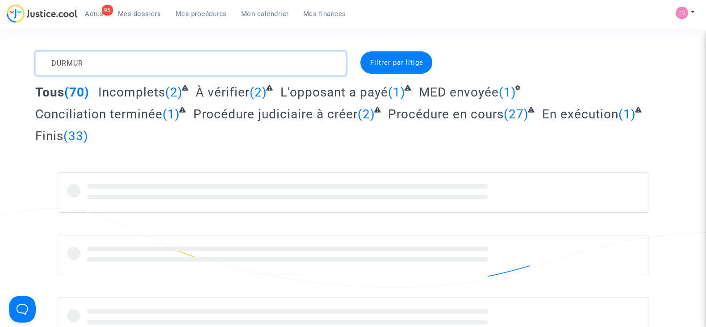
drag, startPoint x: 103, startPoint y: 65, endPoint x: 7, endPoint y: 61, distance: 95.6
click at [7, 61] on div "DURMUR Filtrer par litige Tous (70) Incomplets (2) À vérifier (2) L'opposant a …" at bounding box center [353, 194] width 706 height 286
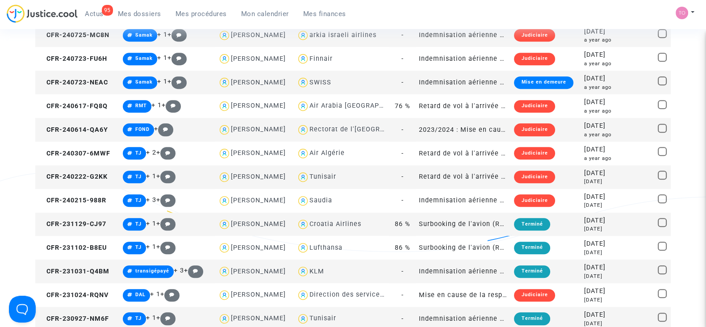
scroll to position [837, 0]
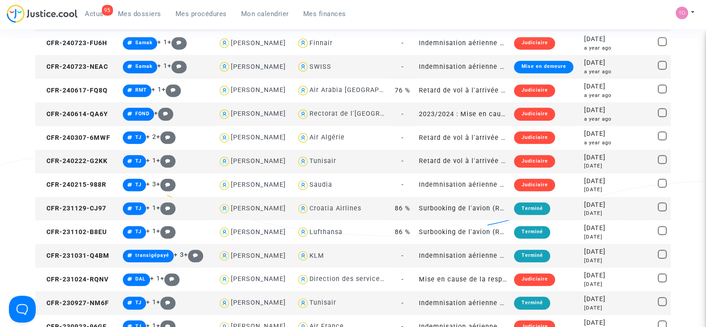
click at [320, 66] on div "SWISS" at bounding box center [320, 67] width 22 height 8
type textarea "Myriam @SWISS"
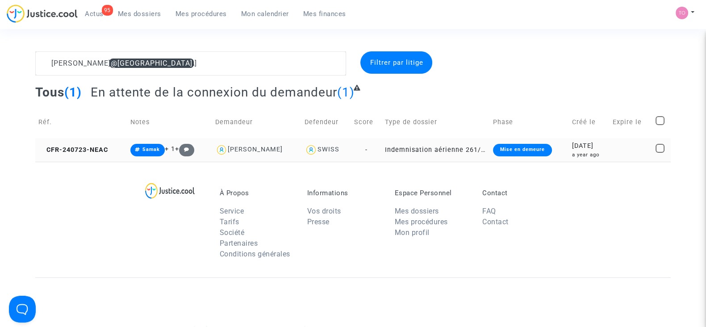
click at [576, 146] on div "2024-07-23" at bounding box center [589, 146] width 35 height 10
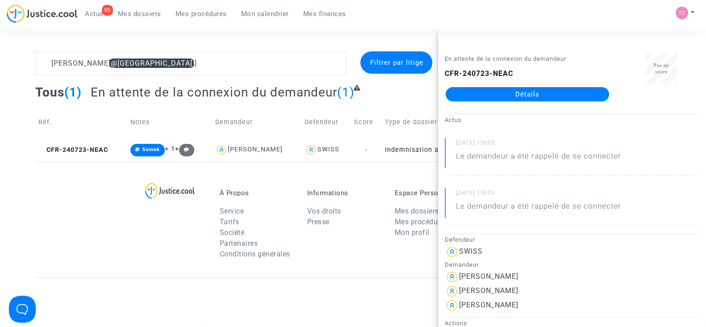
click at [537, 90] on link "Détails" at bounding box center [527, 94] width 163 height 14
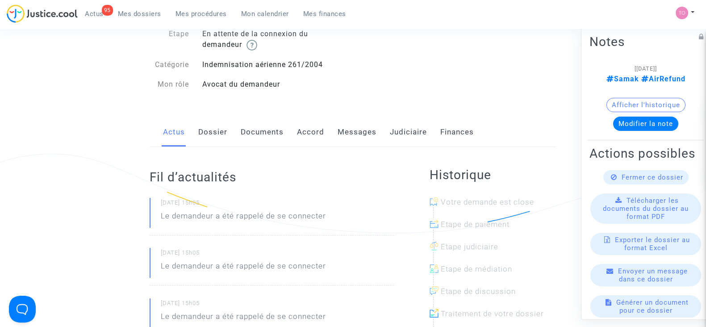
scroll to position [55, 0]
click at [221, 131] on link "Dossier" at bounding box center [212, 131] width 29 height 29
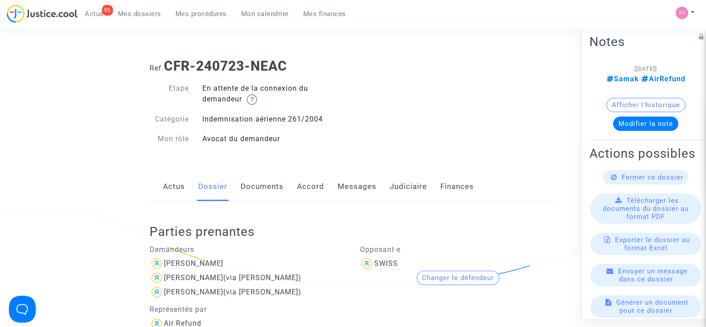
click at [409, 185] on link "Judiciaire" at bounding box center [408, 186] width 37 height 29
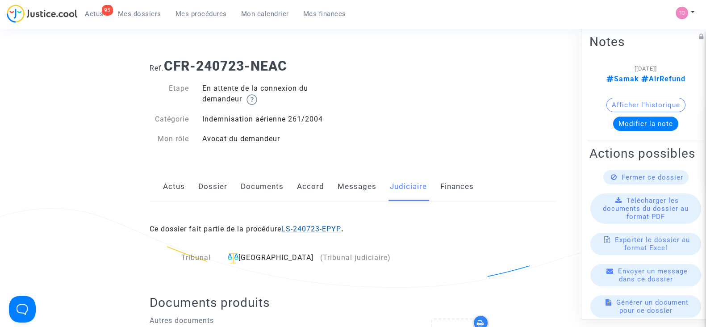
click at [299, 228] on link "LS-240723-EPYP" at bounding box center [311, 229] width 60 height 8
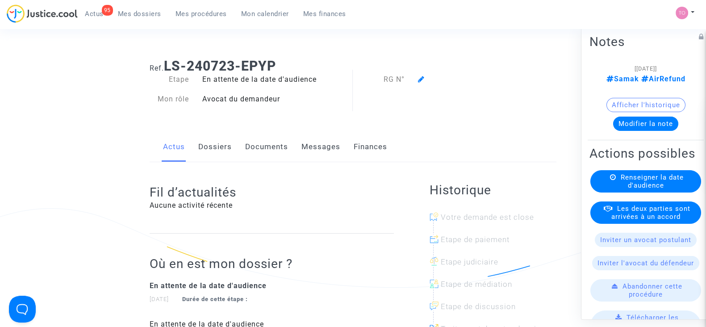
click at [613, 108] on button "Afficher l'historique" at bounding box center [645, 105] width 79 height 14
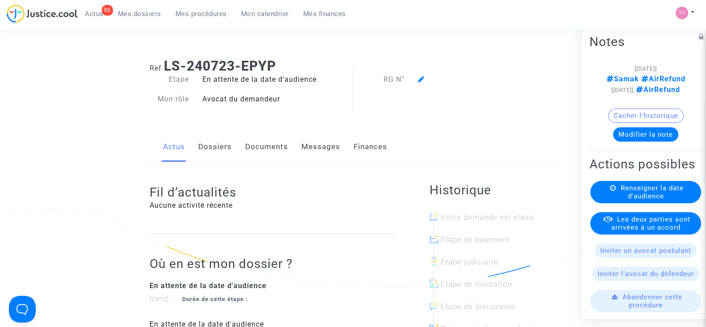
click at [202, 145] on link "Dossiers" at bounding box center [214, 146] width 33 height 29
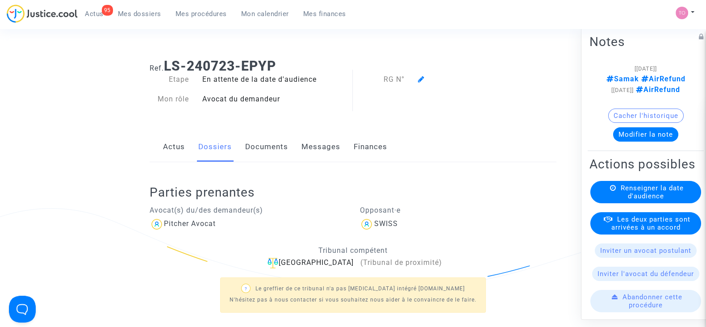
click at [149, 16] on span "Mes dossiers" at bounding box center [139, 14] width 43 height 8
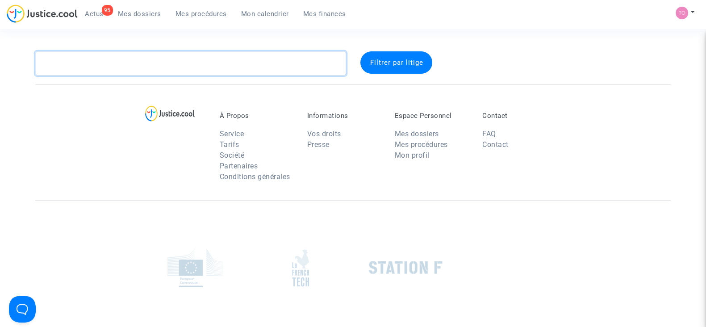
click at [131, 63] on textarea at bounding box center [190, 63] width 311 height 24
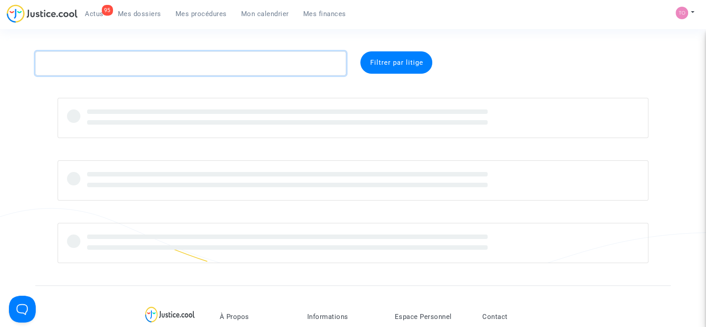
paste textarea "CFR-250826-H8DJ."
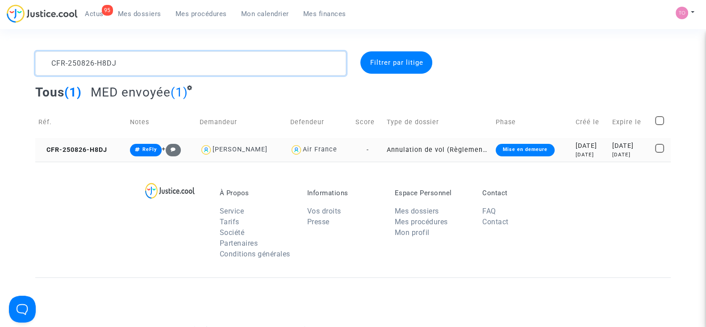
type textarea "CFR-250826-H8DJ"
click at [576, 149] on div "2025-08-26" at bounding box center [591, 146] width 30 height 10
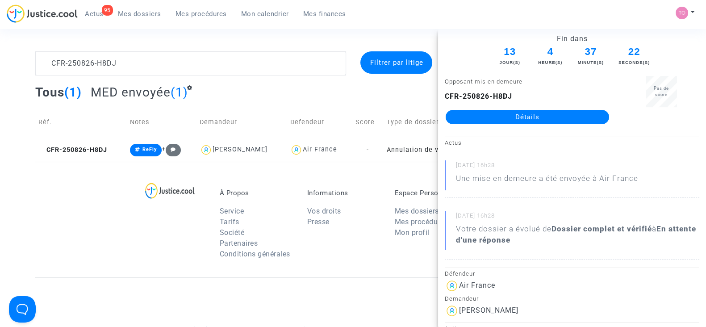
click at [497, 117] on link "Détails" at bounding box center [527, 117] width 163 height 14
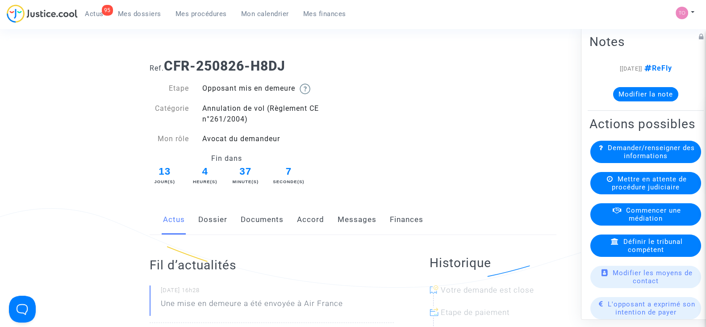
click at [133, 13] on span "Mes dossiers" at bounding box center [139, 14] width 43 height 8
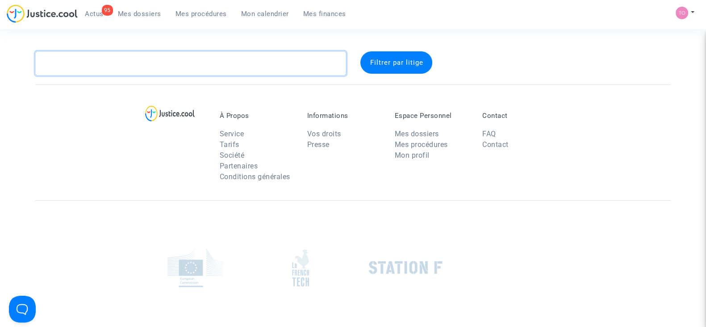
click at [104, 66] on textarea at bounding box center [190, 63] width 311 height 24
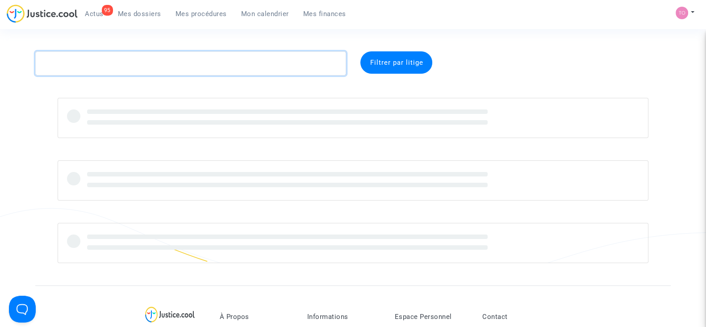
paste textarea "CFR-250826-8VEP"
type textarea "CFR-250826-8VEP"
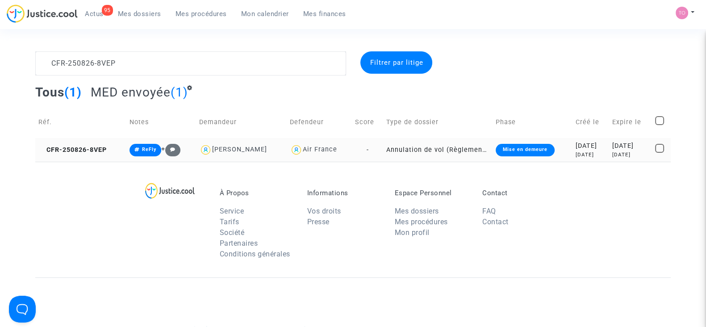
click at [544, 153] on td "Mise en demeure" at bounding box center [533, 150] width 80 height 24
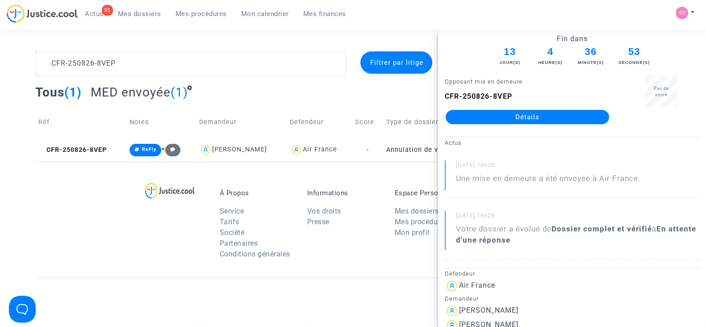
click at [482, 110] on link "Détails" at bounding box center [527, 117] width 163 height 14
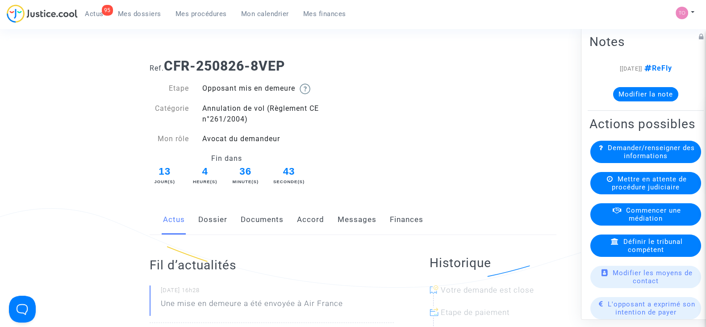
click at [134, 14] on span "Mes dossiers" at bounding box center [139, 14] width 43 height 8
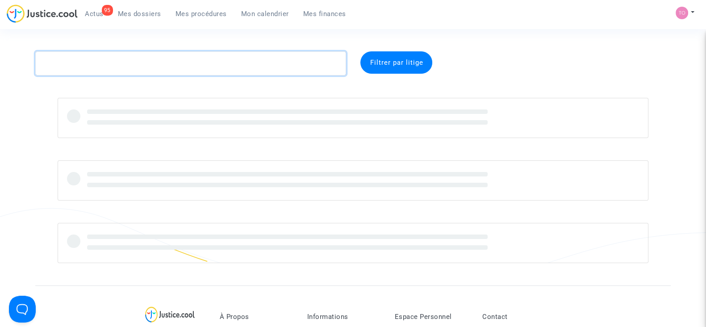
click at [82, 69] on textarea at bounding box center [190, 63] width 311 height 24
paste textarea "CFR-250715-E8FF"
type textarea "CFR-250715-E8FF"
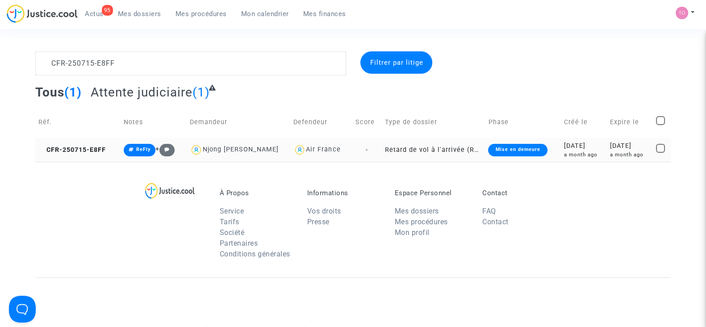
drag, startPoint x: 565, startPoint y: 152, endPoint x: 559, endPoint y: 152, distance: 5.4
click at [565, 152] on div "a month ago" at bounding box center [584, 155] width 40 height 8
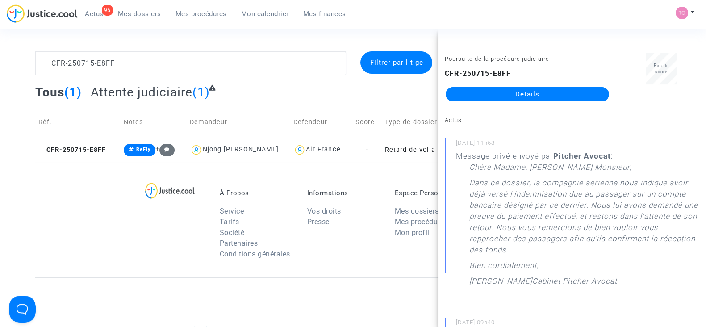
click at [549, 95] on link "Détails" at bounding box center [527, 94] width 163 height 14
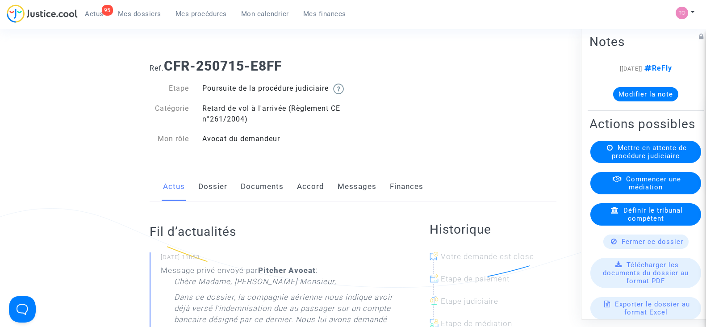
click at [143, 17] on span "Mes dossiers" at bounding box center [139, 14] width 43 height 8
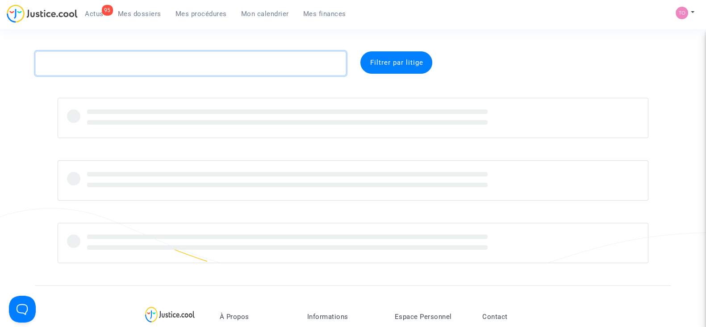
click at [100, 62] on textarea at bounding box center [190, 63] width 311 height 24
paste textarea "CFR-250826-GZQ8"
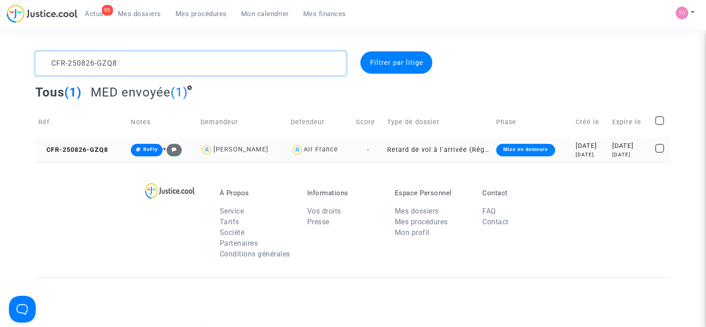
type textarea "CFR-250826-GZQ8"
click at [548, 154] on td "Mise en demeure" at bounding box center [533, 150] width 80 height 24
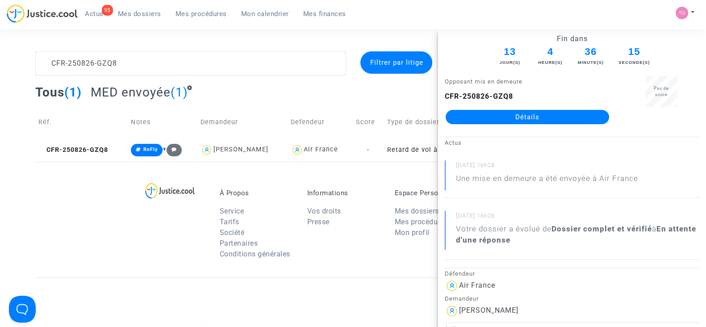
click at [553, 119] on link "Détails" at bounding box center [527, 117] width 163 height 14
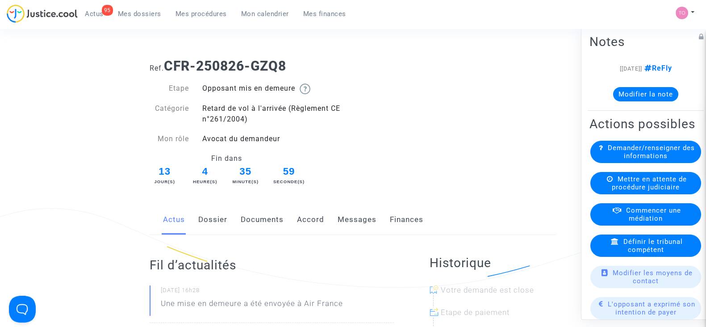
click at [151, 12] on span "Mes dossiers" at bounding box center [139, 14] width 43 height 8
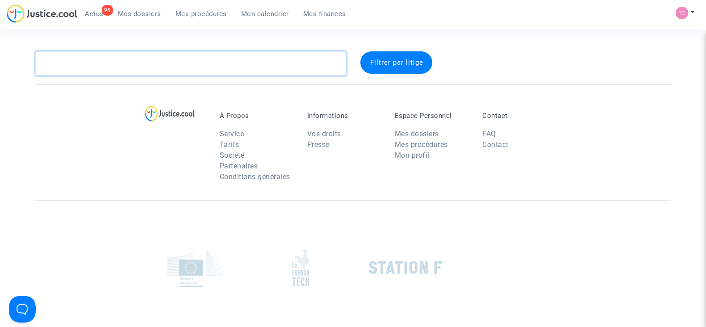
click at [92, 59] on textarea at bounding box center [190, 63] width 311 height 24
paste textarea "CFR-250715-CHDH"
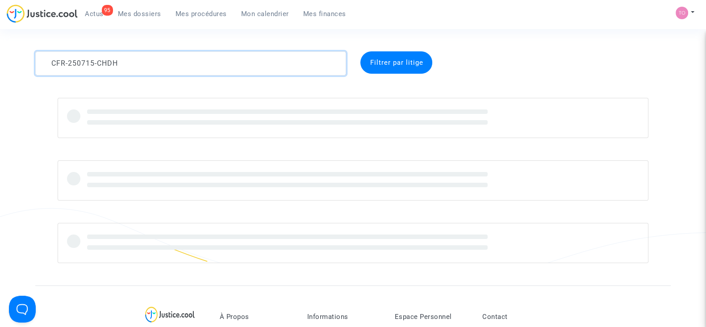
type textarea "CFR-250715-CHDH"
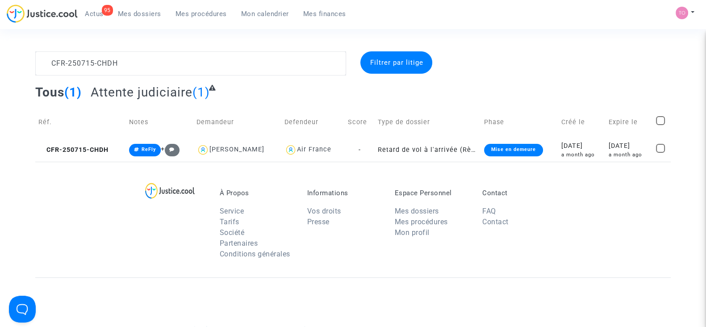
click at [146, 12] on span "Mes dossiers" at bounding box center [139, 14] width 43 height 8
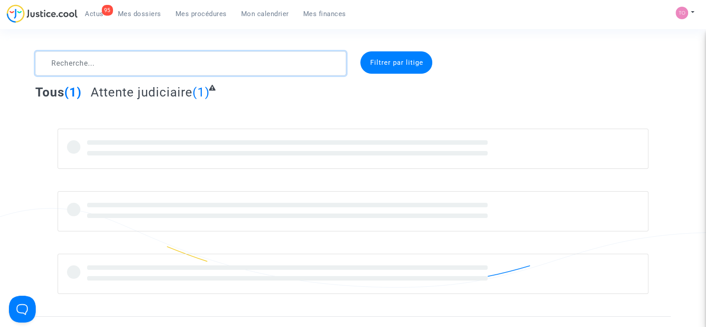
click at [119, 69] on textarea at bounding box center [190, 63] width 311 height 24
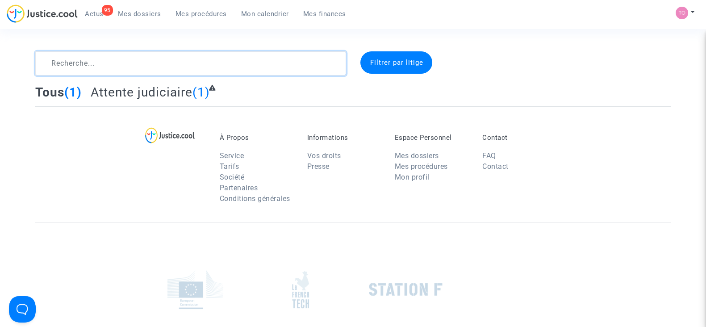
paste textarea "CFR-250826-KMJ8"
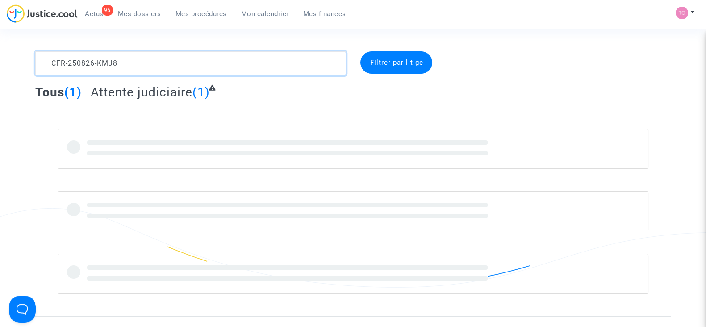
type textarea "CFR-250826-KMJ8"
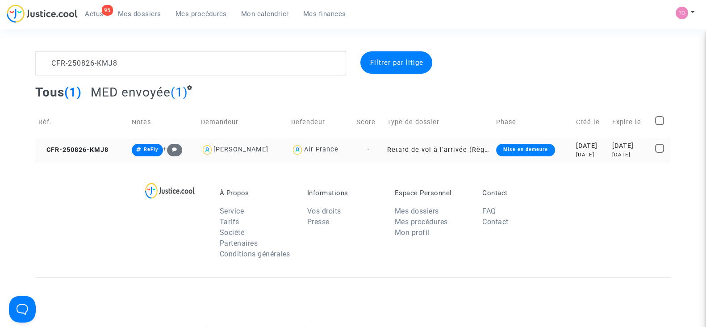
click at [576, 142] on div "2025-08-26" at bounding box center [591, 146] width 30 height 10
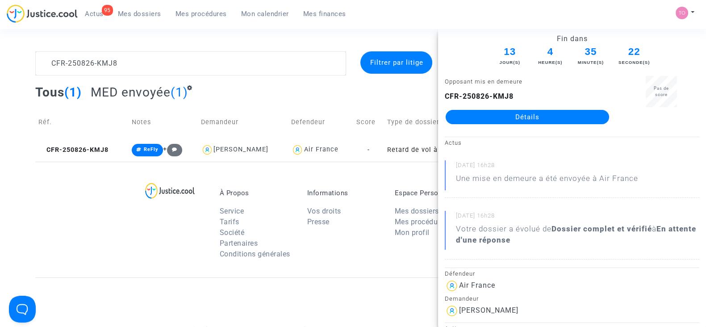
click at [556, 115] on link "Détails" at bounding box center [527, 117] width 163 height 14
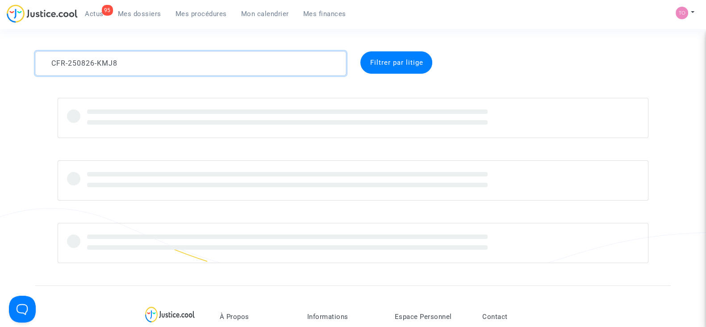
drag, startPoint x: 127, startPoint y: 63, endPoint x: 7, endPoint y: 63, distance: 120.1
click at [7, 63] on div "CFR-250826-KMJ8 Filtrer par litige" at bounding box center [353, 157] width 706 height 212
paste textarea "DOSSIER CFR-250723-TQTN"
drag, startPoint x: 88, startPoint y: 61, endPoint x: 0, endPoint y: 66, distance: 87.6
click at [0, 66] on div "DOSSIER CFR-250723-TQTN Filtrer par litige" at bounding box center [353, 157] width 706 height 212
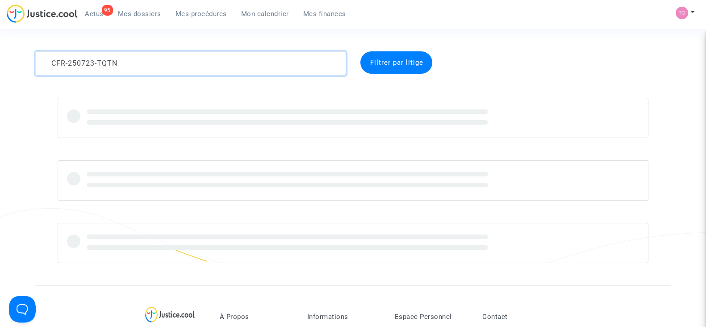
type textarea "CFR-250723-TQTN"
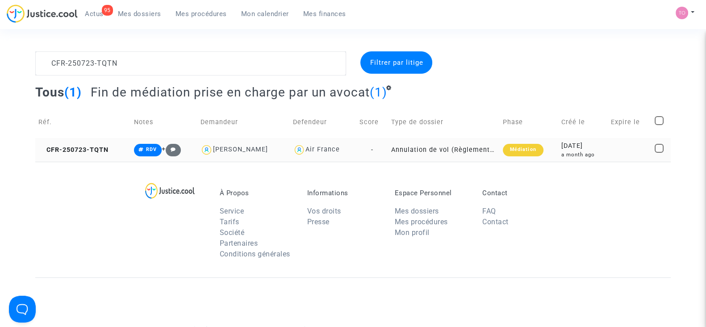
click at [564, 143] on div "2025-07-23" at bounding box center [582, 146] width 43 height 10
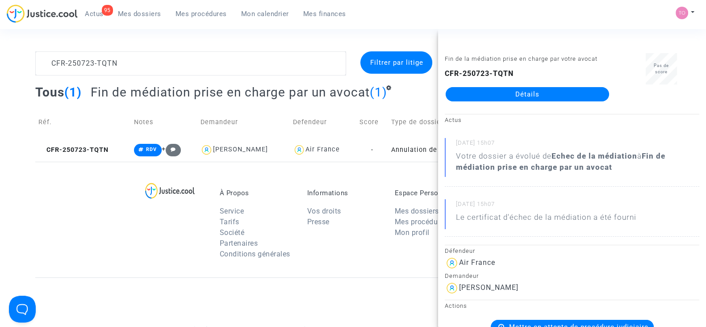
click at [552, 96] on link "Détails" at bounding box center [527, 94] width 163 height 14
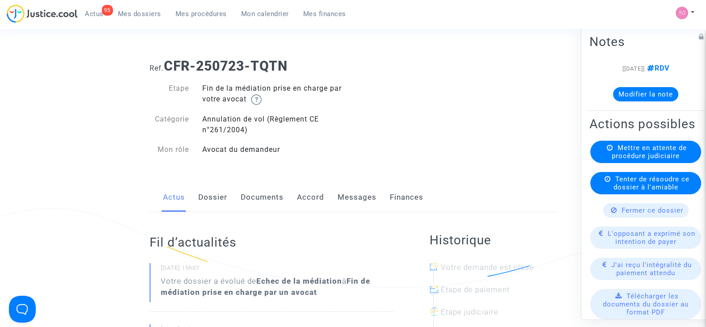
click at [135, 15] on span "Mes dossiers" at bounding box center [139, 14] width 43 height 8
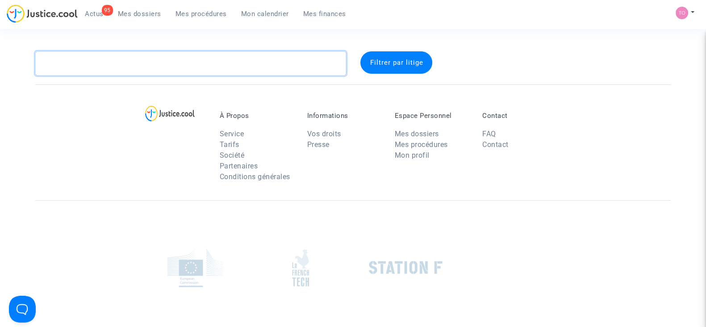
click at [97, 61] on textarea at bounding box center [190, 63] width 311 height 24
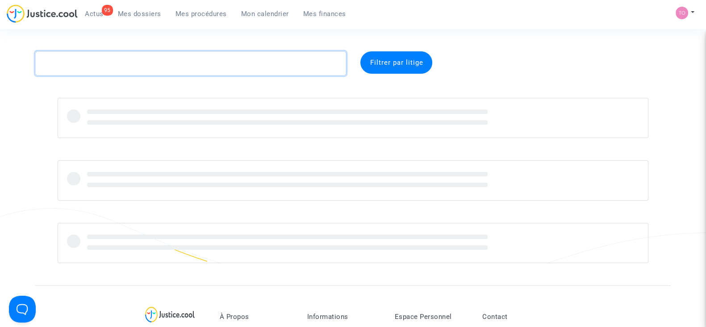
paste textarea "CFR-250826-HT74"
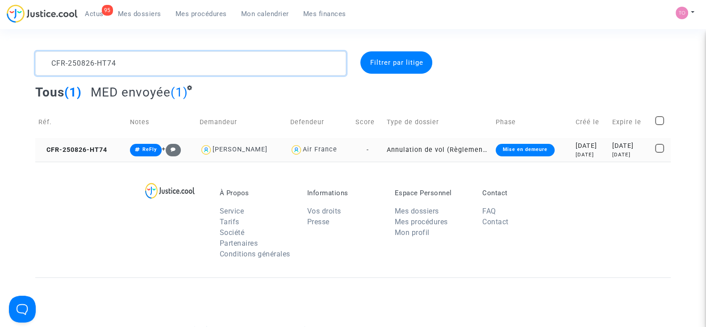
type textarea "CFR-250826-HT74"
click at [576, 151] on div "2 days ago" at bounding box center [591, 155] width 30 height 8
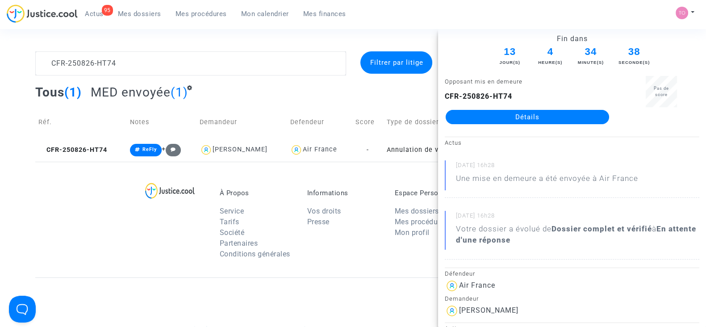
click at [532, 121] on link "Détails" at bounding box center [527, 117] width 163 height 14
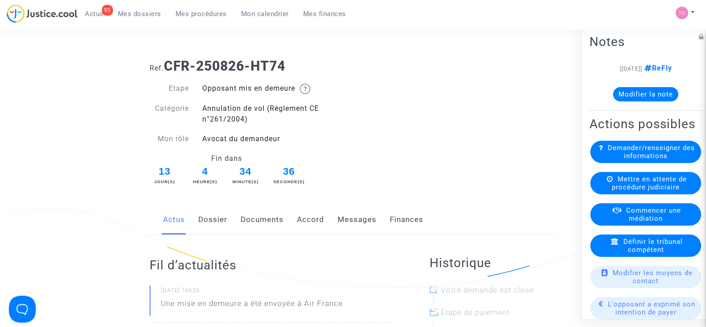
click at [123, 13] on span "Mes dossiers" at bounding box center [139, 14] width 43 height 8
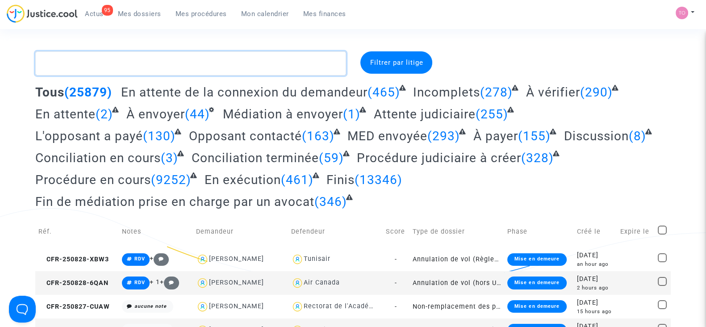
click at [117, 63] on textarea at bounding box center [190, 63] width 311 height 24
paste textarea "CFR-250826-KUNA"
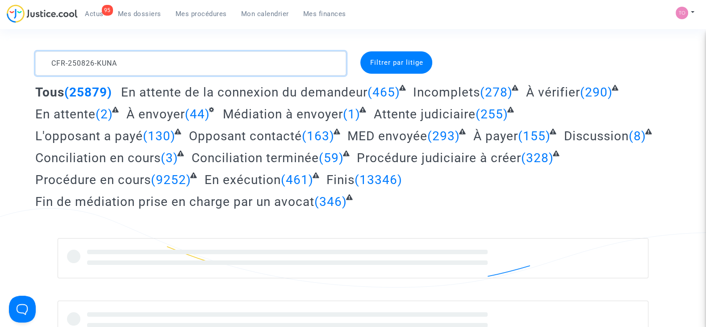
type textarea "CFR-250826-KUNA"
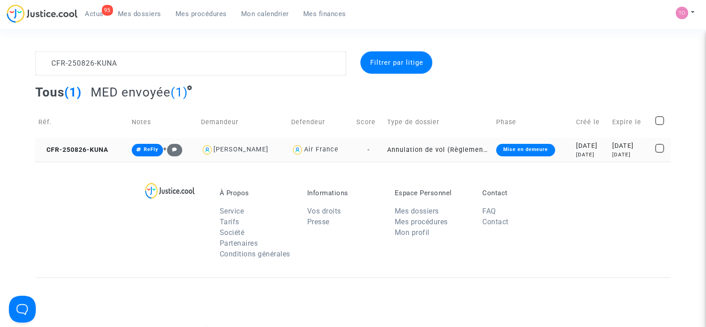
click at [547, 139] on td "Mise en demeure" at bounding box center [532, 150] width 79 height 24
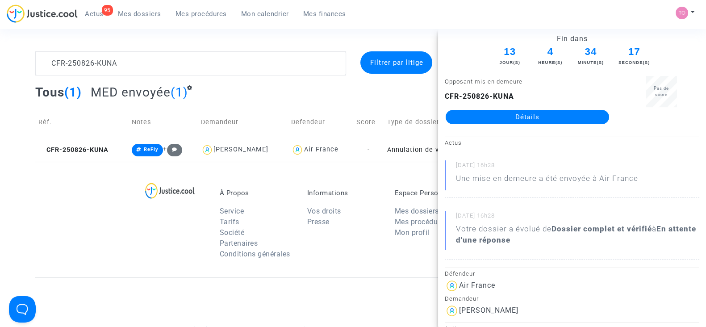
click at [545, 118] on link "Détails" at bounding box center [527, 117] width 163 height 14
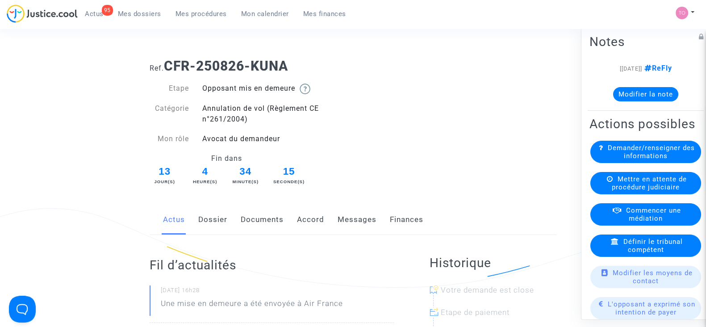
drag, startPoint x: 134, startPoint y: 16, endPoint x: 162, endPoint y: 22, distance: 27.9
click at [135, 16] on span "Mes dossiers" at bounding box center [139, 14] width 43 height 8
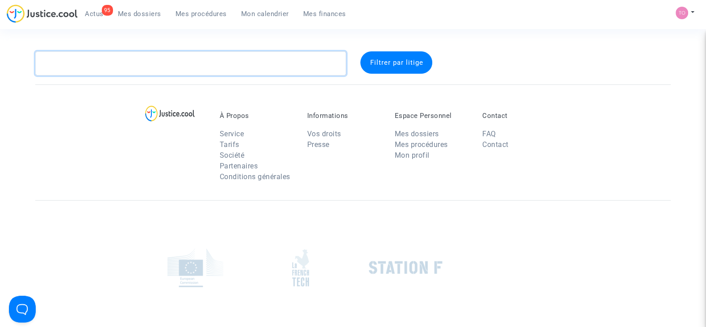
click at [103, 60] on textarea at bounding box center [190, 63] width 311 height 24
paste textarea "CFR-250826-7GNC"
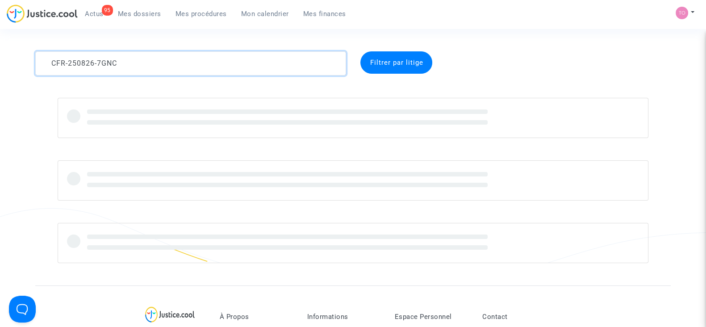
type textarea "CFR-250826-7GNC"
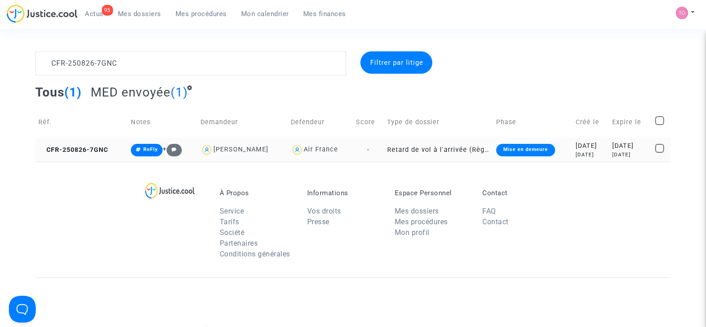
click at [617, 155] on div "in 13 days" at bounding box center [630, 155] width 37 height 8
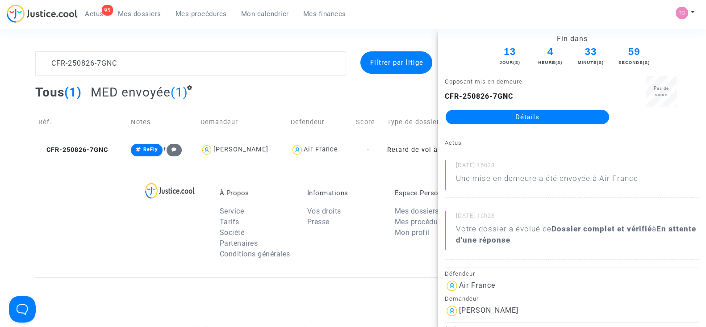
click at [519, 121] on link "Détails" at bounding box center [527, 117] width 163 height 14
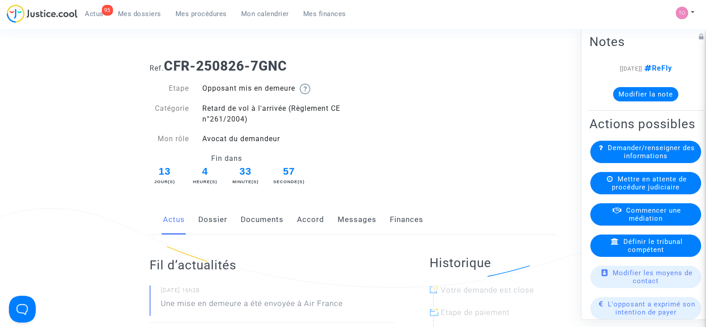
click at [126, 14] on span "Mes dossiers" at bounding box center [139, 14] width 43 height 8
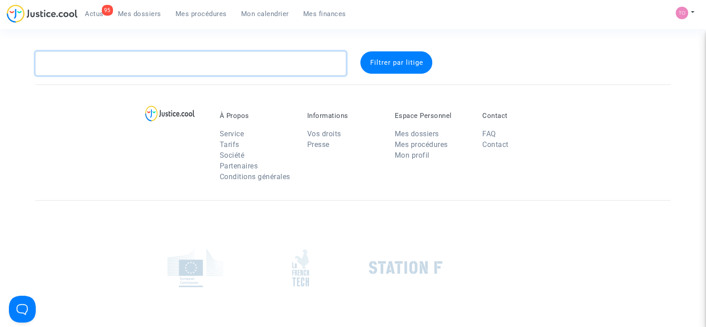
drag, startPoint x: 120, startPoint y: 54, endPoint x: 113, endPoint y: 58, distance: 7.8
click at [114, 58] on textarea at bounding box center [190, 63] width 311 height 24
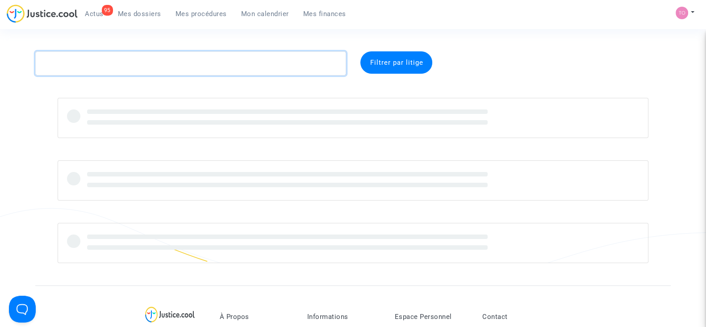
paste textarea "CFR-250826-NAH4"
type textarea "CFR-250826-NAH4"
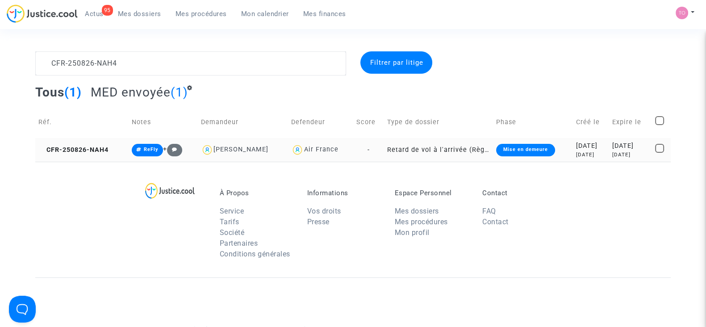
click at [576, 147] on div "2025-08-26" at bounding box center [591, 146] width 30 height 10
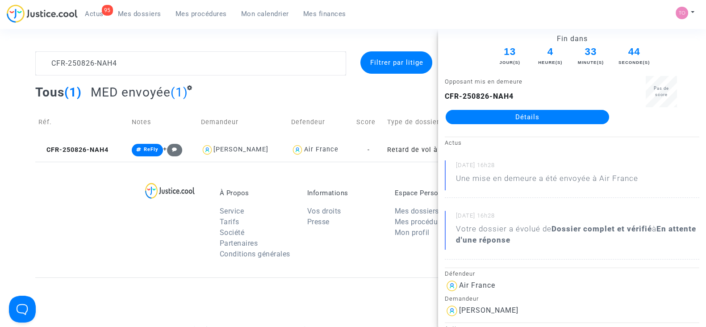
click at [518, 119] on link "Détails" at bounding box center [527, 117] width 163 height 14
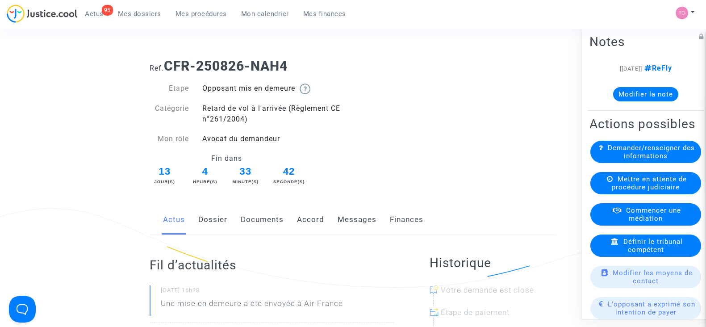
click at [144, 14] on span "Mes dossiers" at bounding box center [139, 14] width 43 height 8
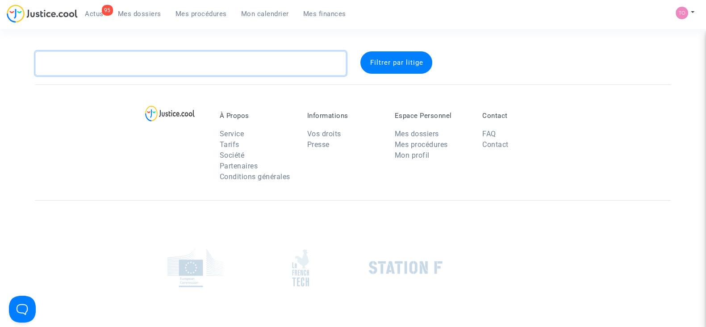
click at [86, 58] on textarea at bounding box center [190, 63] width 311 height 24
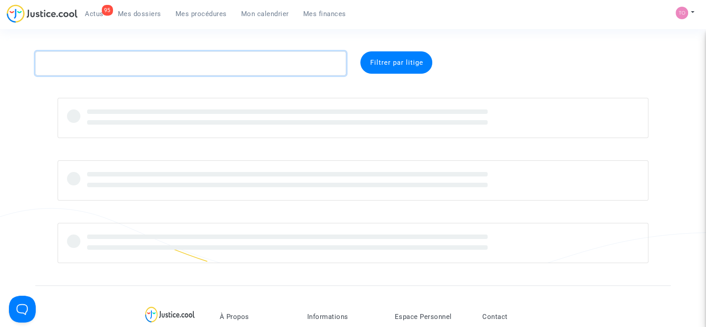
paste textarea "CFR-250826-MQEM"
type textarea "CFR-250826-MQEM"
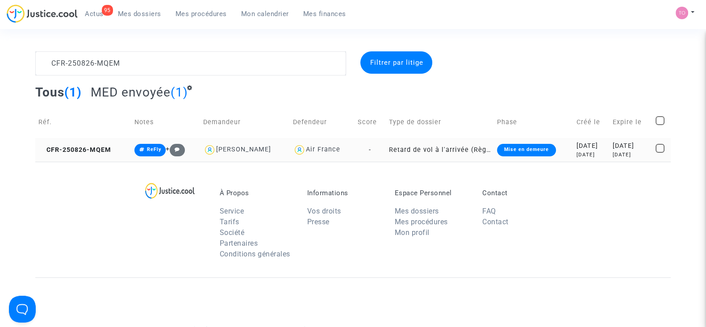
click at [578, 148] on div "2025-08-26" at bounding box center [591, 146] width 30 height 10
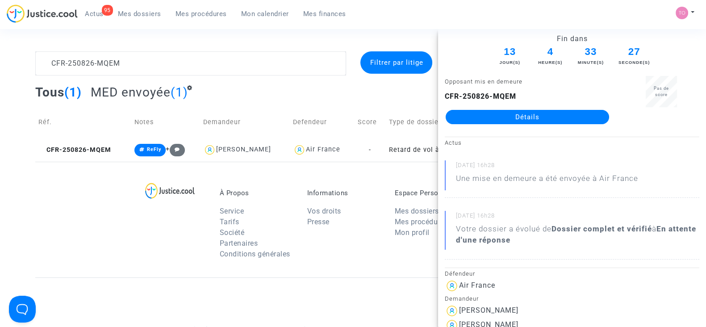
click at [522, 115] on link "Détails" at bounding box center [527, 117] width 163 height 14
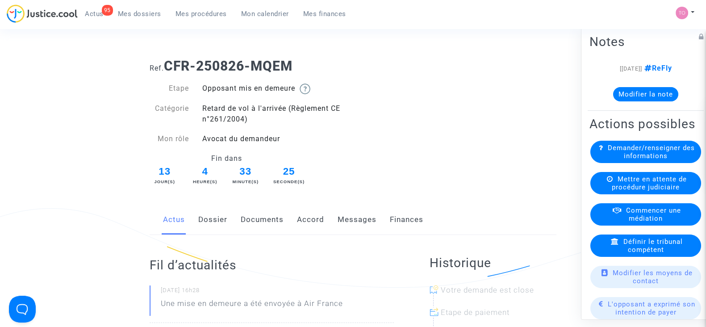
click at [126, 16] on span "Mes dossiers" at bounding box center [139, 14] width 43 height 8
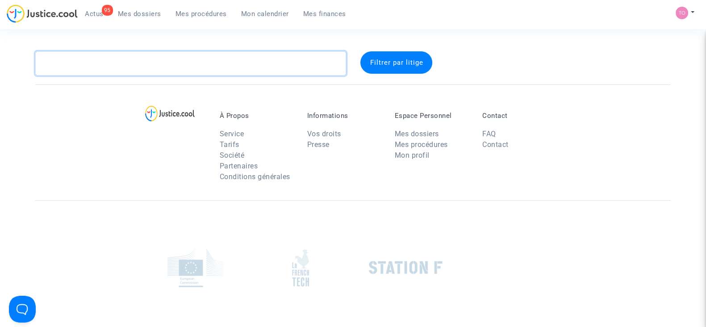
click at [104, 62] on textarea at bounding box center [190, 63] width 311 height 24
paste textarea "CFR-250826-NN49"
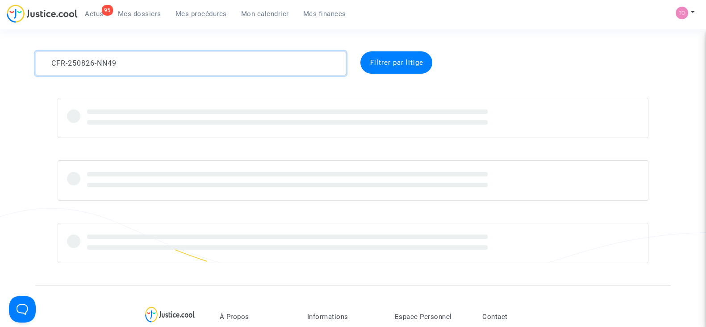
type textarea "CFR-250826-NN49"
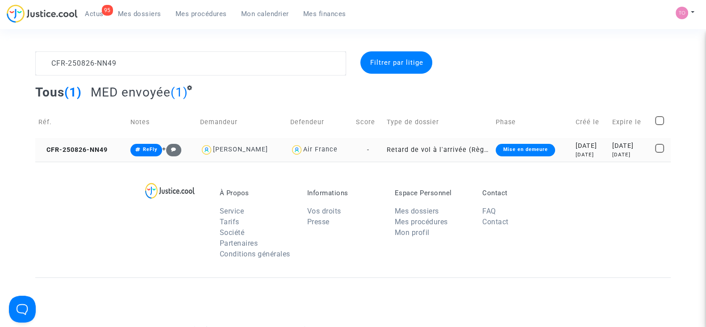
click at [576, 149] on div "2025-08-26" at bounding box center [591, 146] width 30 height 10
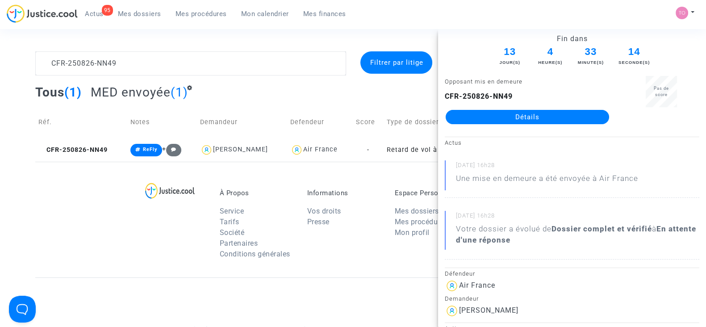
click at [487, 114] on link "Détails" at bounding box center [527, 117] width 163 height 14
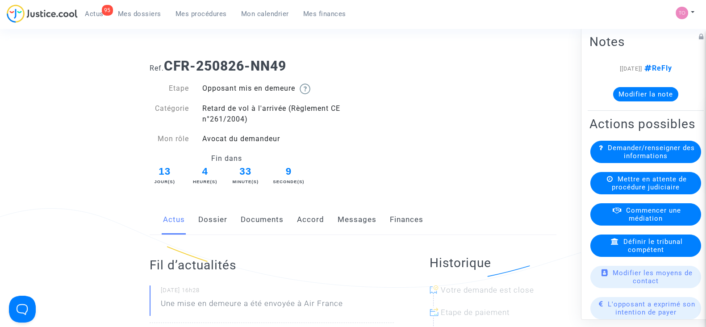
click at [146, 12] on span "Mes dossiers" at bounding box center [139, 14] width 43 height 8
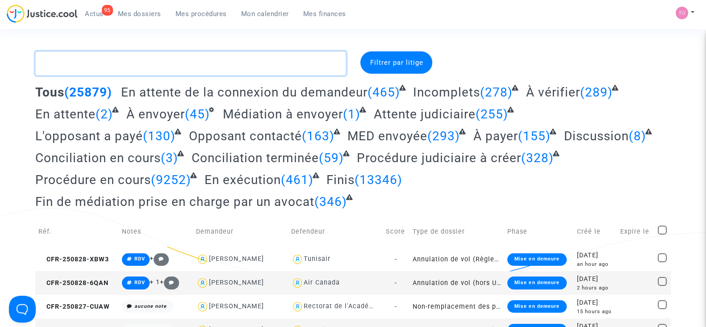
click at [73, 57] on textarea at bounding box center [190, 63] width 311 height 24
paste textarea "CFR-250826-PKZC"
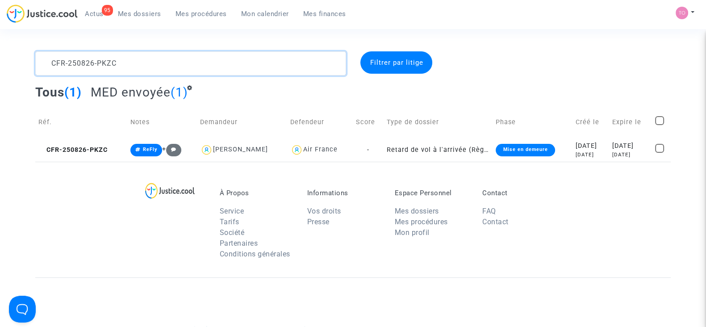
drag, startPoint x: 121, startPoint y: 62, endPoint x: 0, endPoint y: 59, distance: 120.6
click at [0, 59] on div "CFR-250826-PKZC Filtrer par litige Tous (1) MED envoyée (1) Réf. Notes Demandeu…" at bounding box center [353, 106] width 706 height 110
paste textarea "GDDB"
type textarea "CFR-250826-GDDB"
click at [589, 142] on div "2025-08-26" at bounding box center [591, 146] width 30 height 10
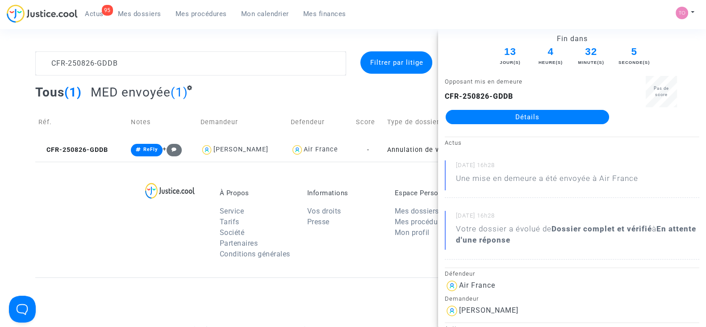
click at [528, 117] on link "Détails" at bounding box center [527, 117] width 163 height 14
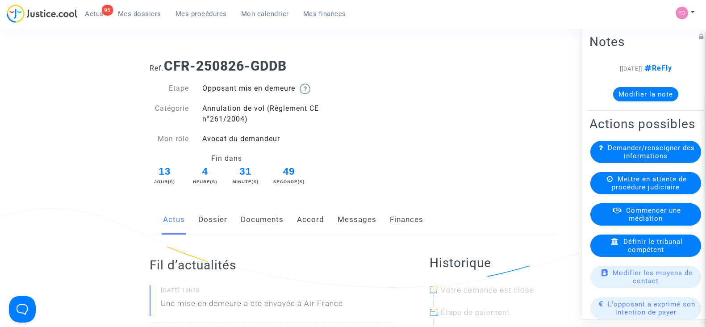
drag, startPoint x: 137, startPoint y: 11, endPoint x: 143, endPoint y: 17, distance: 8.2
click at [138, 10] on span "Mes dossiers" at bounding box center [139, 14] width 43 height 8
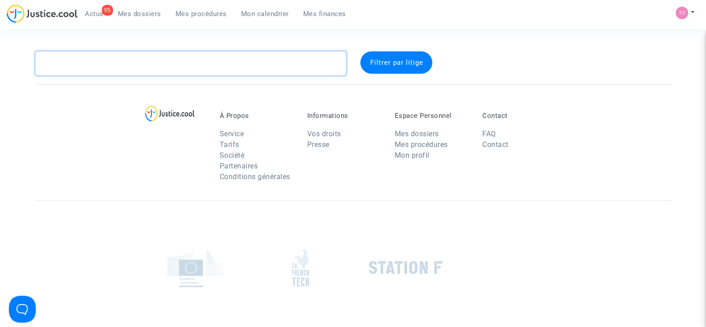
click at [126, 68] on textarea at bounding box center [190, 63] width 311 height 24
paste textarea "CFR-250826-CFAP"
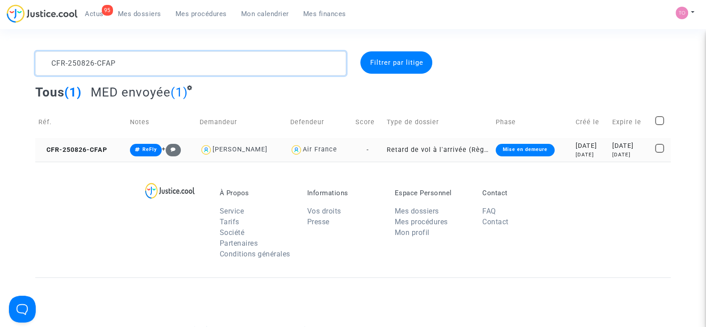
type textarea "CFR-250826-CFAP"
click at [576, 148] on div "2025-08-26" at bounding box center [591, 146] width 30 height 10
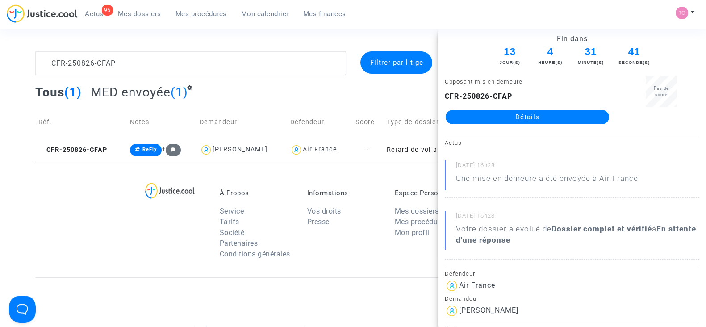
click at [493, 118] on link "Détails" at bounding box center [527, 117] width 163 height 14
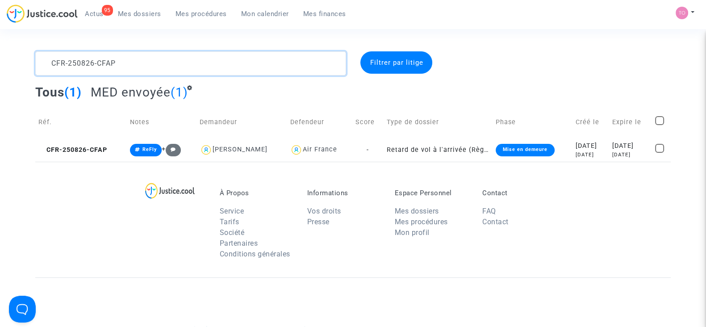
drag, startPoint x: 59, startPoint y: 62, endPoint x: 1, endPoint y: 58, distance: 58.6
click at [0, 59] on div "CFR-250826-CFAP Filtrer par litige Tous (1) MED envoyée (1) Réf. Notes Demandeu…" at bounding box center [353, 106] width 706 height 110
paste textarea "Q8MR"
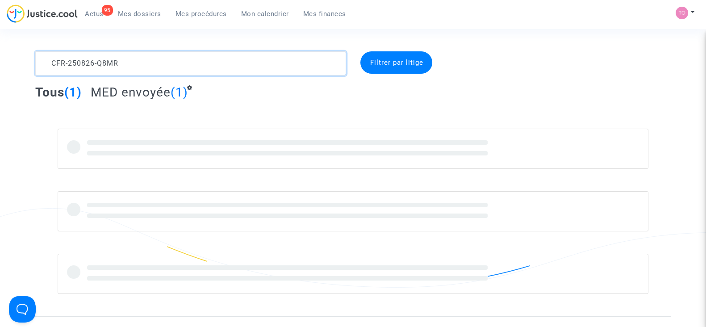
type textarea "CFR-250826-Q8MR"
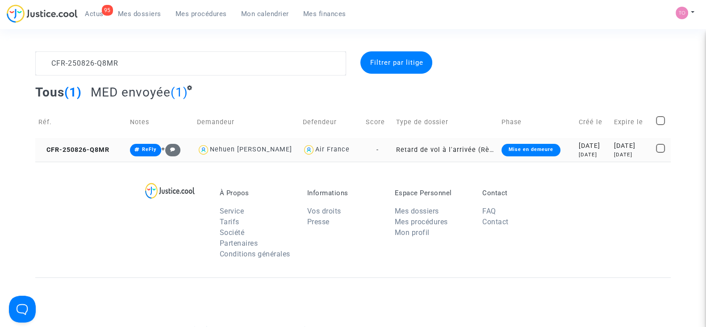
click at [602, 151] on td "2025-08-26 2 days ago" at bounding box center [593, 150] width 35 height 24
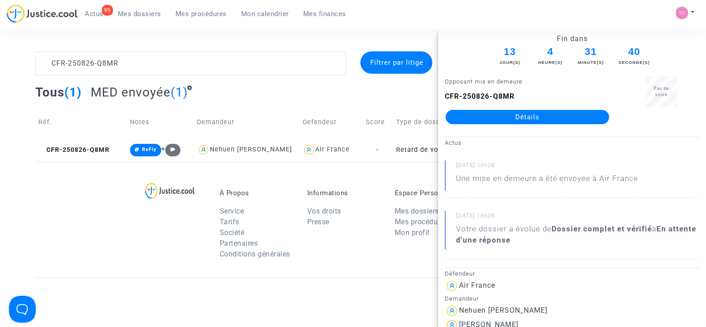
click at [490, 117] on link "Détails" at bounding box center [527, 117] width 163 height 14
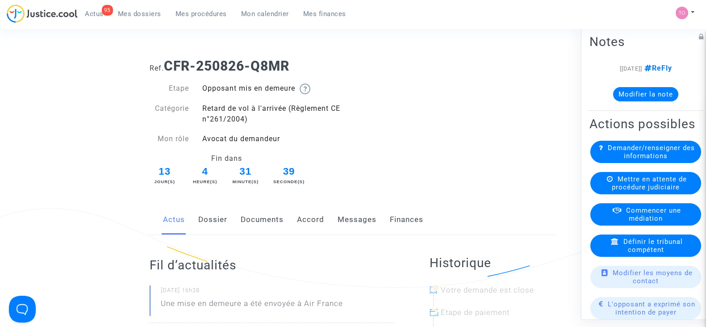
click at [119, 17] on span "Mes dossiers" at bounding box center [139, 14] width 43 height 8
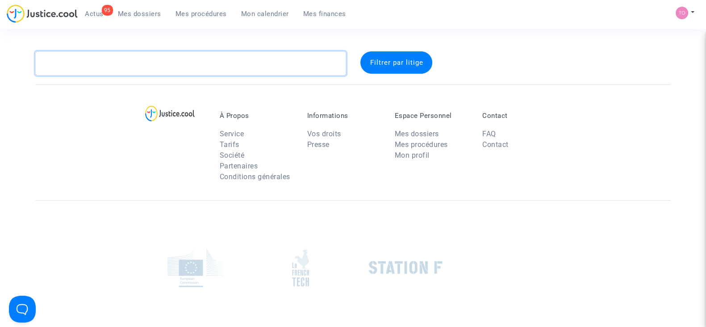
click at [110, 61] on textarea at bounding box center [190, 63] width 311 height 24
paste textarea "CFR-250826-HTHG"
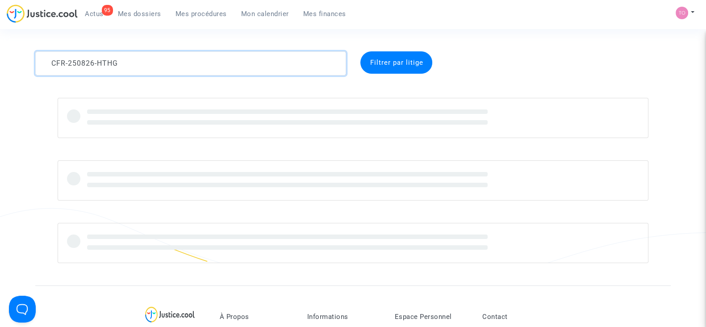
type textarea "CFR-250826-HTHG"
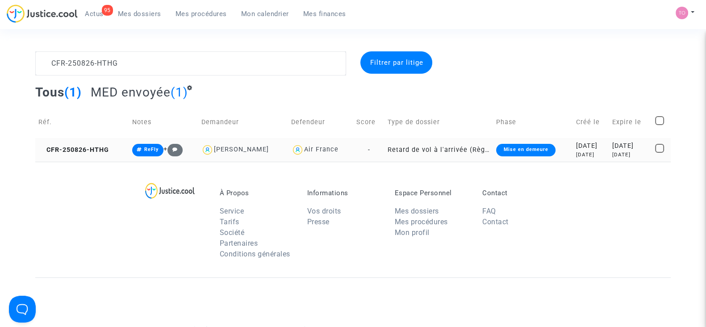
click at [594, 151] on div "2 days ago" at bounding box center [591, 155] width 30 height 8
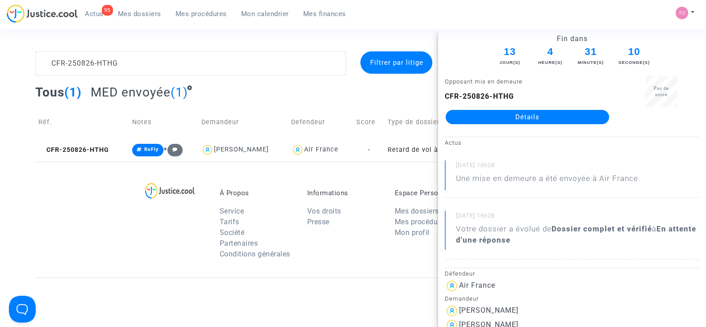
click at [493, 111] on link "Détails" at bounding box center [527, 117] width 163 height 14
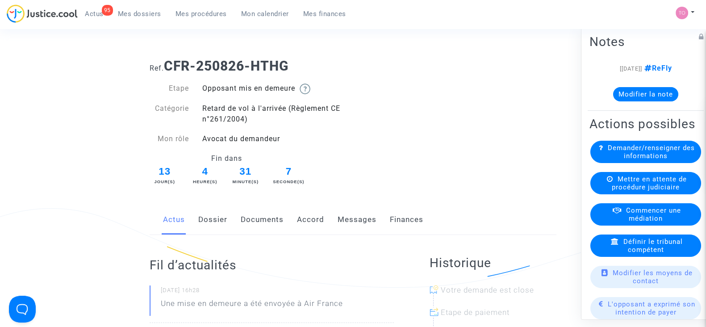
click at [131, 11] on span "Mes dossiers" at bounding box center [139, 14] width 43 height 8
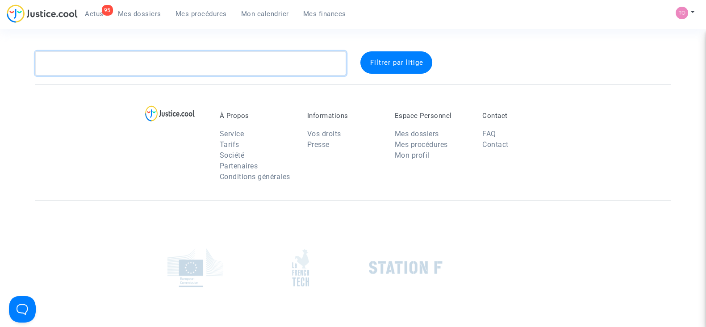
click at [125, 58] on textarea at bounding box center [190, 63] width 311 height 24
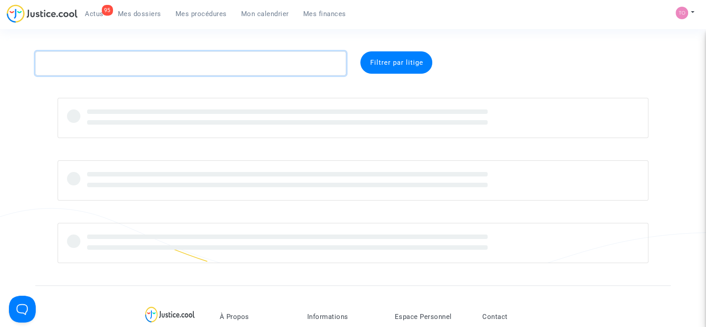
paste textarea "CFR-250826-TDBG"
type textarea "CFR-250826-TDBG"
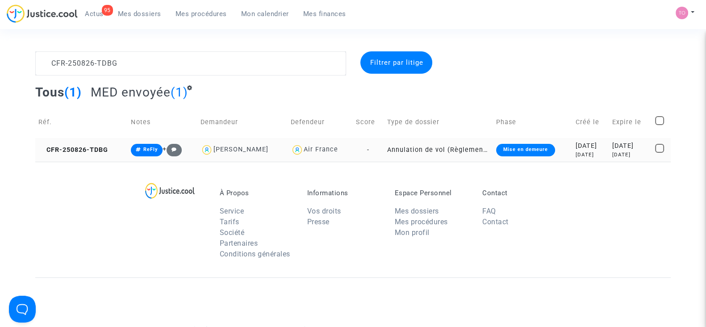
click at [597, 146] on div "2025-08-26" at bounding box center [591, 146] width 30 height 10
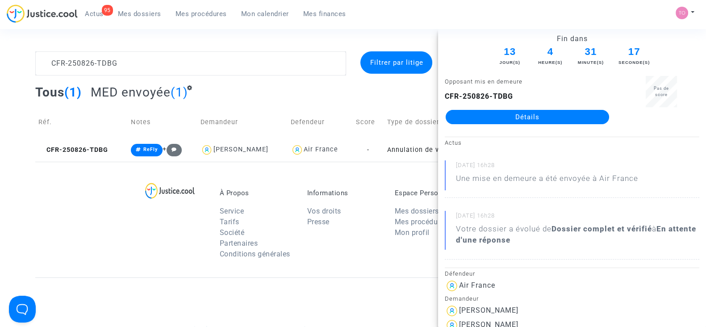
click at [563, 116] on link "Détails" at bounding box center [527, 117] width 163 height 14
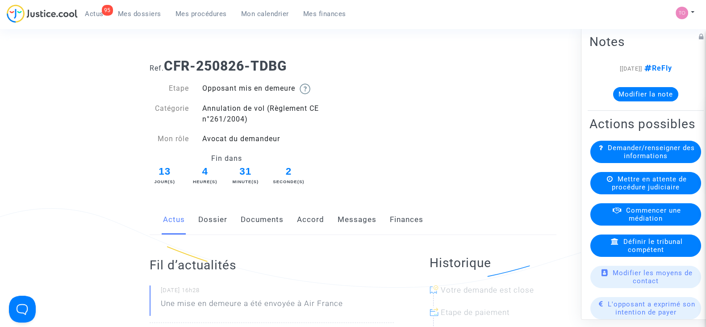
click at [129, 17] on span "Mes dossiers" at bounding box center [139, 14] width 43 height 8
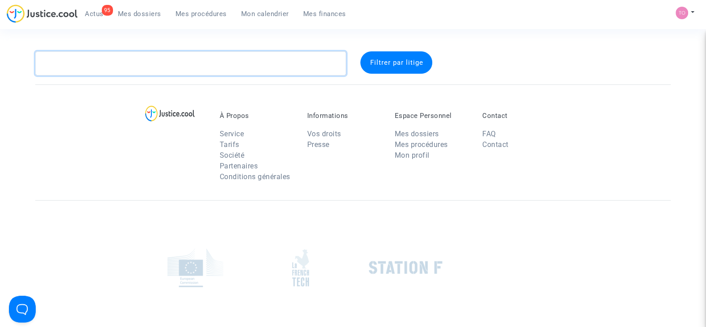
click at [134, 59] on textarea at bounding box center [190, 63] width 311 height 24
paste textarea "CFR-250826-VFJE"
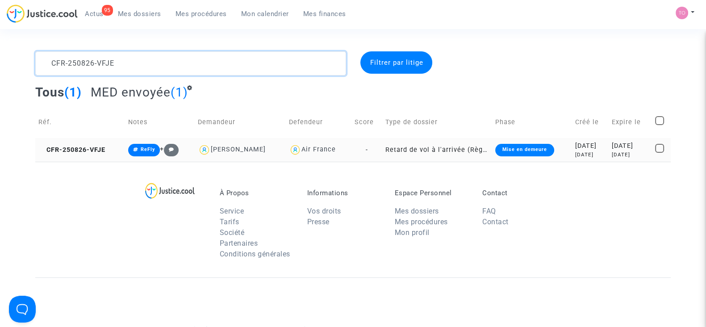
type textarea "CFR-250826-VFJE"
click at [575, 146] on div "2025-08-26" at bounding box center [590, 146] width 30 height 10
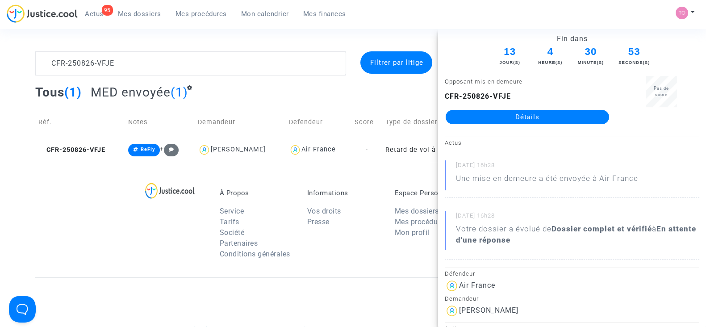
click at [535, 119] on link "Détails" at bounding box center [527, 117] width 163 height 14
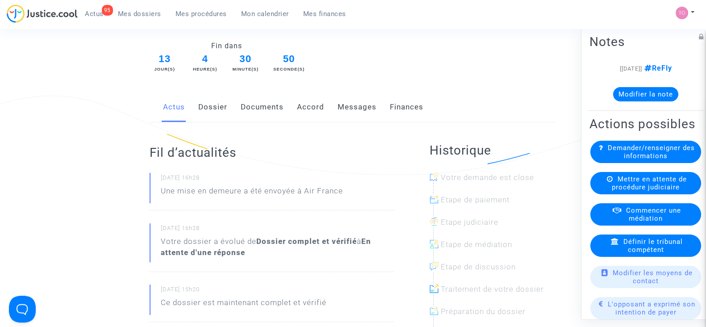
scroll to position [111, 0]
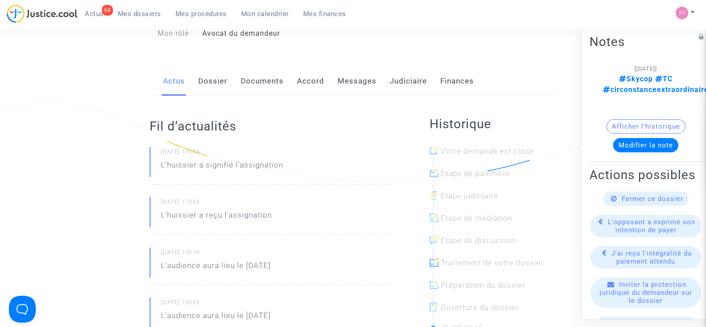
scroll to position [111, 0]
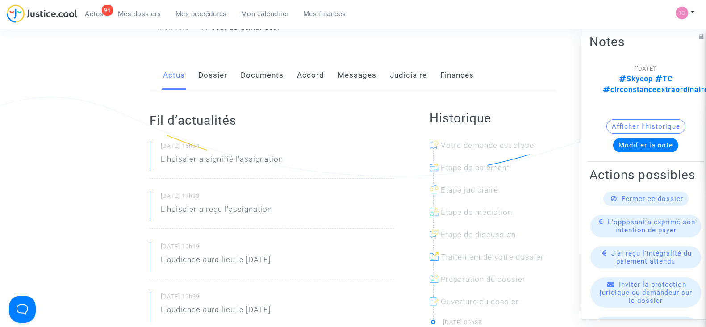
click at [214, 73] on link "Dossier" at bounding box center [212, 75] width 29 height 29
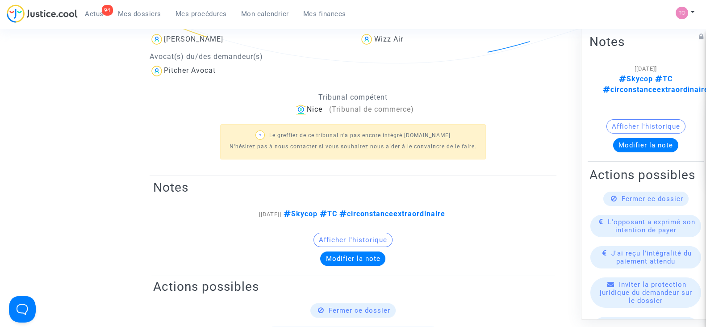
scroll to position [111, 0]
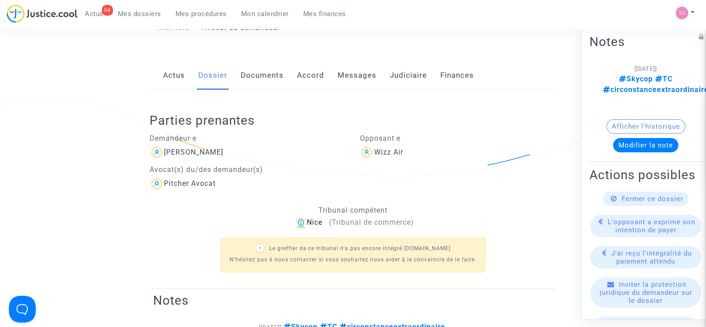
drag, startPoint x: 234, startPoint y: 149, endPoint x: 163, endPoint y: 152, distance: 71.5
click at [163, 152] on div "[PERSON_NAME]" at bounding box center [248, 152] width 197 height 14
copy div "[PERSON_NAME]"
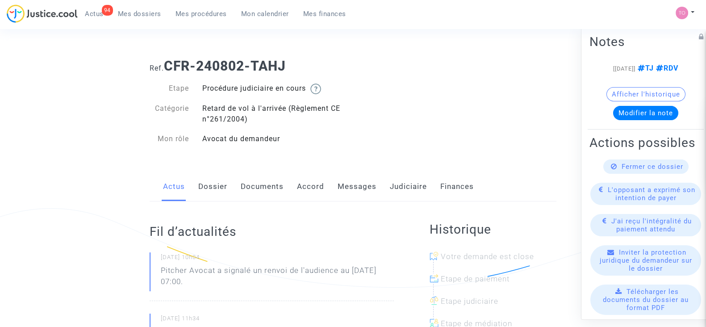
click at [397, 182] on link "Judiciaire" at bounding box center [408, 186] width 37 height 29
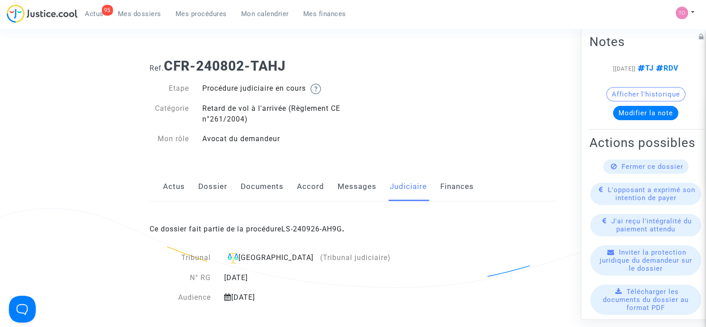
click at [637, 100] on button "Afficher l'historique" at bounding box center [645, 94] width 79 height 14
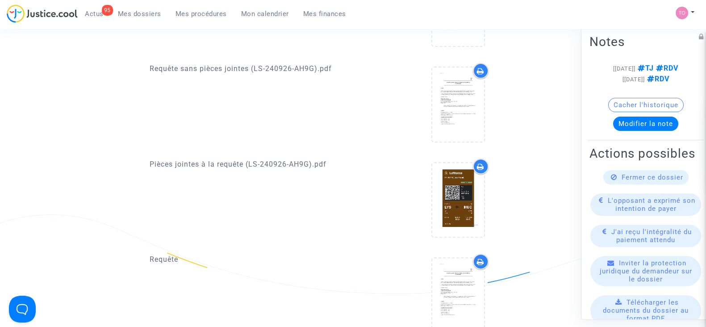
scroll to position [390, 0]
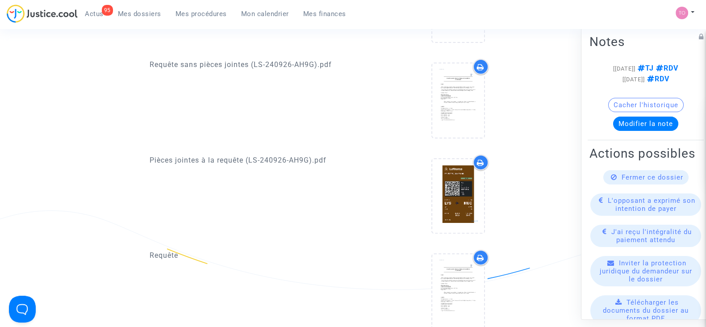
click at [138, 17] on span "Mes dossiers" at bounding box center [139, 14] width 43 height 8
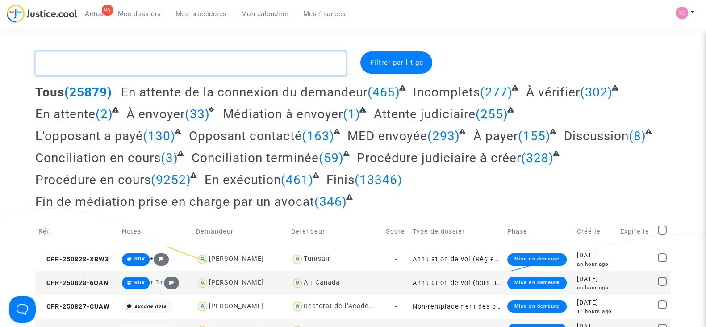
drag, startPoint x: 98, startPoint y: 60, endPoint x: 103, endPoint y: 33, distance: 27.2
click at [98, 60] on textarea at bounding box center [190, 63] width 311 height 24
paste textarea "[PERSON_NAME]"
type textarea "[PERSON_NAME]"
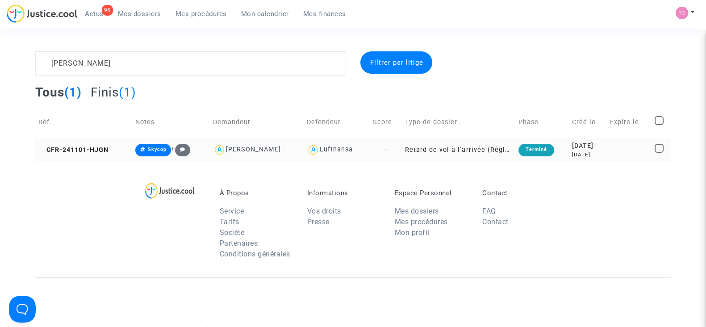
click at [580, 150] on div "[DATE]" at bounding box center [588, 146] width 32 height 10
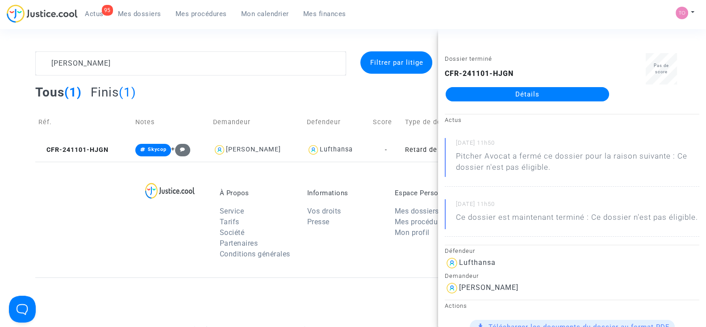
click at [525, 94] on link "Détails" at bounding box center [527, 94] width 163 height 14
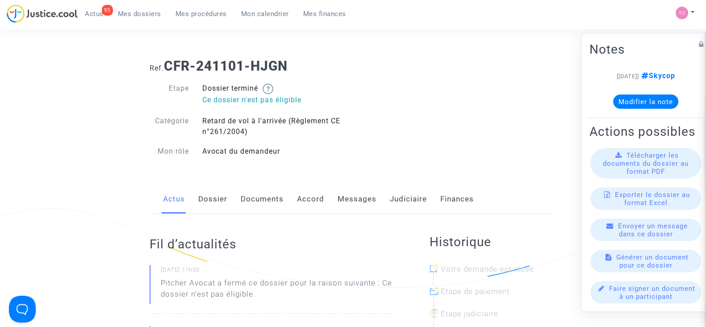
click at [393, 197] on link "Judiciaire" at bounding box center [408, 198] width 37 height 29
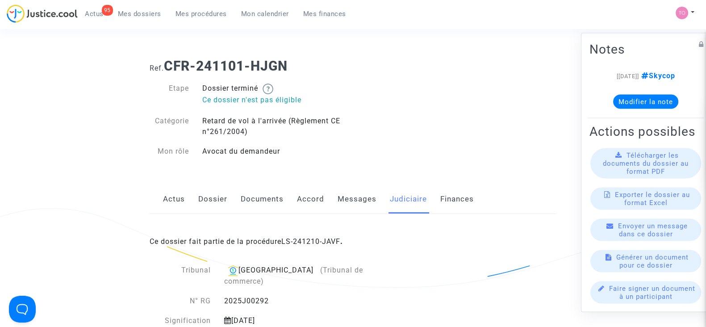
click at [281, 241] on span "Ce dossier fait partie de la procédure LS-241210-JAVF ." at bounding box center [246, 241] width 193 height 8
click at [315, 243] on link "LS-241210-JAVF" at bounding box center [310, 241] width 59 height 8
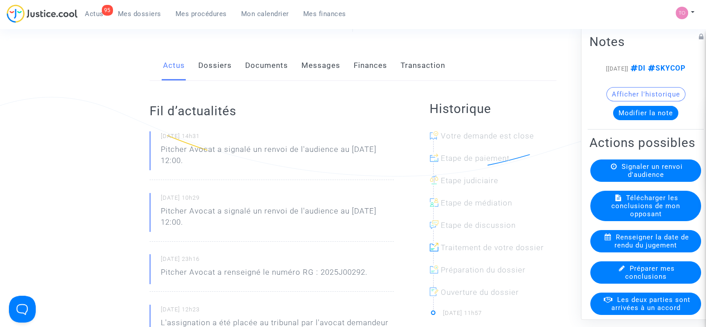
click at [203, 69] on link "Dossiers" at bounding box center [214, 65] width 33 height 29
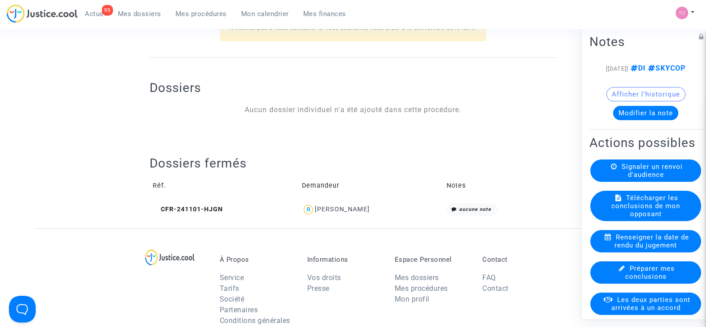
scroll to position [335, 0]
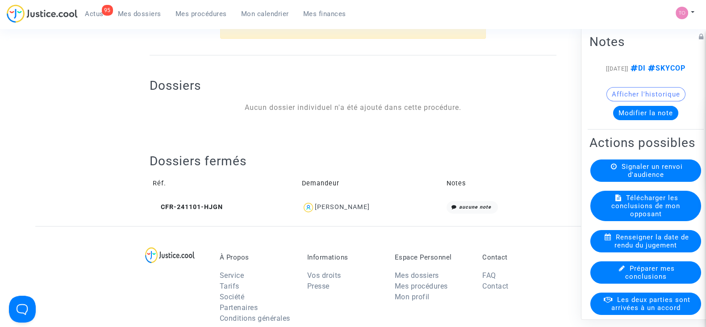
drag, startPoint x: 381, startPoint y: 208, endPoint x: 306, endPoint y: 212, distance: 75.1
click at [306, 212] on div "[PERSON_NAME]" at bounding box center [371, 207] width 138 height 13
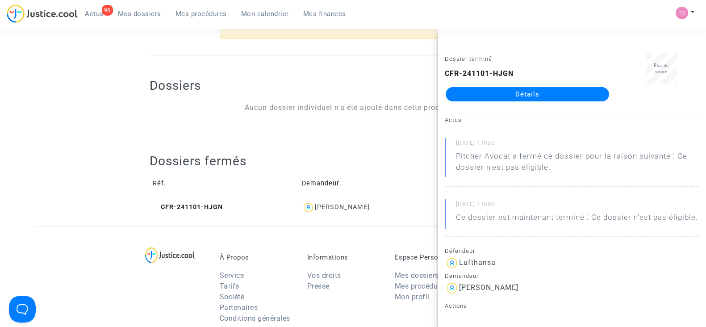
copy div "[PERSON_NAME]"
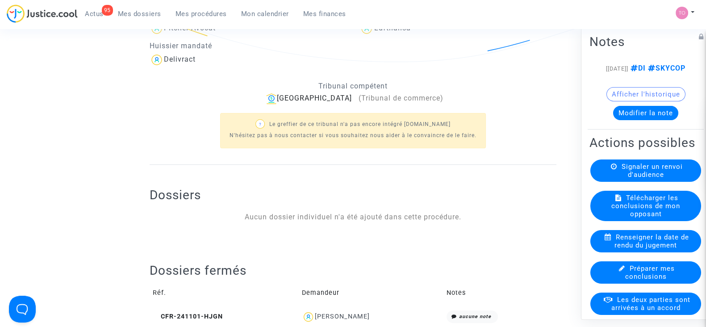
scroll to position [223, 0]
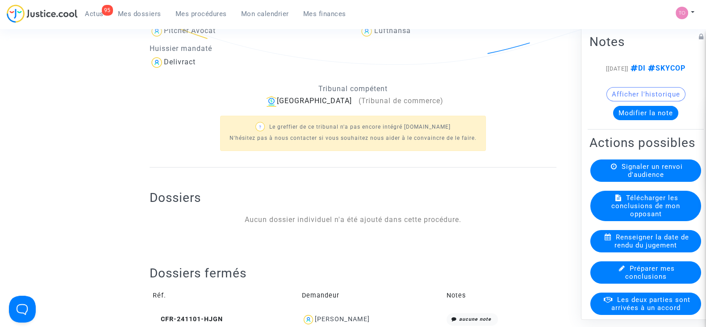
click at [630, 101] on button "Afficher l'historique" at bounding box center [645, 94] width 79 height 14
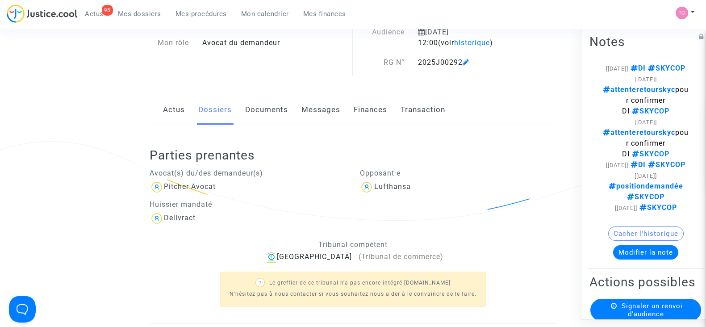
scroll to position [0, 0]
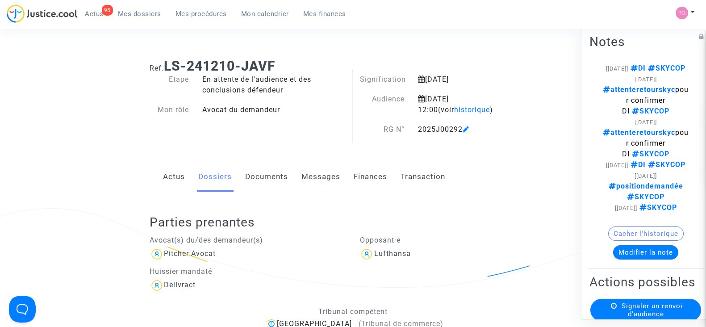
click at [299, 175] on div "Actus Dossiers Documents Messages Finances Transaction" at bounding box center [353, 177] width 407 height 30
click at [308, 178] on link "Messages" at bounding box center [320, 176] width 39 height 29
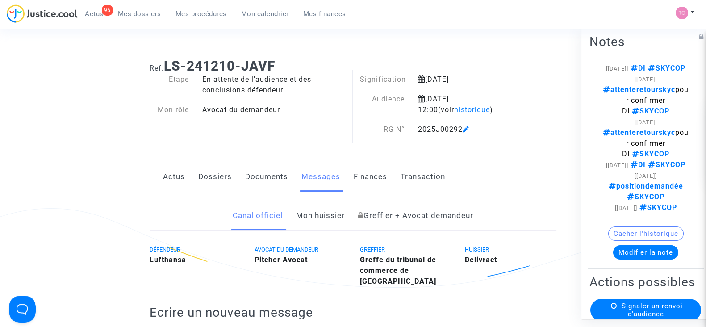
click at [210, 176] on link "Dossiers" at bounding box center [214, 176] width 33 height 29
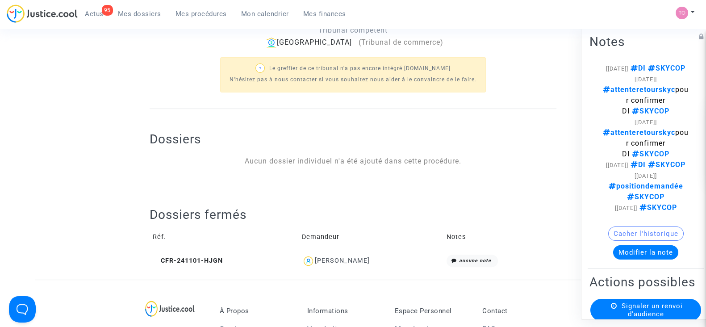
scroll to position [390, 0]
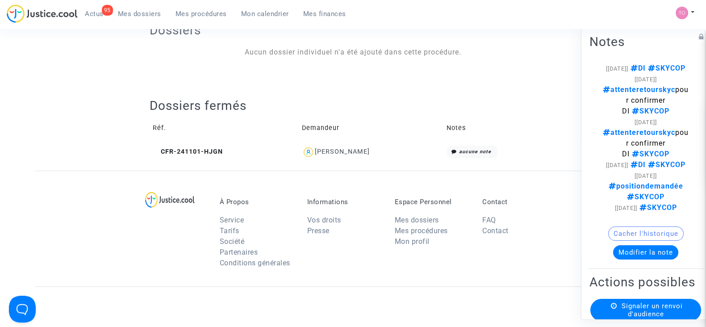
click at [348, 152] on div "[PERSON_NAME]" at bounding box center [342, 152] width 55 height 8
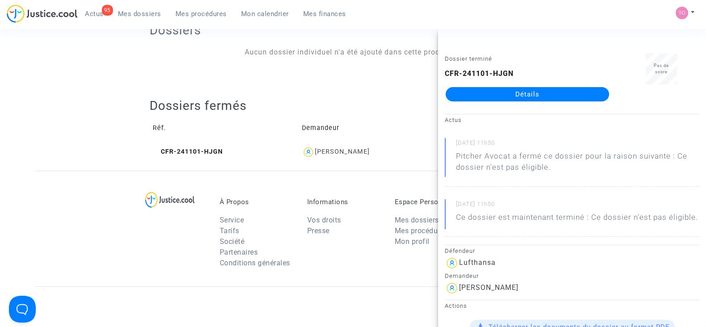
click at [476, 100] on link "Détails" at bounding box center [527, 94] width 163 height 14
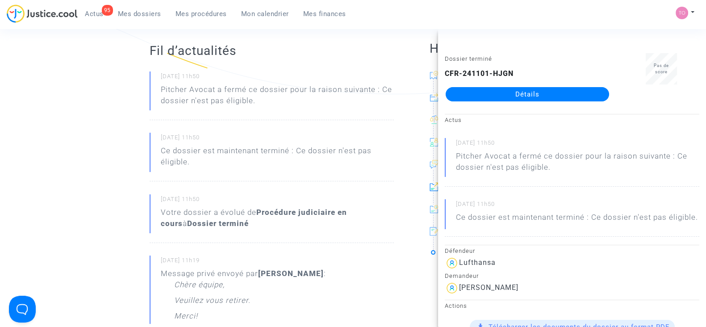
scroll to position [167, 0]
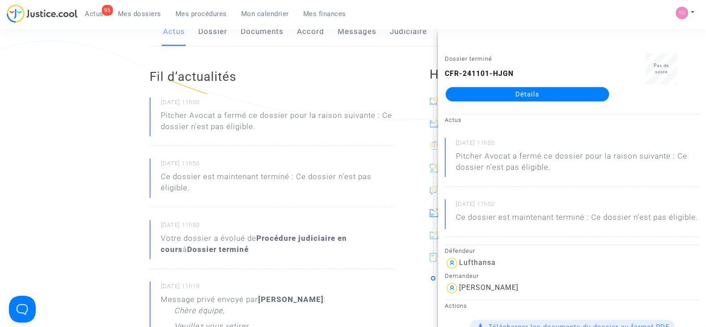
click at [47, 173] on ng-component "Ref. CFR-241101-HJGN Etape Dossier terminé Ce dossier n'est pas éligible Catégo…" at bounding box center [352, 316] width 635 height 865
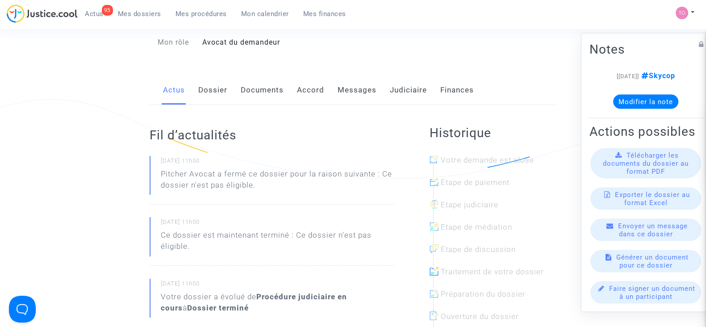
scroll to position [0, 0]
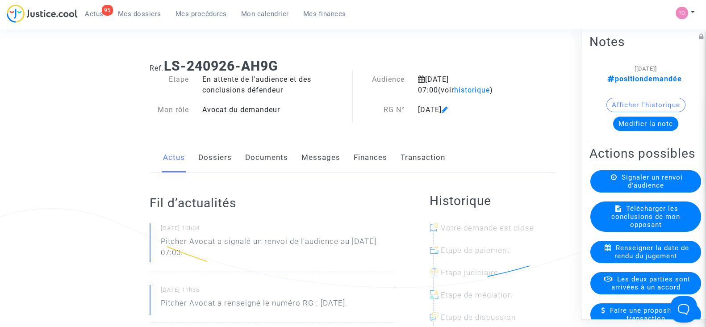
click at [211, 154] on link "Dossiers" at bounding box center [214, 157] width 33 height 29
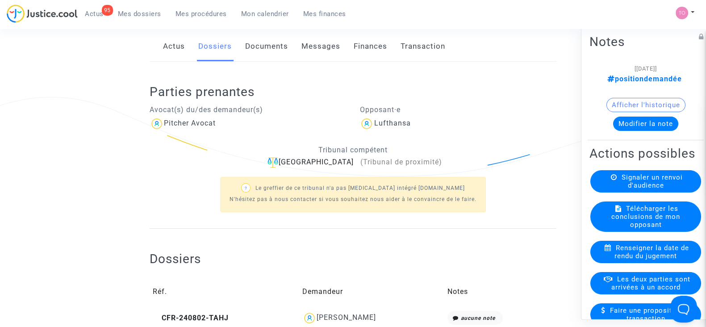
click at [270, 48] on link "Documents" at bounding box center [266, 46] width 43 height 29
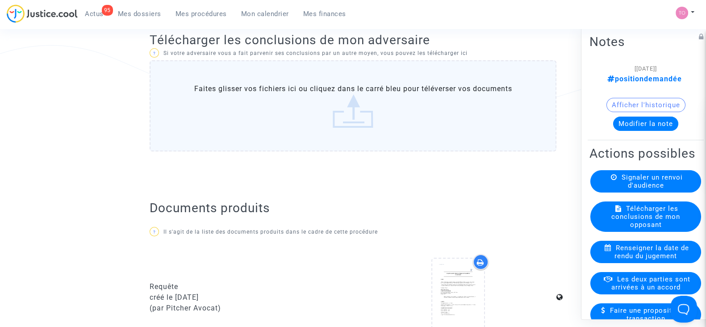
scroll to position [167, 0]
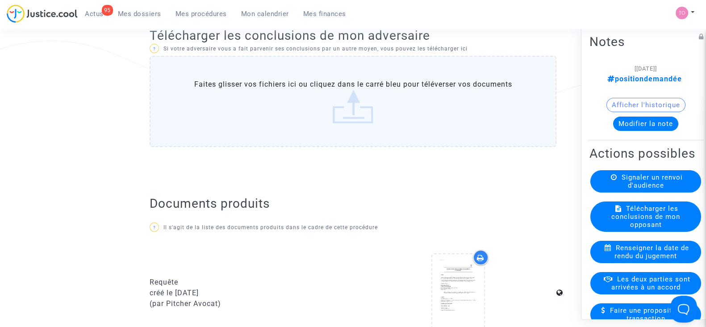
click at [626, 118] on button "Modifier la note" at bounding box center [645, 124] width 65 height 14
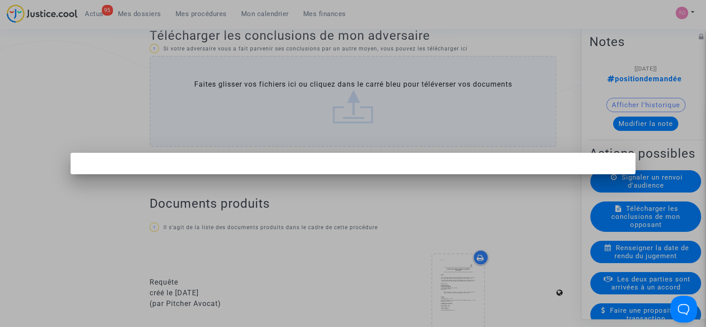
scroll to position [0, 0]
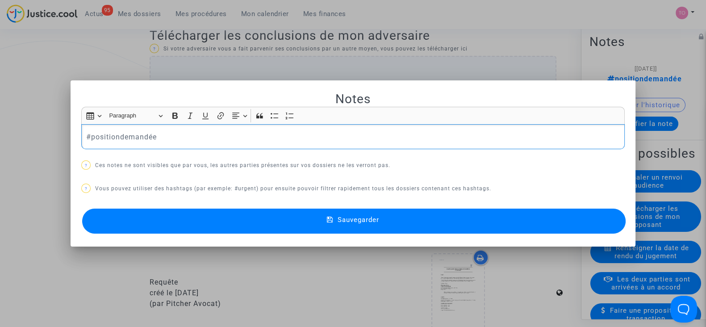
drag, startPoint x: 179, startPoint y: 134, endPoint x: 71, endPoint y: 135, distance: 108.1
click at [71, 135] on mat-dialog-container "Notes Rich Text Editor Insert table Insert table Heading Paragraph Paragraph He…" at bounding box center [353, 163] width 565 height 167
drag, startPoint x: 109, startPoint y: 138, endPoint x: 40, endPoint y: 134, distance: 69.4
click at [40, 134] on div "Notes Rich Text Editor Insert table Insert table Heading Paragraph Paragraph He…" at bounding box center [353, 163] width 706 height 327
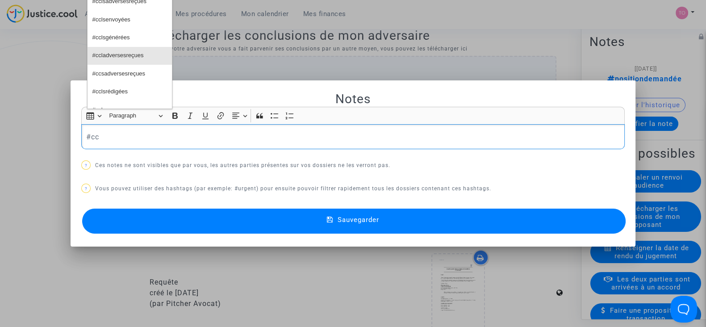
click at [131, 59] on span "#ccladversesreçues" at bounding box center [117, 55] width 51 height 13
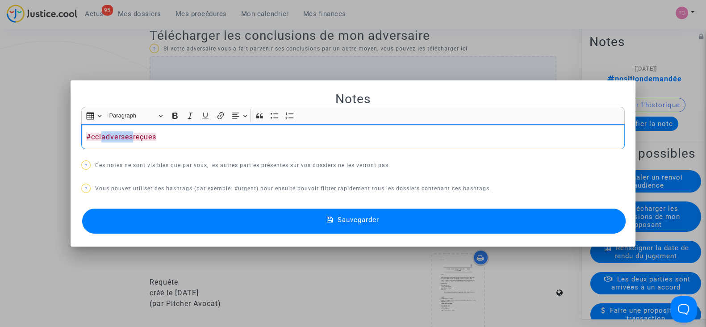
drag, startPoint x: 129, startPoint y: 136, endPoint x: 99, endPoint y: 140, distance: 29.7
click at [99, 140] on span "#ccladversesreçues" at bounding box center [121, 137] width 70 height 8
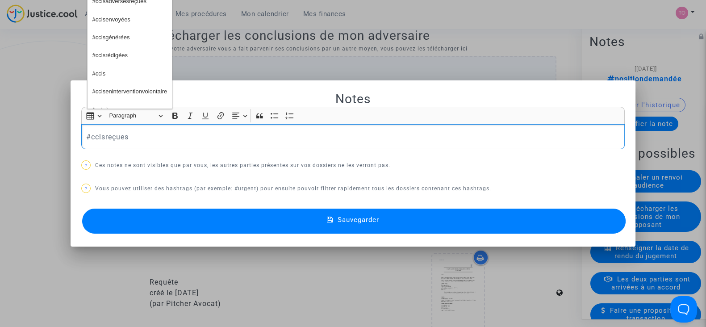
click at [146, 140] on p "#cclsreçues" at bounding box center [353, 136] width 534 height 11
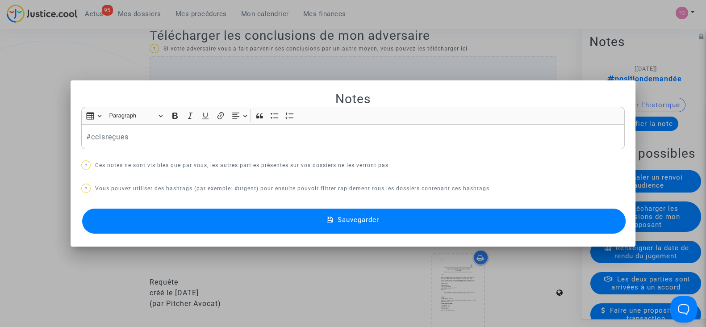
click at [166, 214] on button "Sauvegarder" at bounding box center [353, 221] width 543 height 25
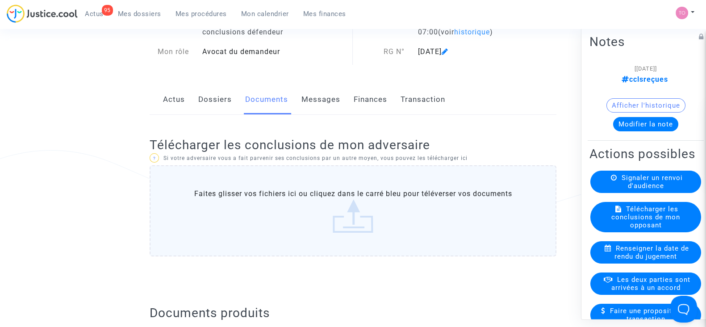
scroll to position [55, 0]
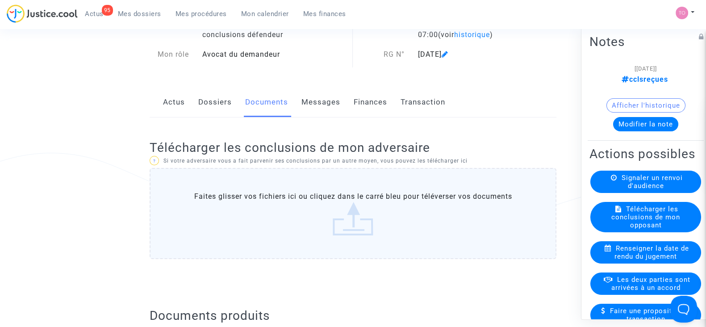
click at [308, 211] on label "Faites glisser vos fichiers ici ou cliquez dans le carré bleu pour téléverser v…" at bounding box center [353, 213] width 407 height 91
click at [0, 0] on input "Faites glisser vos fichiers ici ou cliquez dans le carré bleu pour téléverser v…" at bounding box center [0, 0] width 0 height 0
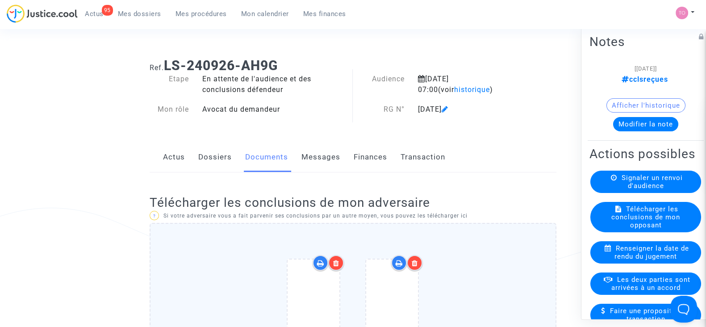
scroll to position [0, 0]
click at [632, 104] on button "Afficher l'historique" at bounding box center [645, 105] width 79 height 14
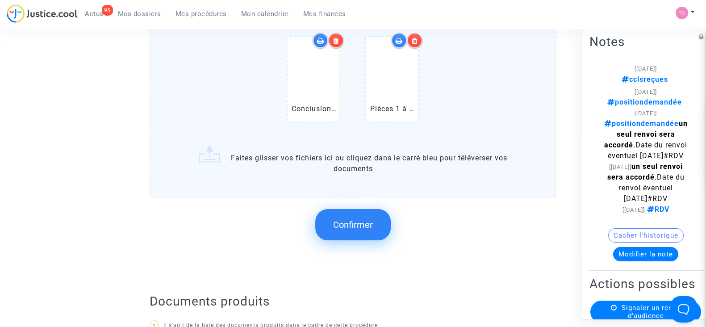
click at [331, 228] on button "Confirmer" at bounding box center [352, 224] width 75 height 31
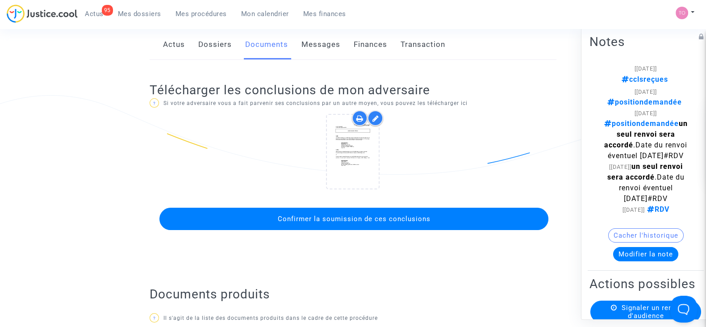
scroll to position [111, 0]
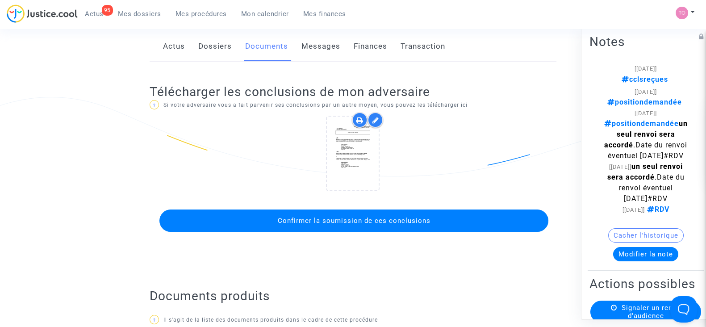
click at [340, 219] on span "Confirmer la soumission de ces conclusions" at bounding box center [353, 221] width 153 height 8
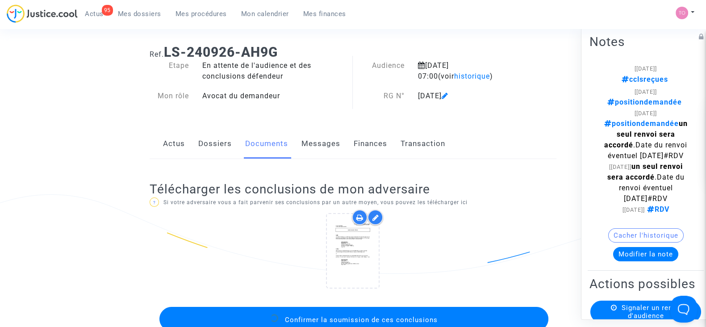
scroll to position [0, 0]
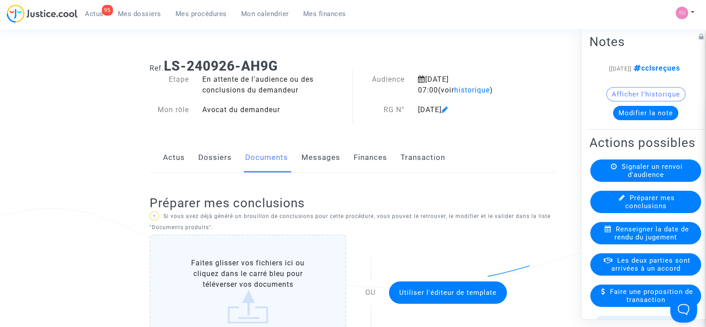
click at [227, 163] on link "Dossiers" at bounding box center [214, 157] width 33 height 29
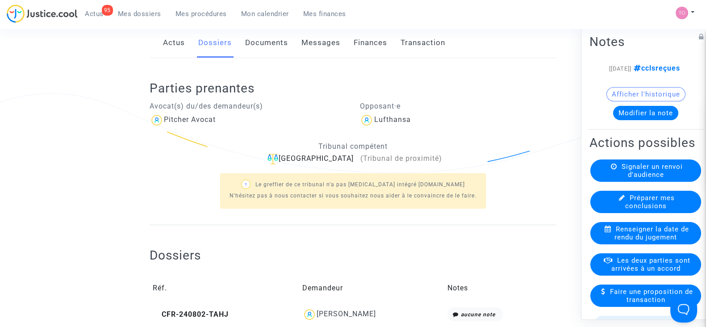
scroll to position [55, 0]
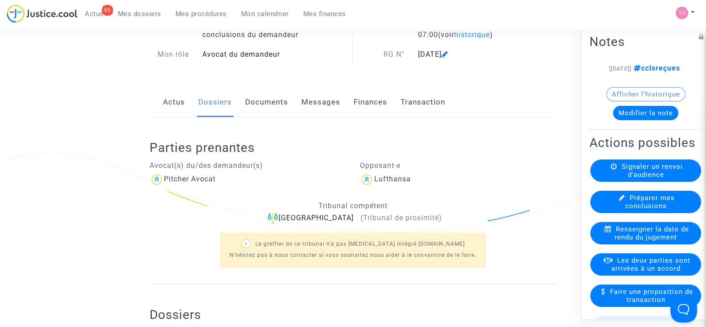
click at [183, 107] on link "Actus" at bounding box center [174, 102] width 22 height 29
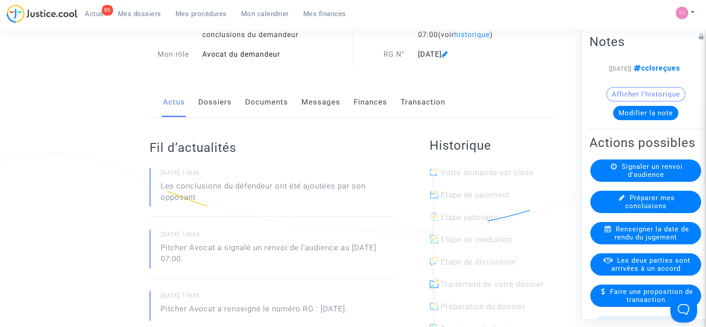
click at [221, 99] on link "Dossiers" at bounding box center [214, 102] width 33 height 29
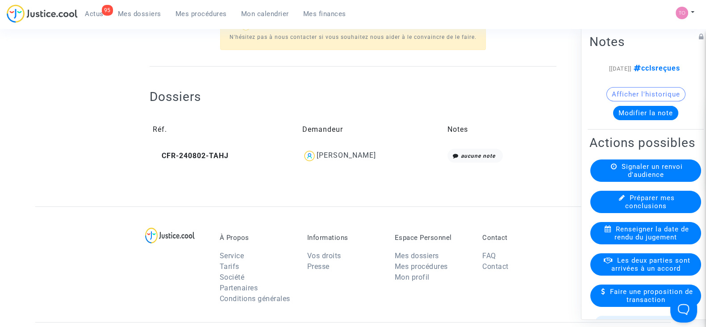
scroll to position [279, 0]
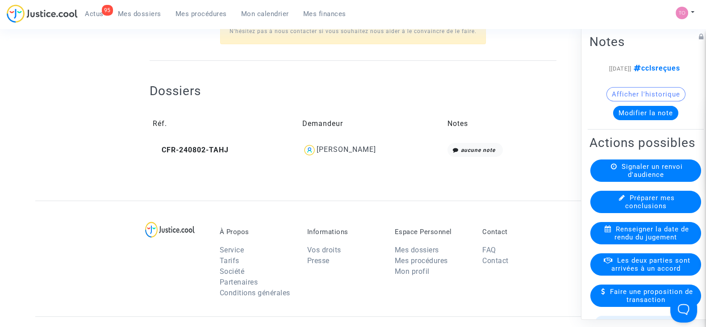
click at [354, 147] on div "[PERSON_NAME]" at bounding box center [346, 149] width 59 height 8
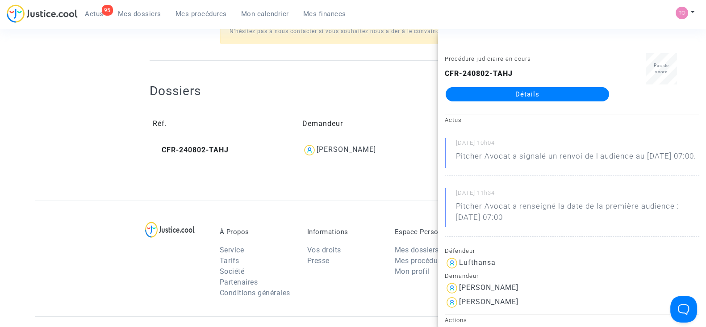
click at [150, 13] on span "Mes dossiers" at bounding box center [139, 14] width 43 height 8
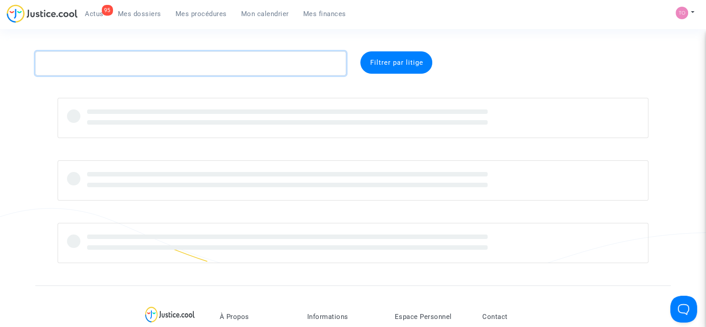
click at [105, 60] on textarea at bounding box center [190, 63] width 311 height 24
paste textarea "VANCOILLIE"
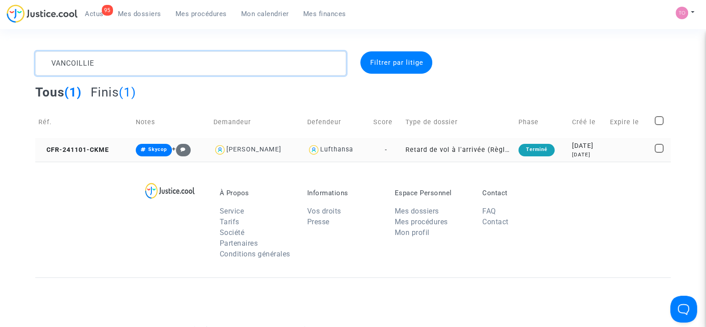
type textarea "VANCOILLIE"
click at [594, 144] on div "[DATE]" at bounding box center [588, 146] width 32 height 10
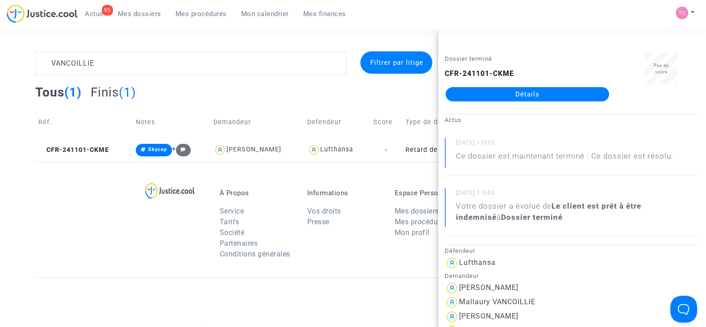
click at [514, 89] on link "Détails" at bounding box center [527, 94] width 163 height 14
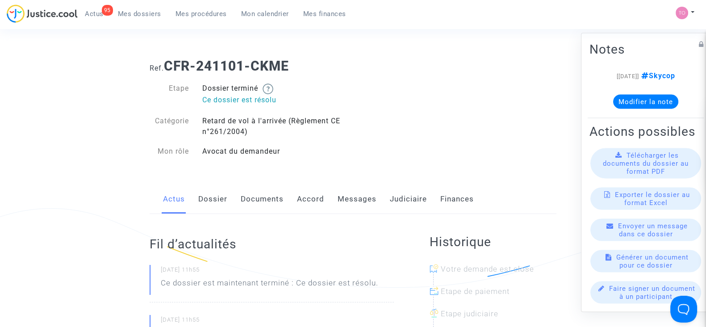
click at [406, 196] on link "Judiciaire" at bounding box center [408, 198] width 37 height 29
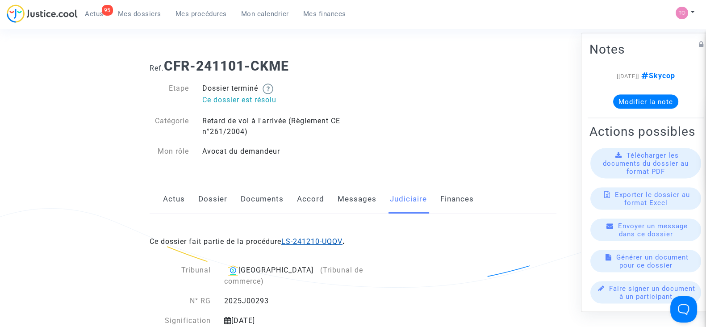
click at [317, 239] on link "LS-241210-UQQV" at bounding box center [311, 241] width 61 height 8
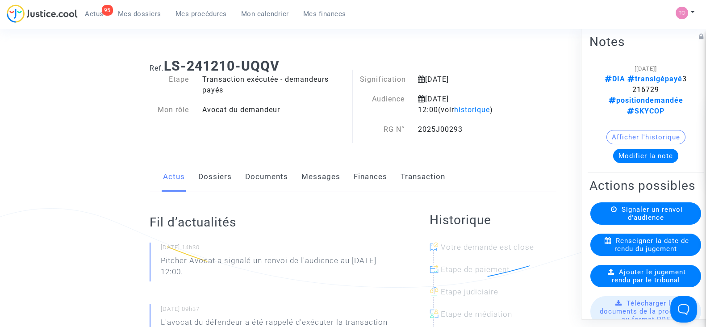
click at [222, 168] on link "Dossiers" at bounding box center [214, 176] width 33 height 29
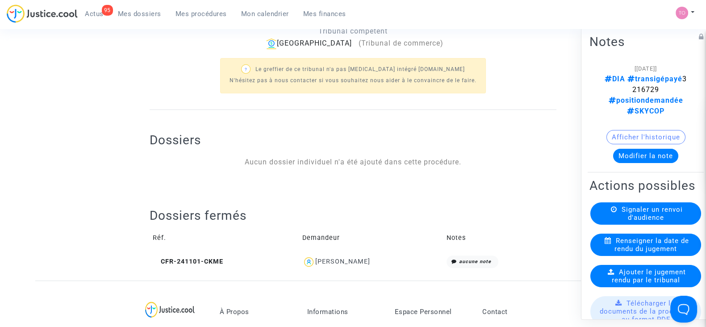
scroll to position [279, 0]
click at [659, 130] on button "Afficher l'historique" at bounding box center [645, 137] width 79 height 14
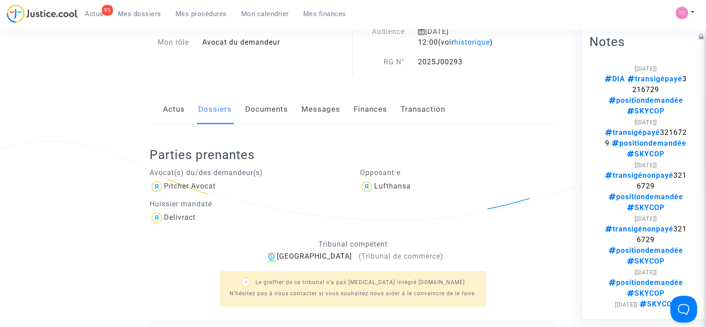
scroll to position [0, 0]
